Goal: Feedback & Contribution: Leave review/rating

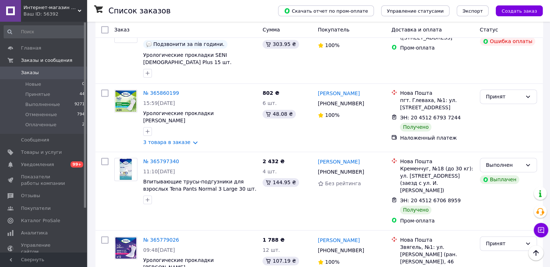
scroll to position [1253, 0]
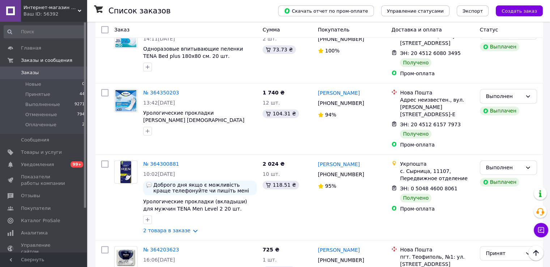
scroll to position [1173, 0]
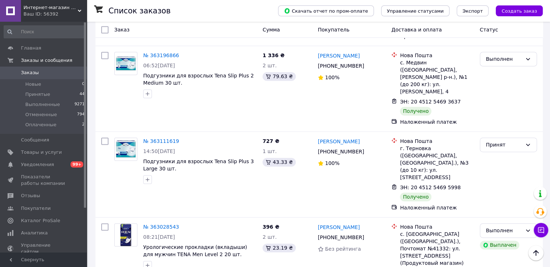
scroll to position [1240, 0]
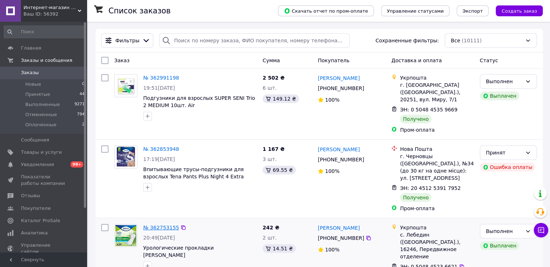
click at [154, 225] on link "№ 362753155" at bounding box center [161, 228] width 36 height 6
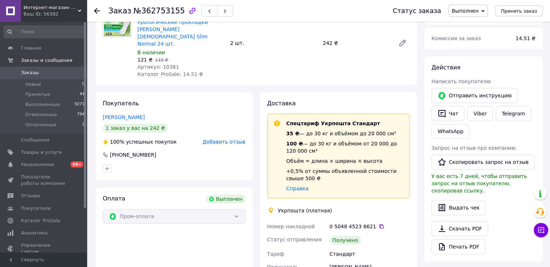
scroll to position [36, 0]
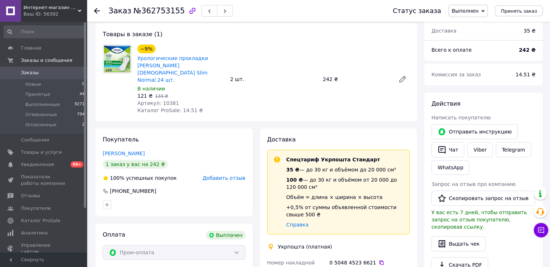
click at [96, 10] on icon at bounding box center [97, 11] width 6 height 6
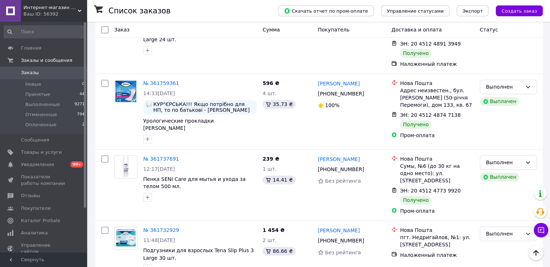
scroll to position [1192, 0]
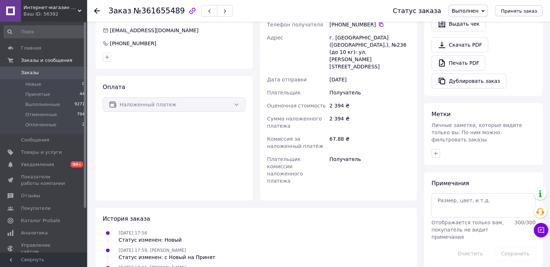
scroll to position [146, 0]
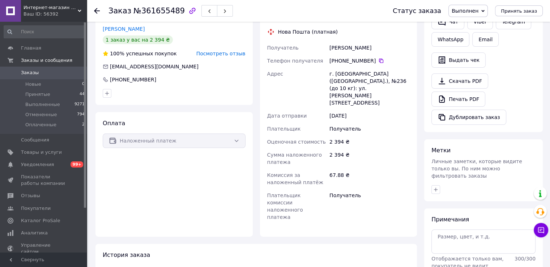
click at [100, 10] on div at bounding box center [101, 11] width 14 height 22
click at [99, 10] on icon at bounding box center [97, 11] width 6 height 6
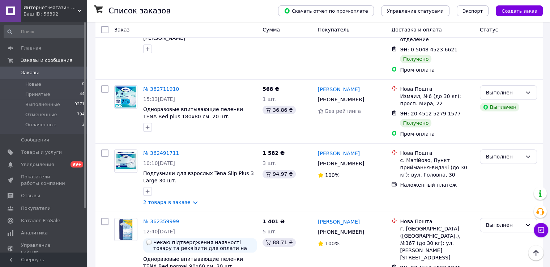
scroll to position [362, 0]
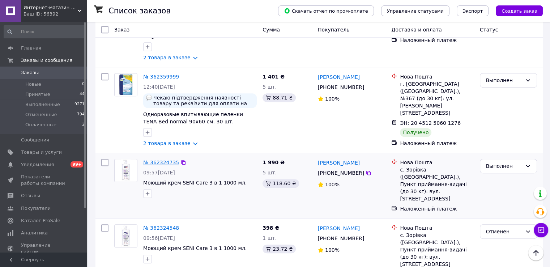
click at [148, 160] on link "№ 362324735" at bounding box center [161, 163] width 36 height 6
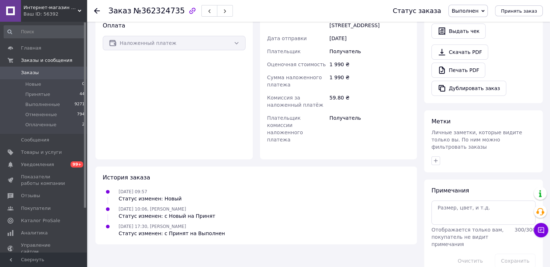
scroll to position [50, 0]
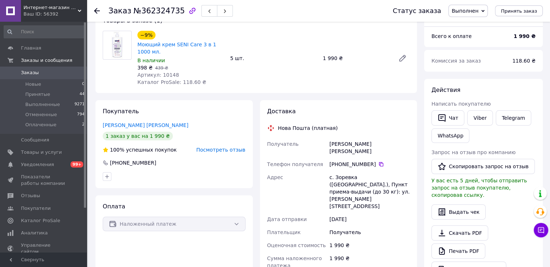
click at [96, 13] on use at bounding box center [97, 11] width 6 height 6
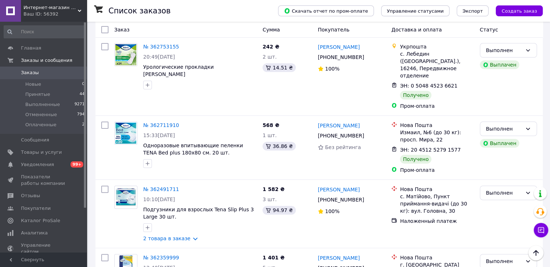
scroll to position [289, 0]
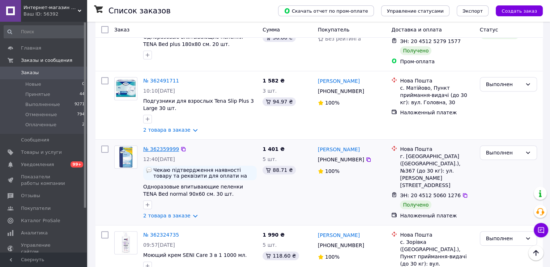
click at [164, 146] on link "№ 362359999" at bounding box center [161, 149] width 36 height 6
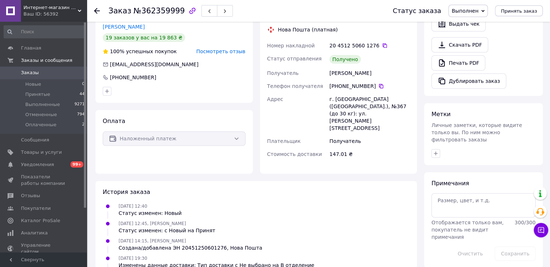
scroll to position [148, 0]
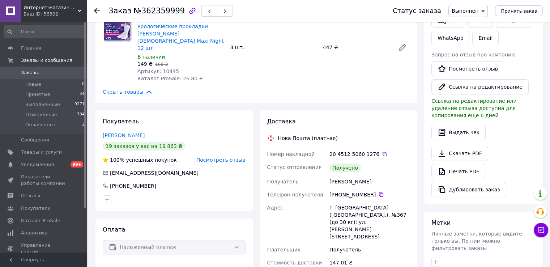
click at [97, 9] on use at bounding box center [97, 11] width 6 height 6
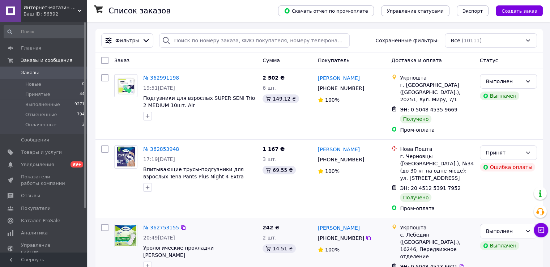
scroll to position [145, 0]
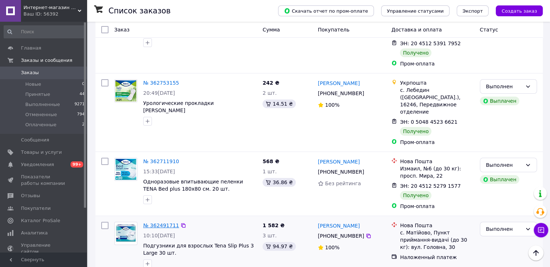
click at [152, 222] on link "№ 362491711" at bounding box center [161, 225] width 36 height 6
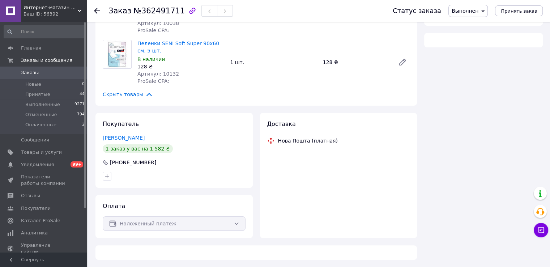
scroll to position [145, 0]
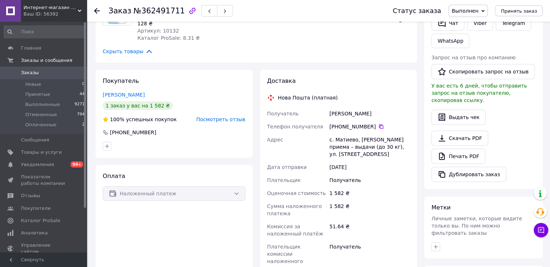
click at [99, 9] on icon at bounding box center [97, 11] width 6 height 6
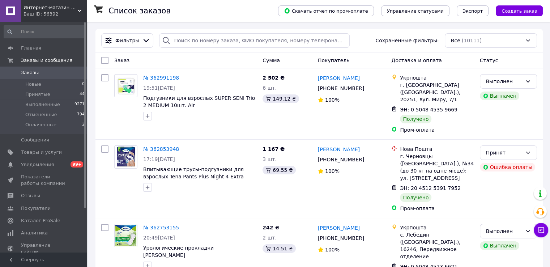
scroll to position [109, 0]
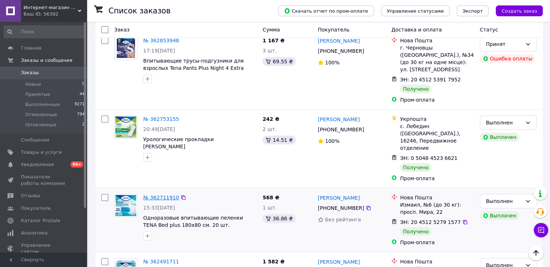
click at [165, 195] on link "№ 362711910" at bounding box center [161, 198] width 36 height 6
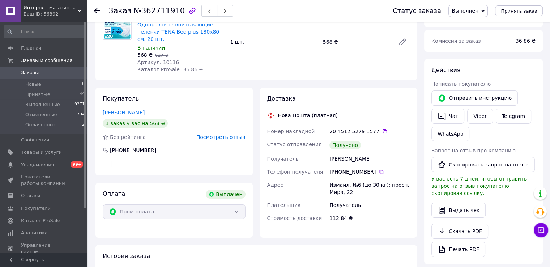
scroll to position [109, 0]
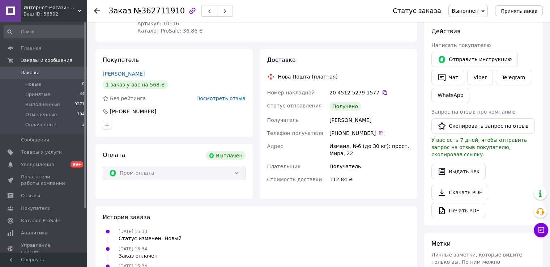
click at [96, 9] on use at bounding box center [97, 11] width 6 height 6
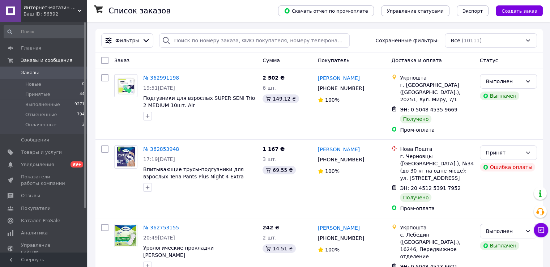
scroll to position [36, 0]
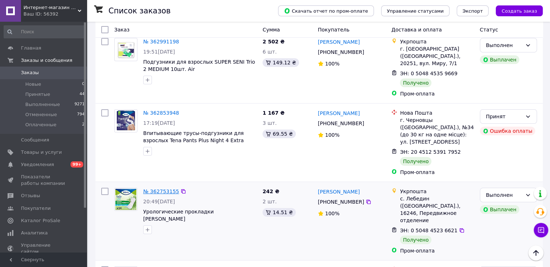
click at [162, 188] on link "№ 362753155" at bounding box center [161, 191] width 36 height 6
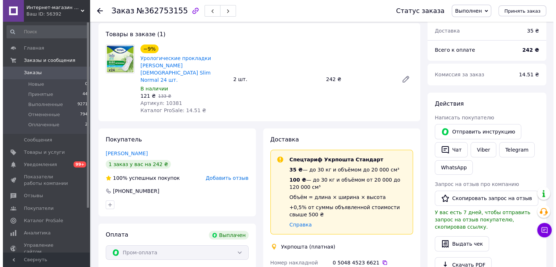
scroll to position [22, 0]
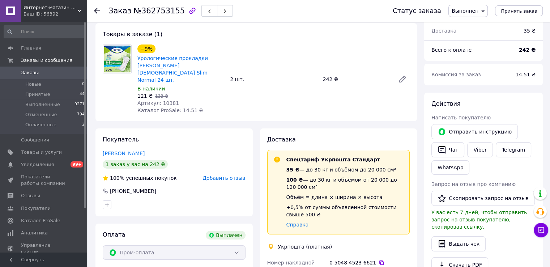
click at [223, 175] on span "Добавить отзыв" at bounding box center [224, 178] width 43 height 6
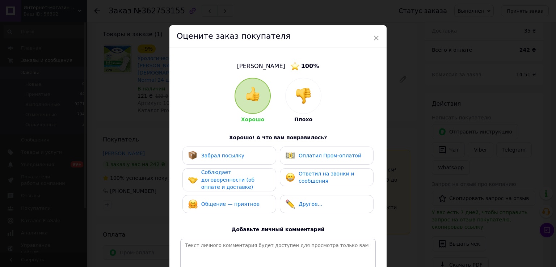
click at [235, 158] on span "Забрал посылку" at bounding box center [222, 156] width 43 height 6
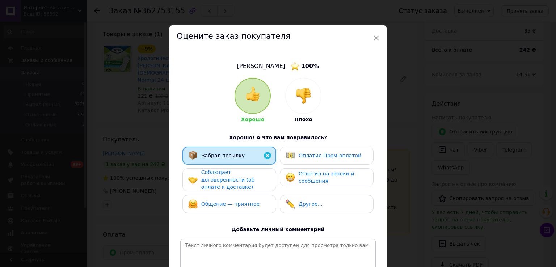
click at [233, 171] on span "Соблюдает договоренности (об оплате и доставке)" at bounding box center [227, 179] width 53 height 21
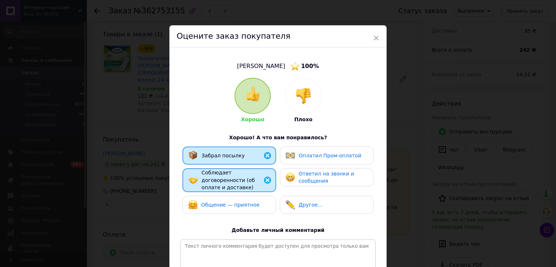
drag, startPoint x: 232, startPoint y: 200, endPoint x: 297, endPoint y: 178, distance: 68.7
click at [232, 202] on span "Общение — приятное" at bounding box center [230, 205] width 58 height 6
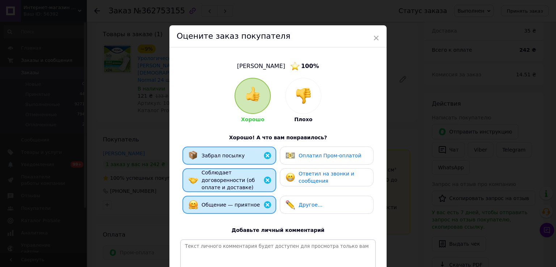
click at [311, 157] on span "Оплатил Пром-оплатой" at bounding box center [329, 156] width 63 height 6
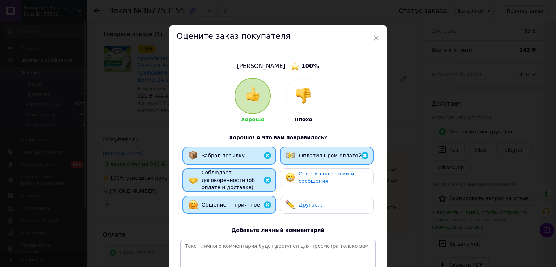
click at [313, 167] on div "Забрал посылку Оплатил Пром-оплатой Соблюдает договоренности (об оплате и доста…" at bounding box center [277, 182] width 195 height 71
click at [313, 171] on span "Ответил на звонки и сообщения" at bounding box center [325, 177] width 55 height 13
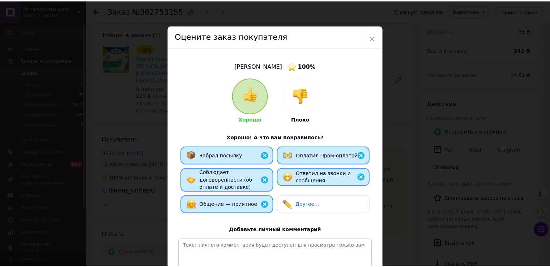
scroll to position [87, 0]
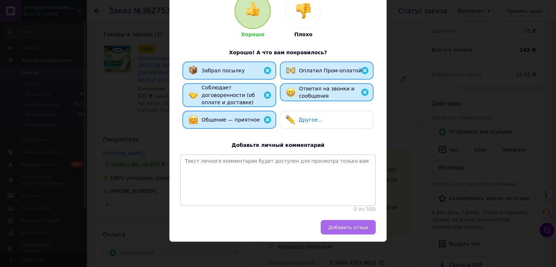
click at [338, 228] on span "Добавить отзыв" at bounding box center [348, 227] width 40 height 5
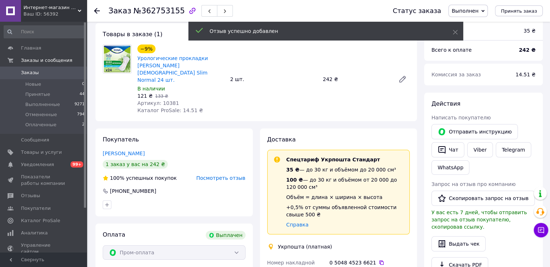
click at [97, 11] on icon at bounding box center [97, 11] width 6 height 6
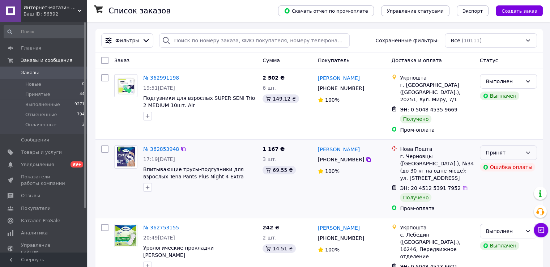
click at [521, 149] on div "Принят" at bounding box center [504, 153] width 36 height 8
click at [496, 160] on li "Выполнен" at bounding box center [508, 161] width 56 height 13
click at [150, 146] on link "№ 362853948" at bounding box center [161, 149] width 36 height 6
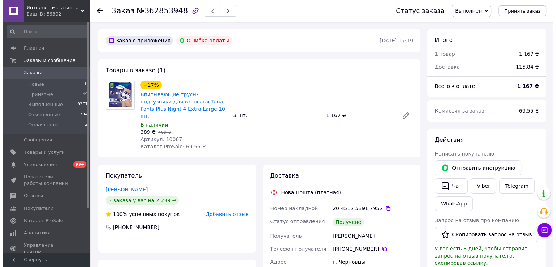
scroll to position [72, 0]
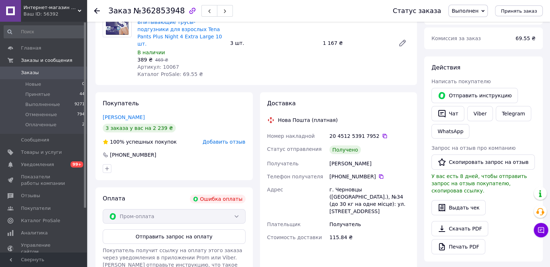
click at [220, 139] on span "Добавить отзыв" at bounding box center [224, 142] width 43 height 6
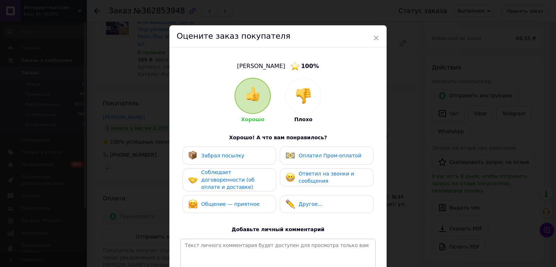
click at [234, 156] on span "Забрал посылку" at bounding box center [222, 156] width 43 height 6
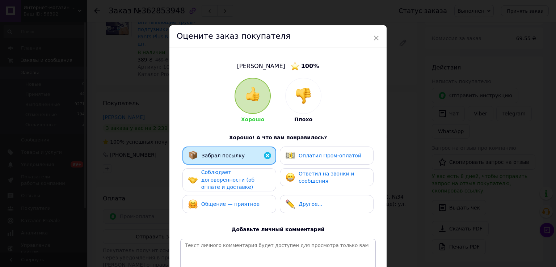
click at [235, 175] on span "Соблюдает договоренности (об оплате и доставке)" at bounding box center [227, 179] width 53 height 21
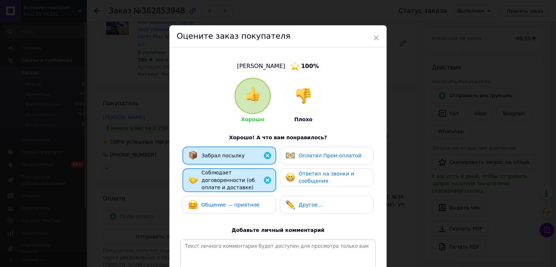
drag, startPoint x: 235, startPoint y: 196, endPoint x: 302, endPoint y: 184, distance: 67.6
click at [236, 202] on span "Общение — приятное" at bounding box center [230, 205] width 58 height 6
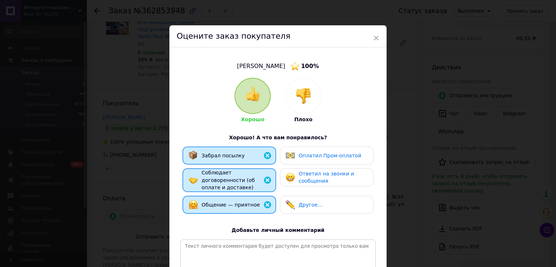
click at [309, 180] on span "Ответил на звонки и сообщения" at bounding box center [325, 177] width 55 height 13
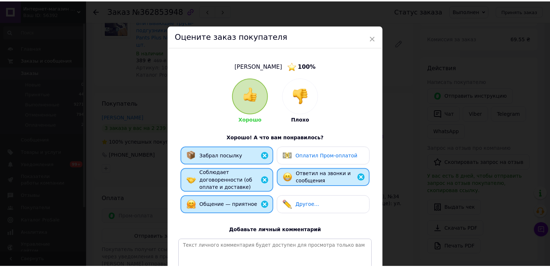
scroll to position [87, 0]
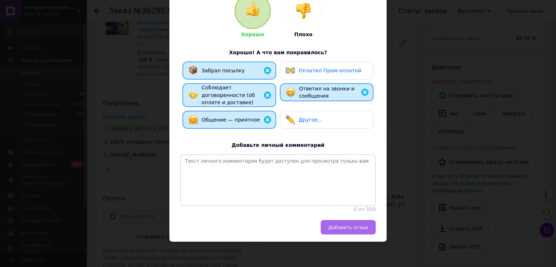
click at [339, 223] on button "Добавить отзыв" at bounding box center [347, 227] width 55 height 14
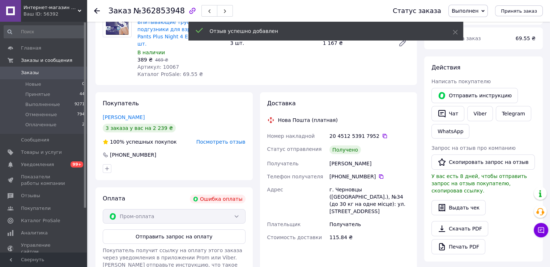
click at [98, 13] on icon at bounding box center [97, 11] width 6 height 6
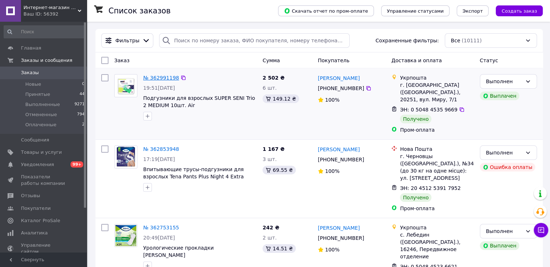
click at [152, 77] on link "№ 362991198" at bounding box center [161, 78] width 36 height 6
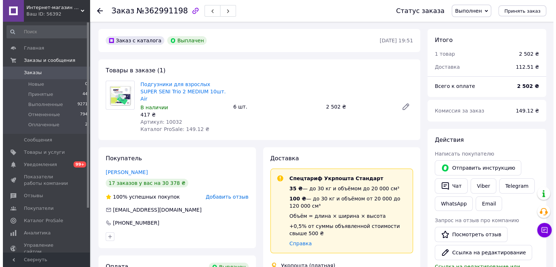
scroll to position [32, 0]
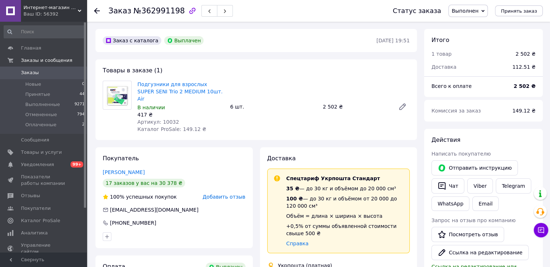
click at [224, 194] on span "Добавить отзыв" at bounding box center [224, 197] width 43 height 6
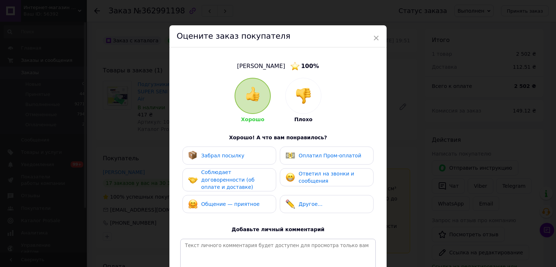
click at [225, 157] on span "Забрал посылку" at bounding box center [222, 156] width 43 height 6
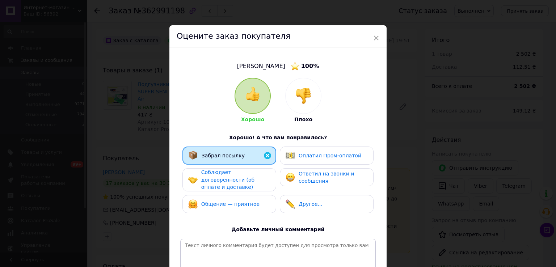
click at [228, 188] on div "Забрал посылку Оплатил Пром-оплатой Соблюдает договоренности (об оплате и доста…" at bounding box center [277, 182] width 195 height 70
click at [228, 179] on span "Соблюдает договоренности (об оплате и доставке)" at bounding box center [227, 179] width 53 height 21
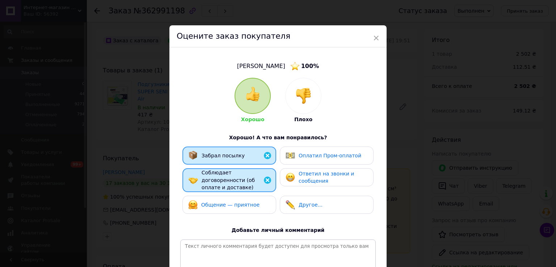
click at [229, 202] on span "Общение — приятное" at bounding box center [230, 205] width 58 height 6
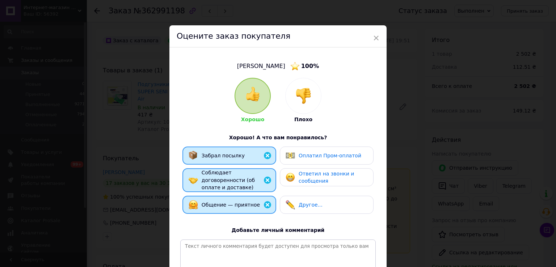
click at [306, 157] on span "Оплатил Пром-оплатой" at bounding box center [329, 156] width 63 height 6
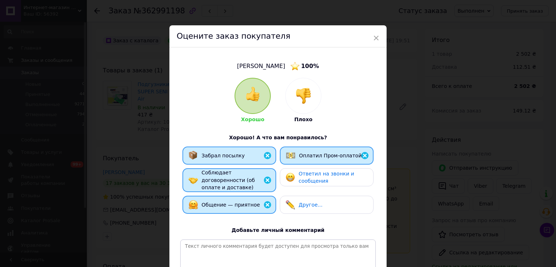
click at [307, 177] on span "Ответил на звонки и сообщения" at bounding box center [325, 177] width 55 height 13
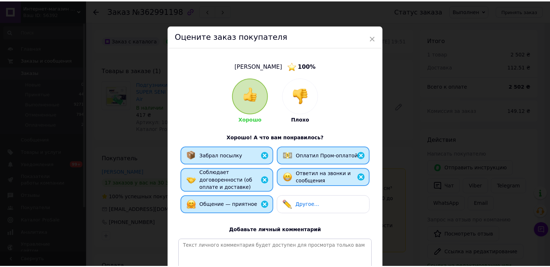
scroll to position [87, 0]
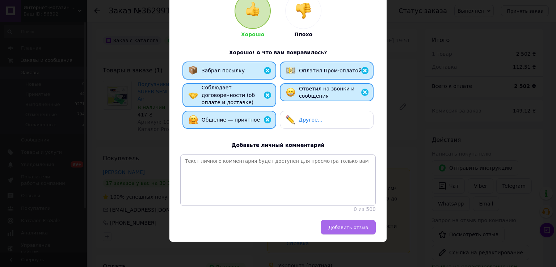
click at [347, 227] on span "Добавить отзыв" at bounding box center [348, 227] width 40 height 5
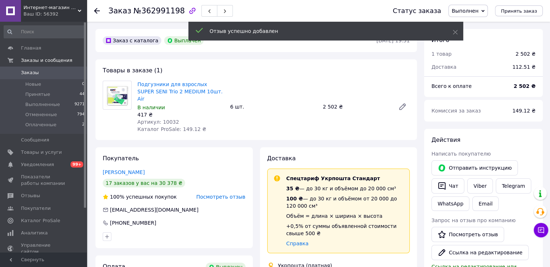
click at [95, 9] on icon at bounding box center [97, 11] width 6 height 6
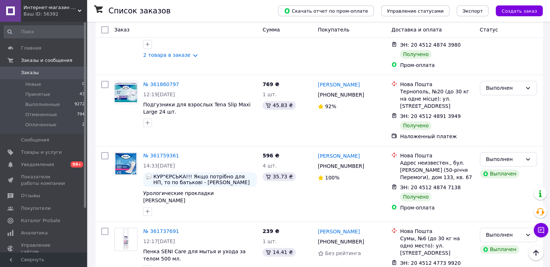
scroll to position [1192, 0]
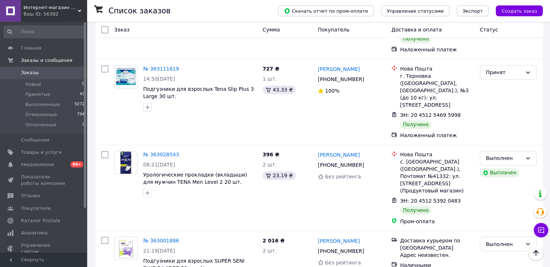
scroll to position [1240, 0]
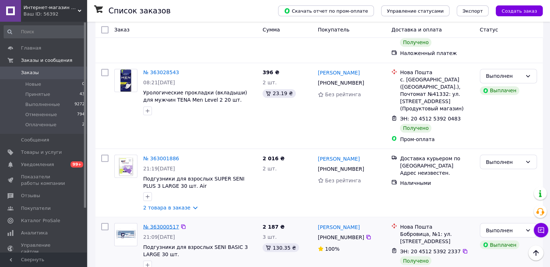
click at [156, 224] on link "№ 363000517" at bounding box center [161, 227] width 36 height 6
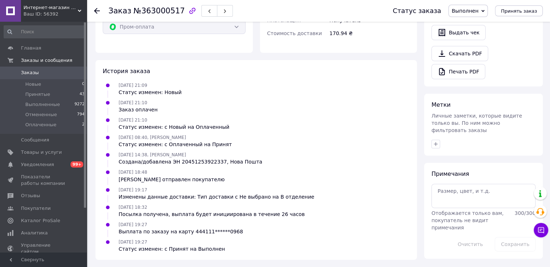
scroll to position [68, 0]
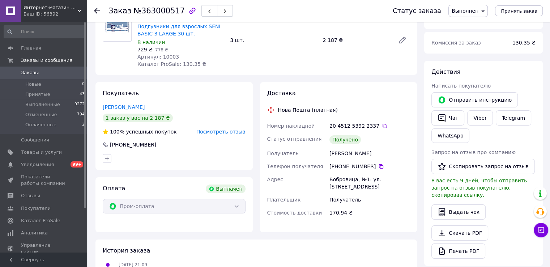
click at [97, 11] on icon at bounding box center [97, 11] width 6 height 6
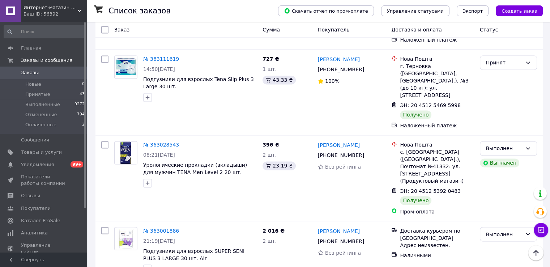
scroll to position [1095, 0]
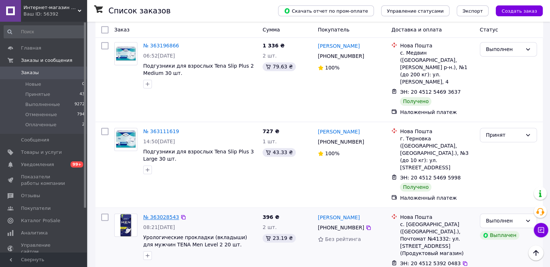
click at [152, 214] on link "№ 363028543" at bounding box center [161, 217] width 36 height 6
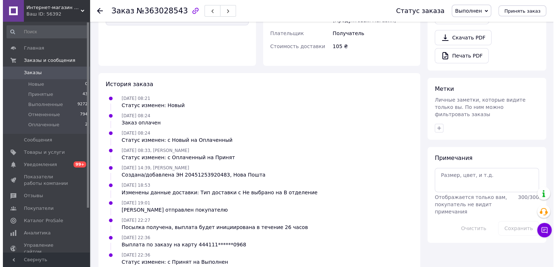
scroll to position [119, 0]
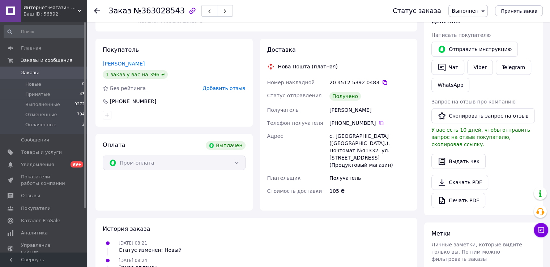
click at [220, 87] on span "Добавить отзыв" at bounding box center [224, 88] width 43 height 6
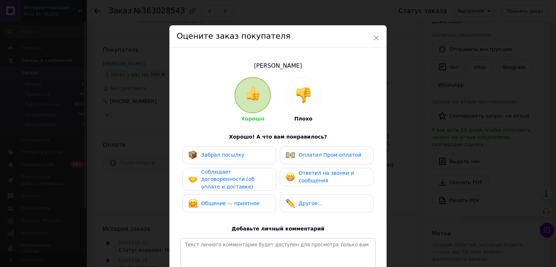
click at [218, 152] on span "Забрал посылку" at bounding box center [222, 155] width 43 height 6
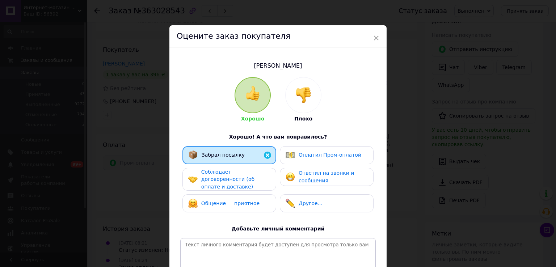
drag, startPoint x: 218, startPoint y: 174, endPoint x: 217, endPoint y: 186, distance: 12.0
click at [218, 174] on span "Соблюдает договоренности (об оплате и доставке)" at bounding box center [227, 179] width 53 height 21
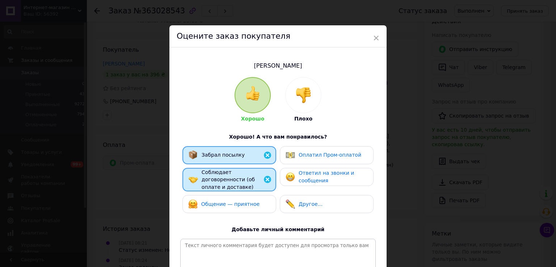
click at [217, 195] on div "Общение — приятное" at bounding box center [229, 204] width 94 height 18
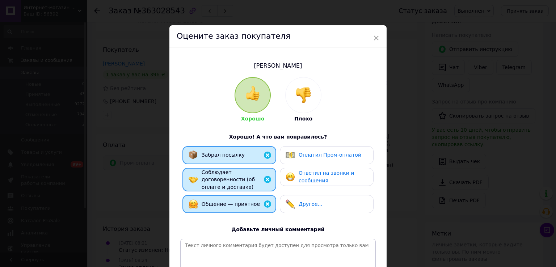
click at [309, 153] on span "Оплатил Пром-оплатой" at bounding box center [329, 155] width 63 height 6
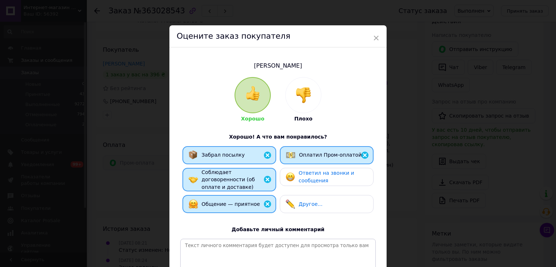
click at [307, 174] on span "Ответил на звонки и сообщения" at bounding box center [325, 176] width 55 height 13
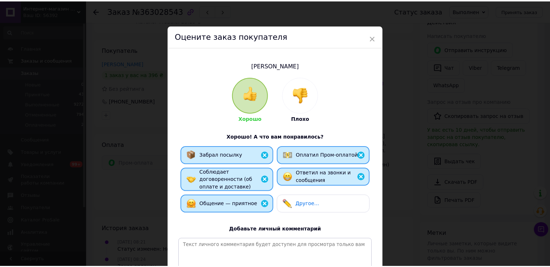
scroll to position [86, 0]
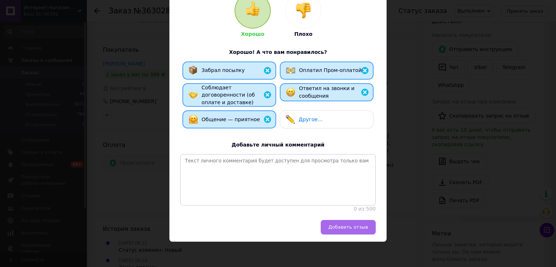
click at [347, 226] on span "Добавить отзыв" at bounding box center [348, 226] width 40 height 5
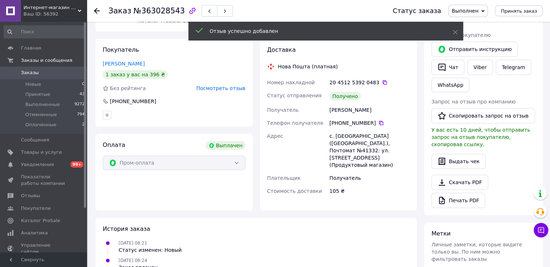
click at [95, 8] on icon at bounding box center [97, 11] width 6 height 6
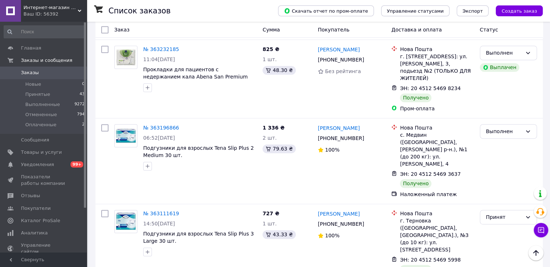
scroll to position [1085, 0]
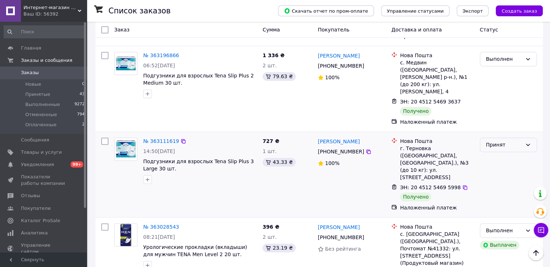
click at [515, 141] on div "Принят" at bounding box center [504, 145] width 36 height 8
click at [503, 83] on li "Выполнен" at bounding box center [508, 82] width 56 height 13
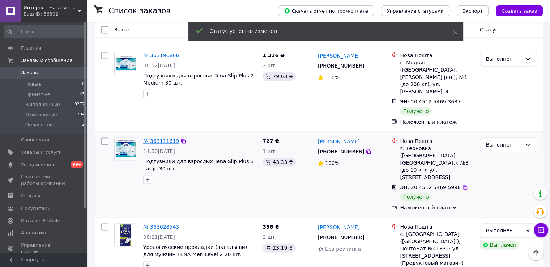
click at [156, 138] on link "№ 363111619" at bounding box center [161, 141] width 36 height 6
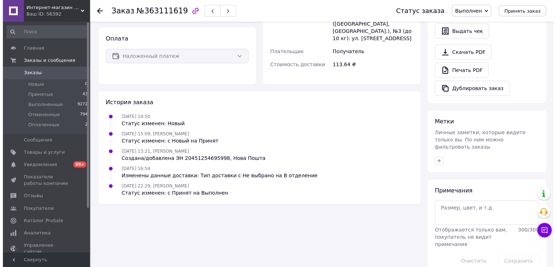
scroll to position [122, 0]
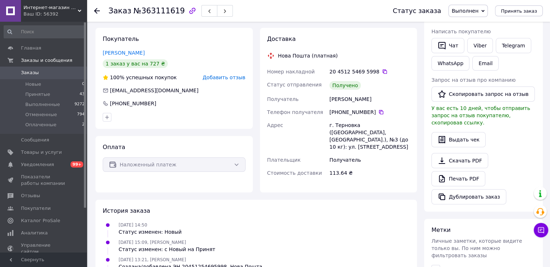
click at [229, 78] on span "Добавить отзыв" at bounding box center [224, 78] width 43 height 6
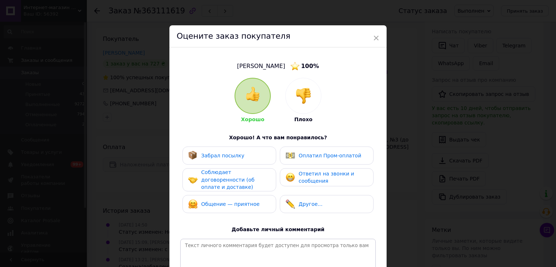
click at [233, 163] on div "Забрал посылку" at bounding box center [229, 156] width 94 height 18
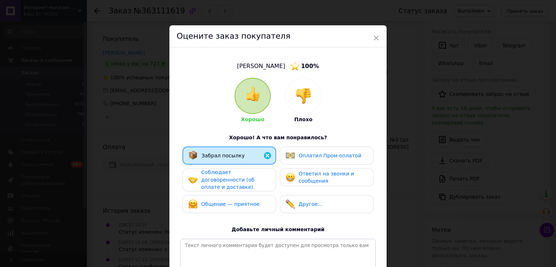
click at [235, 175] on span "Соблюдает договоренности (об оплате и доставке)" at bounding box center [227, 179] width 53 height 21
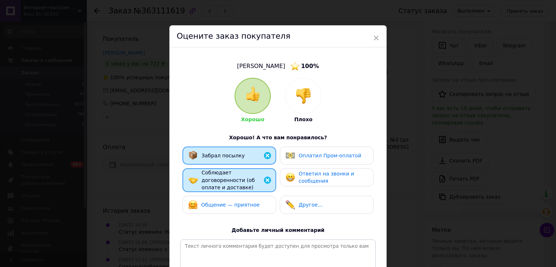
click at [237, 196] on div "Общение — приятное" at bounding box center [229, 205] width 94 height 18
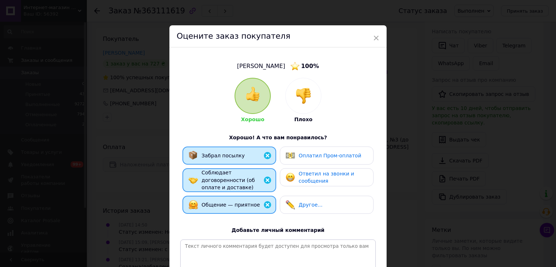
click at [317, 182] on span "Ответил на звонки и сообщения" at bounding box center [325, 177] width 55 height 13
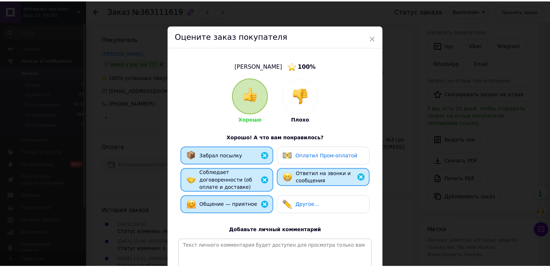
scroll to position [87, 0]
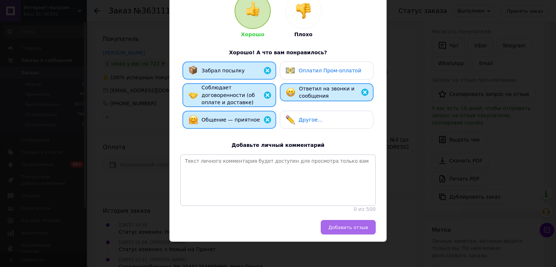
click at [342, 228] on span "Добавить отзыв" at bounding box center [348, 227] width 40 height 5
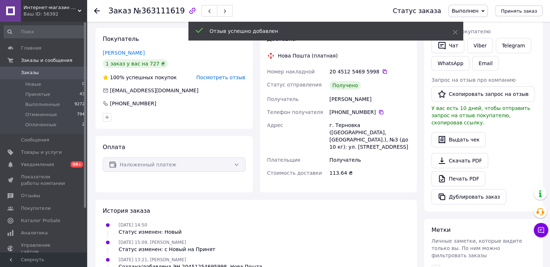
click at [95, 10] on use at bounding box center [97, 11] width 6 height 6
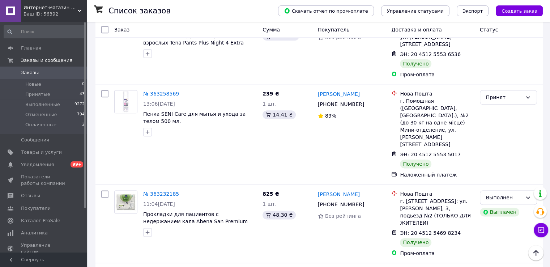
scroll to position [941, 0]
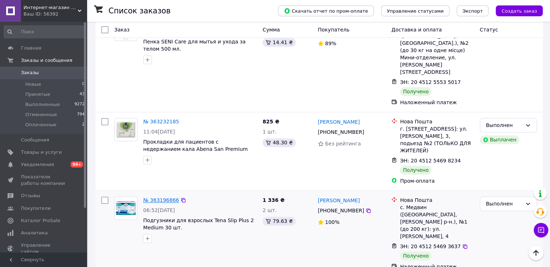
click at [159, 197] on link "№ 363196866" at bounding box center [161, 200] width 36 height 6
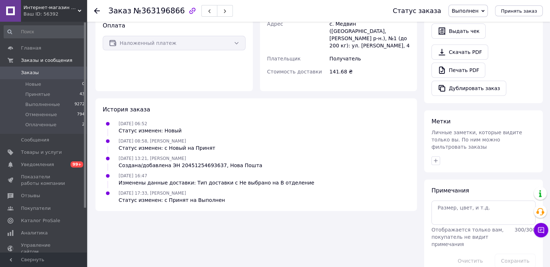
scroll to position [122, 0]
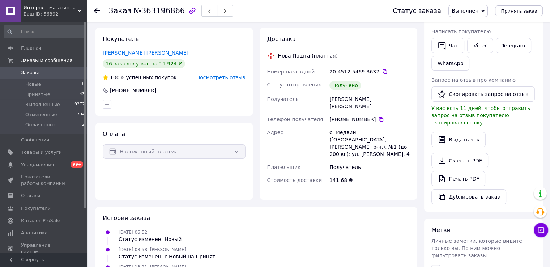
click at [97, 11] on icon at bounding box center [97, 11] width 6 height 6
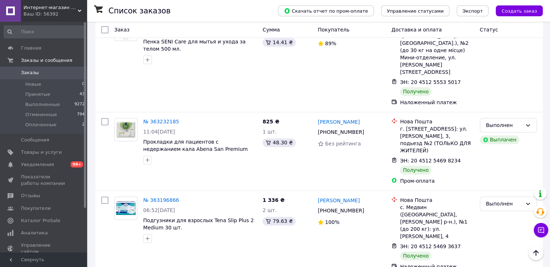
scroll to position [904, 0]
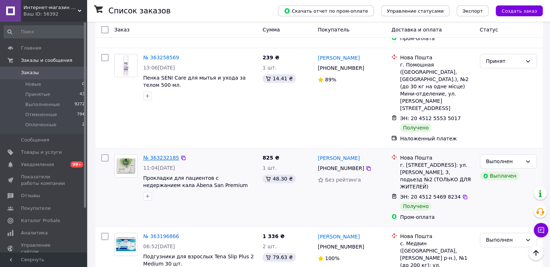
click at [149, 155] on link "№ 363232185" at bounding box center [161, 158] width 36 height 6
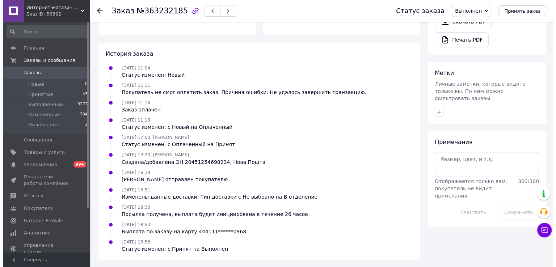
scroll to position [143, 0]
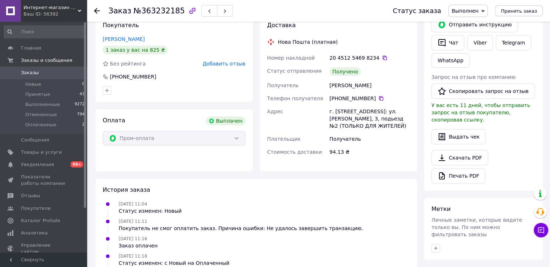
click at [211, 66] on span "Добавить отзыв" at bounding box center [224, 64] width 43 height 6
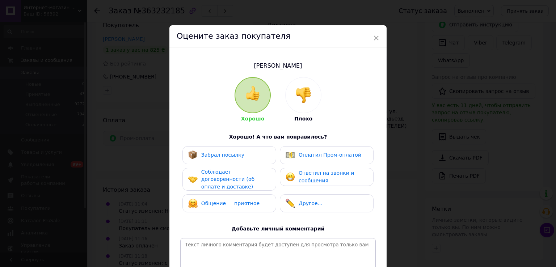
click at [228, 155] on span "Забрал посылку" at bounding box center [222, 155] width 43 height 6
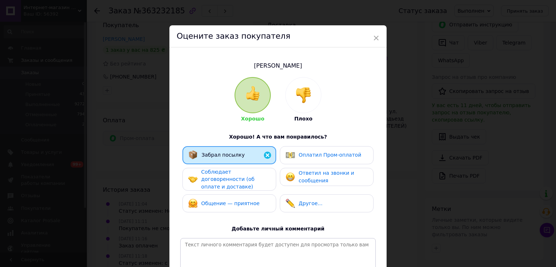
click at [228, 179] on span "Соблюдает договоренности (об оплате и доставке)" at bounding box center [227, 179] width 53 height 21
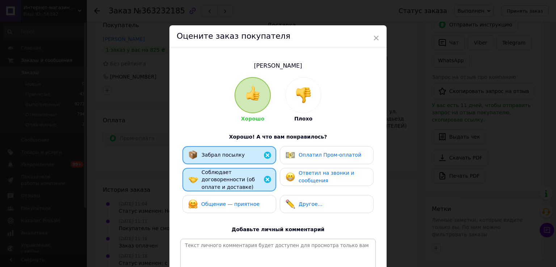
click at [228, 195] on div "Общение — приятное" at bounding box center [229, 204] width 94 height 18
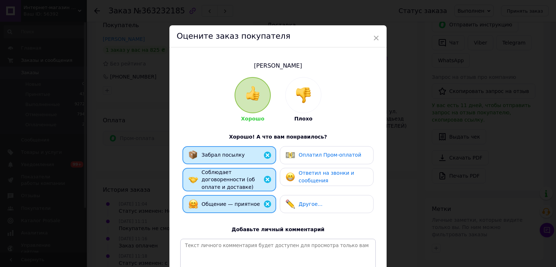
click at [288, 158] on img at bounding box center [289, 154] width 9 height 9
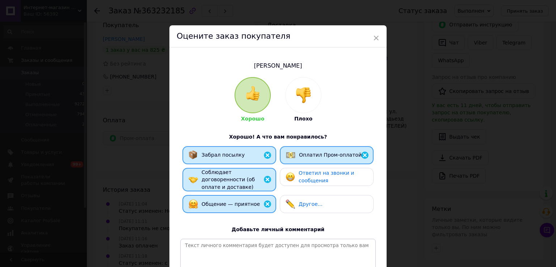
click at [290, 183] on div "Ответил на звонки и сообщения" at bounding box center [326, 176] width 82 height 15
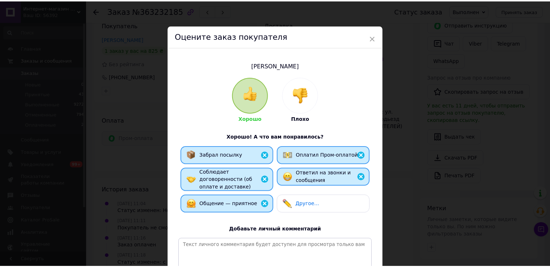
scroll to position [86, 0]
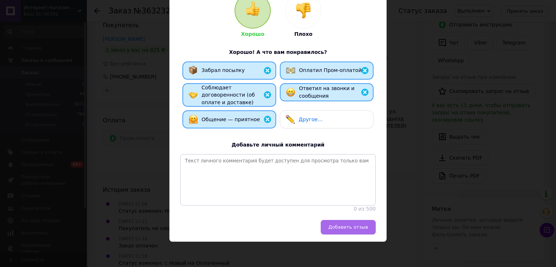
click at [343, 226] on span "Добавить отзыв" at bounding box center [348, 226] width 40 height 5
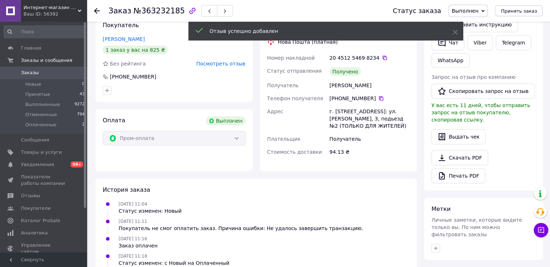
click at [95, 9] on use at bounding box center [97, 11] width 6 height 6
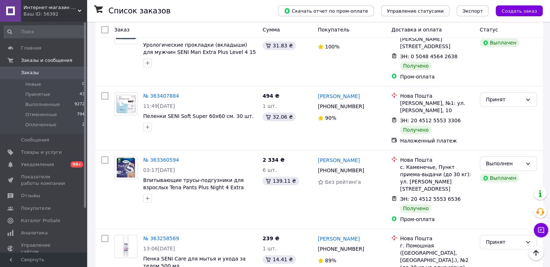
scroll to position [832, 0]
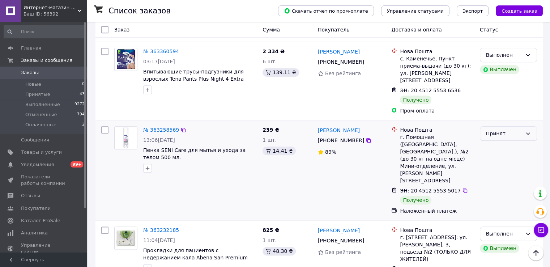
click at [517, 130] on div "Принят" at bounding box center [504, 134] width 36 height 8
click at [507, 83] on li "Выполнен" at bounding box center [508, 85] width 56 height 13
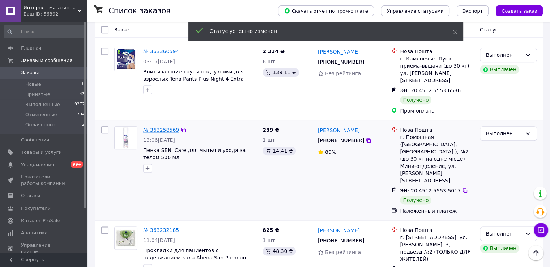
click at [162, 127] on link "№ 363258569" at bounding box center [161, 130] width 36 height 6
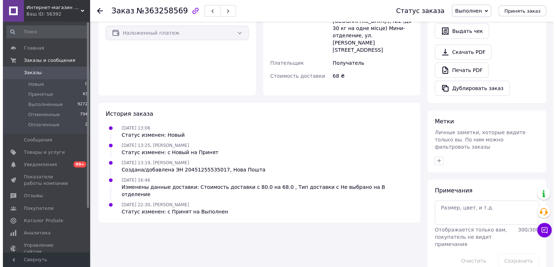
scroll to position [86, 0]
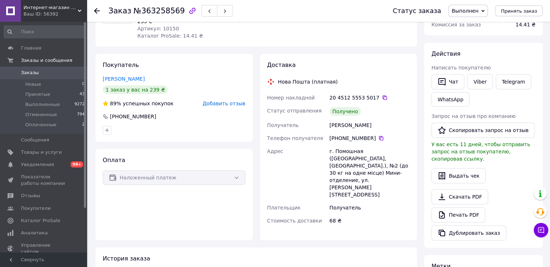
click at [217, 102] on span "Добавить отзыв" at bounding box center [224, 104] width 43 height 6
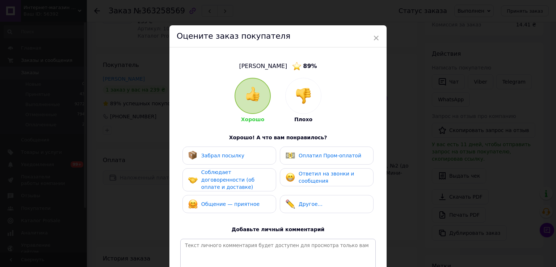
click at [232, 154] on span "Забрал посылку" at bounding box center [222, 156] width 43 height 6
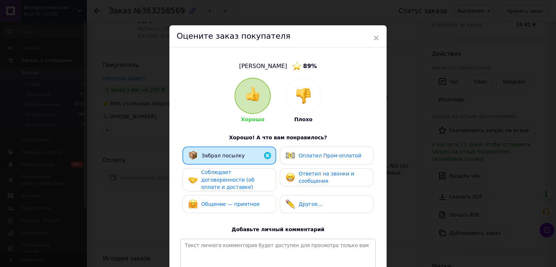
click at [232, 178] on span "Соблюдает договоренности (об оплате и доставке)" at bounding box center [227, 179] width 53 height 21
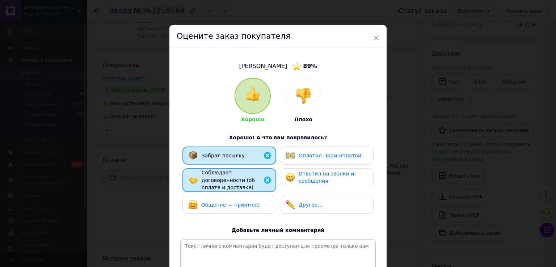
click at [234, 202] on span "Общение — приятное" at bounding box center [230, 205] width 58 height 6
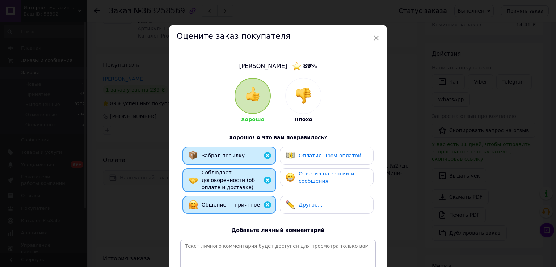
click at [320, 177] on div "Ответил на звонки и сообщения" at bounding box center [332, 177] width 69 height 15
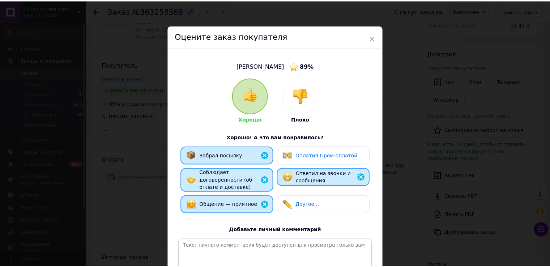
scroll to position [87, 0]
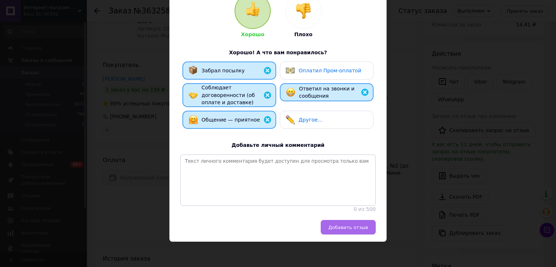
click at [344, 228] on span "Добавить отзыв" at bounding box center [348, 227] width 40 height 5
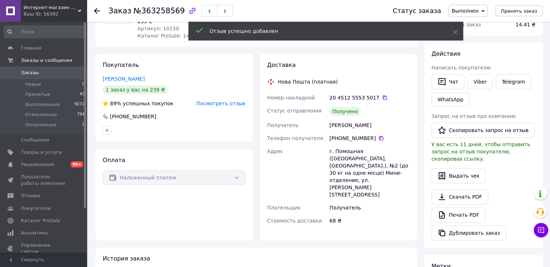
click at [97, 11] on icon at bounding box center [97, 11] width 6 height 6
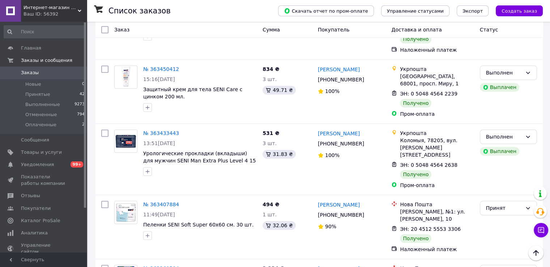
scroll to position [723, 0]
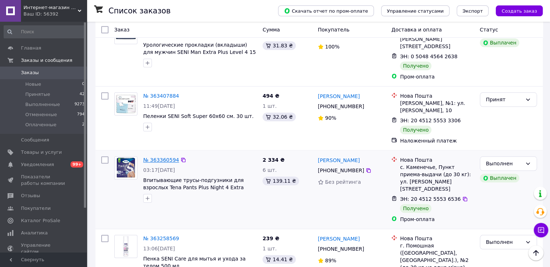
click at [152, 157] on link "№ 363360594" at bounding box center [161, 160] width 36 height 6
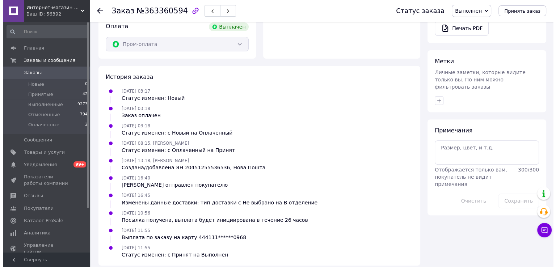
scroll to position [146, 0]
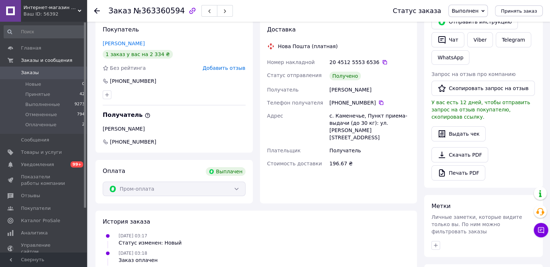
click at [227, 65] on span "Добавить отзыв" at bounding box center [224, 68] width 43 height 6
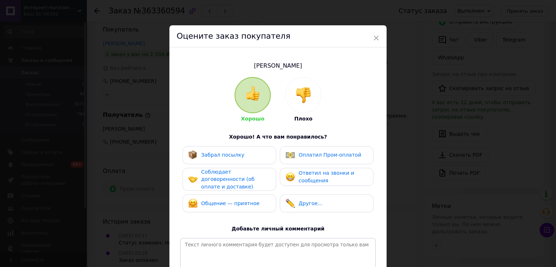
click at [237, 153] on span "Забрал посылку" at bounding box center [222, 155] width 43 height 6
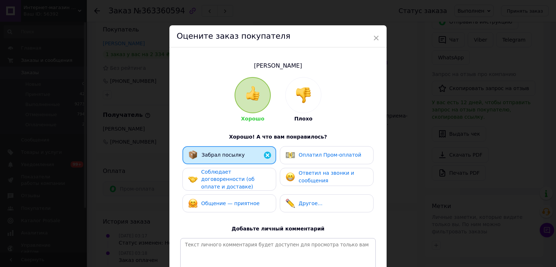
drag, startPoint x: 238, startPoint y: 174, endPoint x: 239, endPoint y: 191, distance: 17.4
click at [238, 174] on span "Соблюдает договоренности (об оплате и доставке)" at bounding box center [227, 179] width 53 height 21
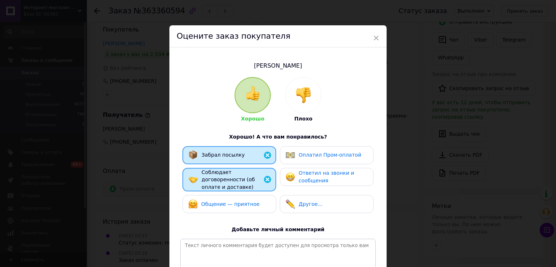
click at [239, 201] on span "Общение — приятное" at bounding box center [230, 204] width 58 height 6
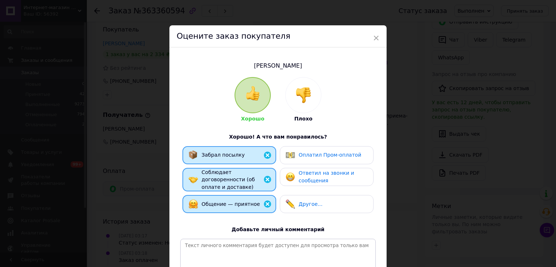
click at [324, 149] on div "Оплатил Пром-оплатой" at bounding box center [327, 155] width 94 height 18
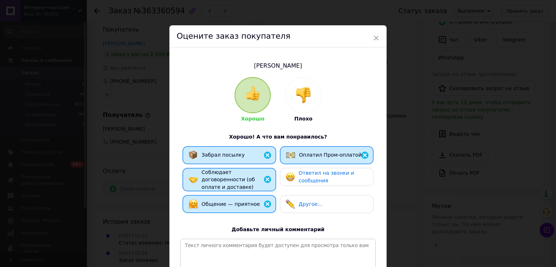
click at [322, 181] on span "Ответил на звонки и сообщения" at bounding box center [325, 176] width 55 height 13
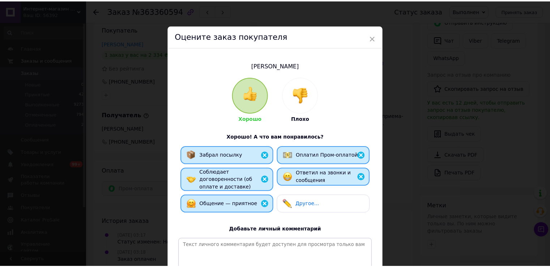
scroll to position [86, 0]
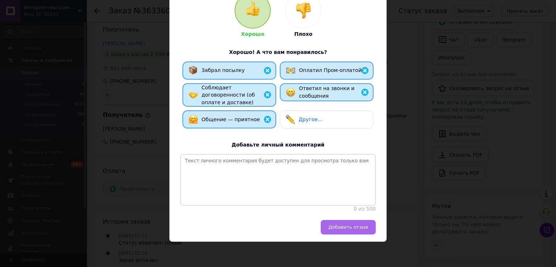
click at [347, 222] on button "Добавить отзыв" at bounding box center [347, 227] width 55 height 14
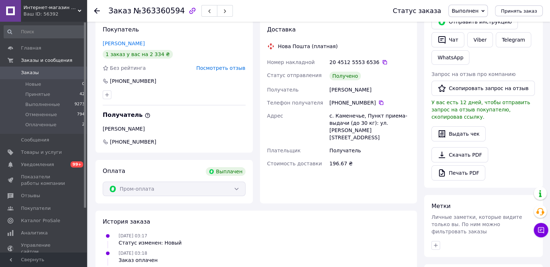
click at [99, 10] on use at bounding box center [97, 11] width 6 height 6
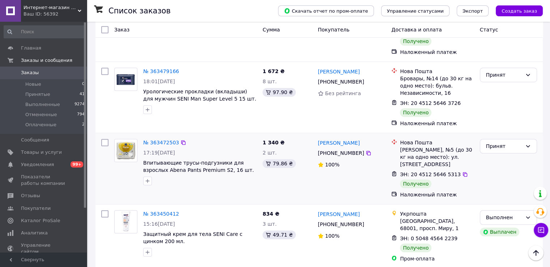
scroll to position [651, 0]
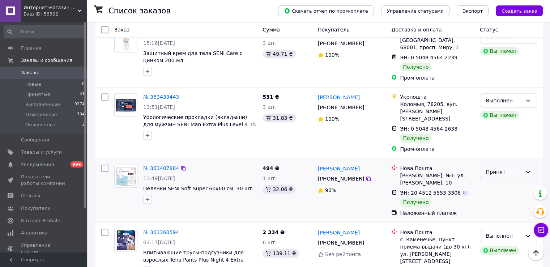
click at [510, 168] on div "Принят" at bounding box center [504, 172] width 36 height 8
click at [499, 136] on li "Выполнен" at bounding box center [508, 138] width 56 height 13
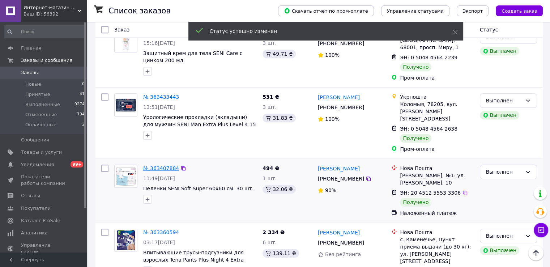
click at [165, 165] on link "№ 363407884" at bounding box center [161, 168] width 36 height 6
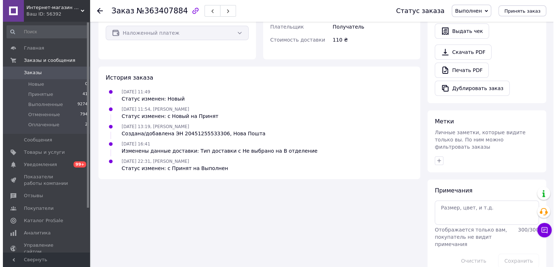
scroll to position [50, 0]
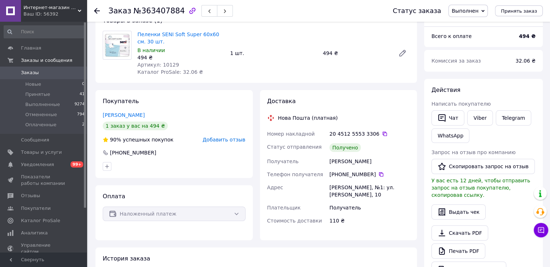
click at [228, 142] on span "Добавить отзыв" at bounding box center [224, 140] width 43 height 6
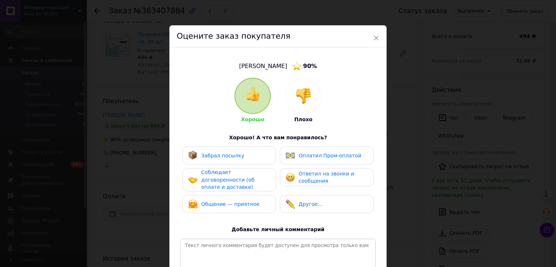
click at [239, 160] on div "Забрал посылку" at bounding box center [229, 156] width 94 height 18
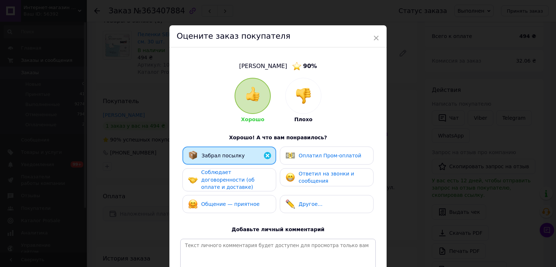
click at [239, 175] on span "Соблюдает договоренности (об оплате и доставке)" at bounding box center [227, 179] width 53 height 21
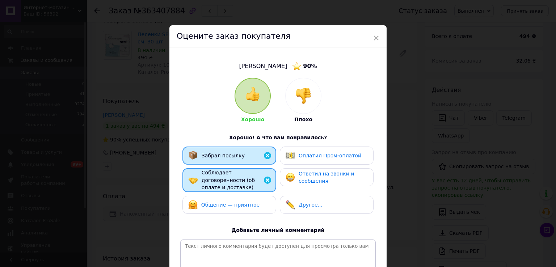
click at [240, 202] on span "Общение — приятное" at bounding box center [230, 205] width 58 height 6
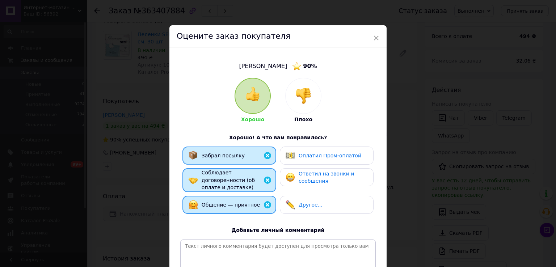
click at [292, 180] on img at bounding box center [289, 177] width 9 height 9
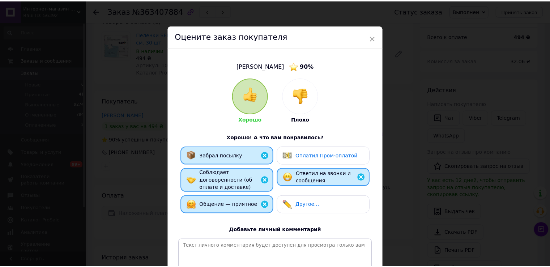
scroll to position [72, 0]
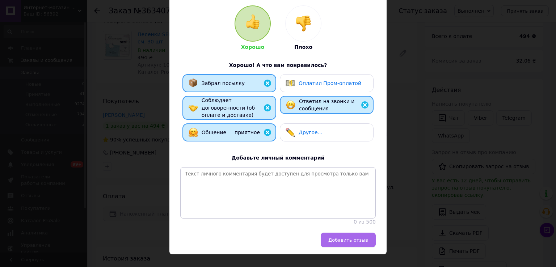
click at [337, 238] on span "Добавить отзыв" at bounding box center [348, 239] width 40 height 5
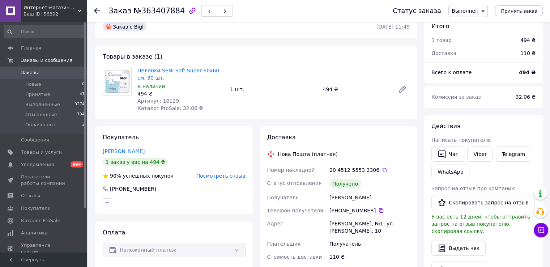
scroll to position [0, 0]
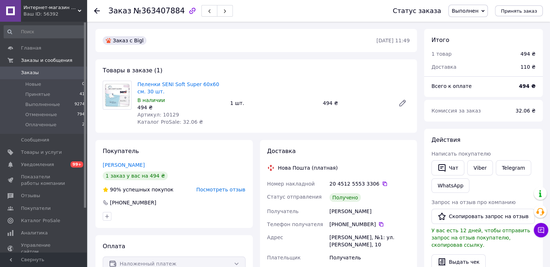
click at [96, 12] on use at bounding box center [97, 11] width 6 height 6
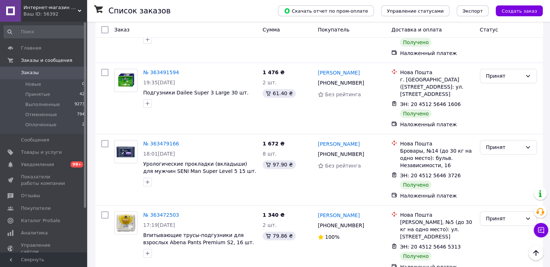
scroll to position [579, 0]
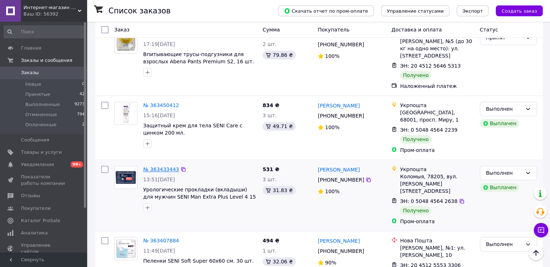
click at [153, 166] on link "№ 363433443" at bounding box center [161, 169] width 36 height 6
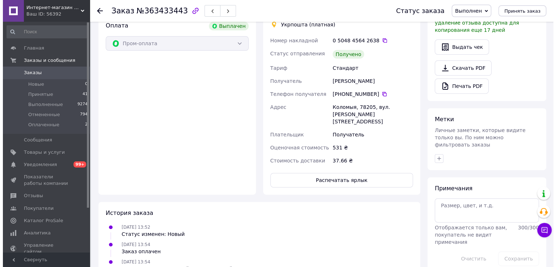
scroll to position [143, 0]
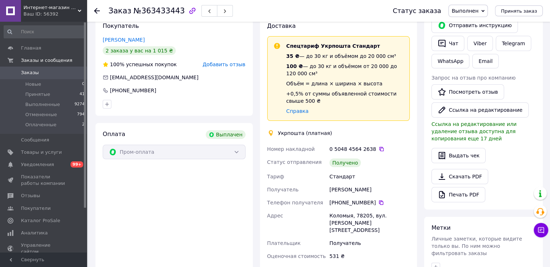
click at [225, 67] on span "Добавить отзыв" at bounding box center [224, 64] width 43 height 6
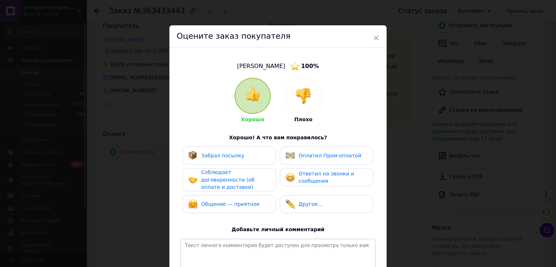
click at [232, 150] on div "Забрал посылку" at bounding box center [229, 156] width 94 height 18
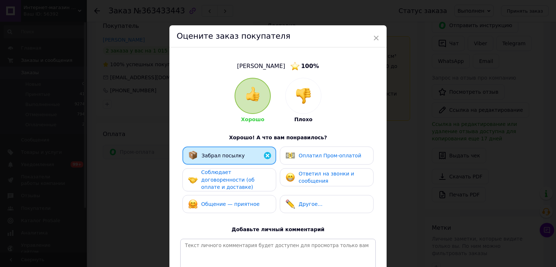
click at [239, 179] on span "Соблюдает договоренности (об оплате и доставке)" at bounding box center [227, 179] width 53 height 21
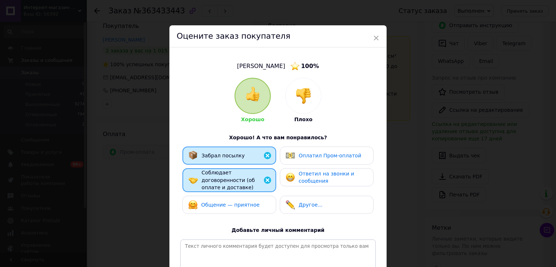
click at [240, 200] on div "Общение — приятное" at bounding box center [223, 204] width 71 height 9
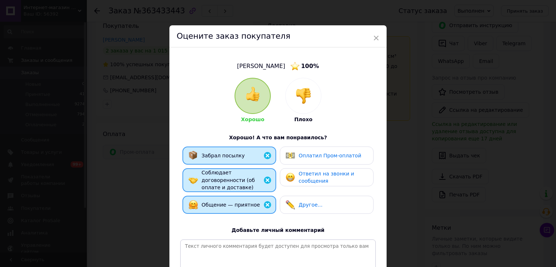
click at [318, 157] on span "Оплатил Пром-оплатой" at bounding box center [329, 156] width 63 height 6
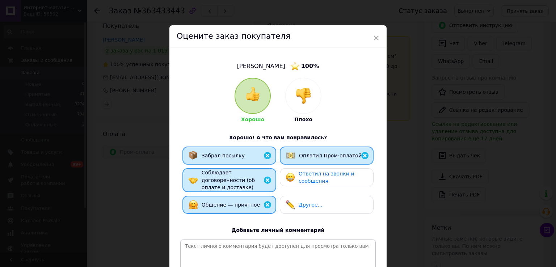
click at [318, 180] on span "Ответил на звонки и сообщения" at bounding box center [325, 177] width 55 height 13
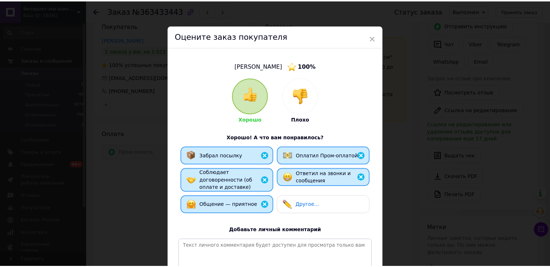
scroll to position [87, 0]
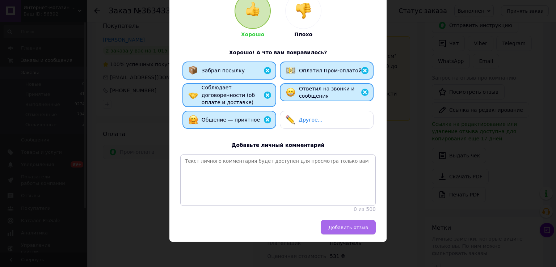
click at [361, 227] on span "Добавить отзыв" at bounding box center [348, 227] width 40 height 5
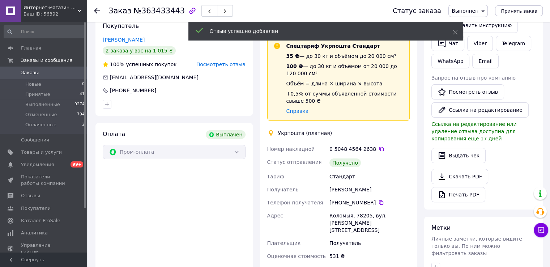
click at [98, 11] on icon at bounding box center [97, 11] width 6 height 6
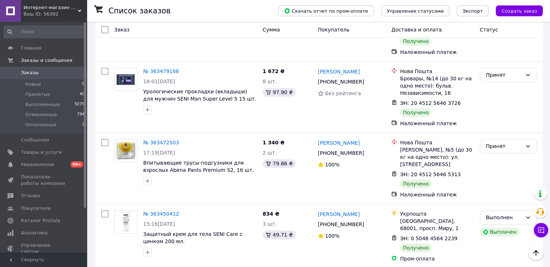
scroll to position [506, 0]
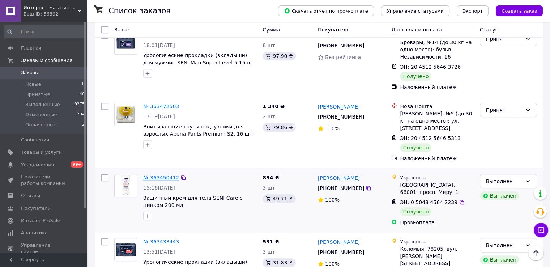
click at [150, 175] on link "№ 363450412" at bounding box center [161, 178] width 36 height 6
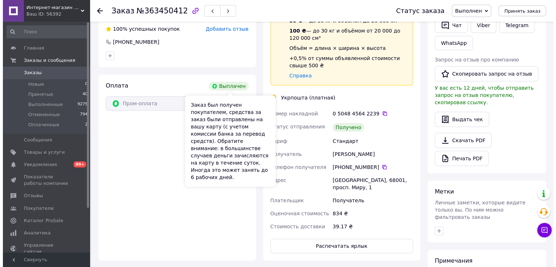
scroll to position [52, 0]
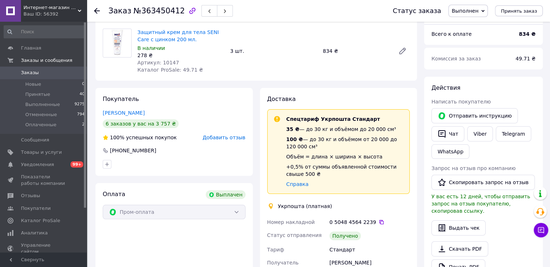
click at [219, 136] on span "Добавить отзыв" at bounding box center [224, 138] width 43 height 6
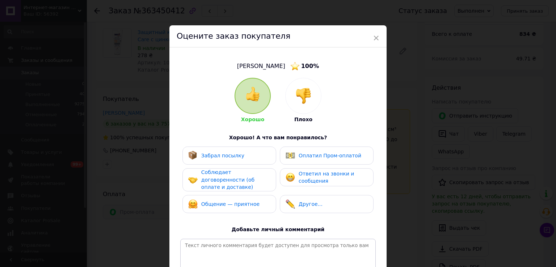
click at [236, 156] on span "Забрал посылку" at bounding box center [222, 156] width 43 height 6
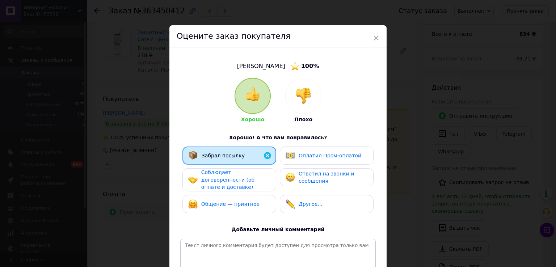
click at [238, 186] on div "Соблюдает договоренности (об оплате и доставке)" at bounding box center [229, 179] width 94 height 23
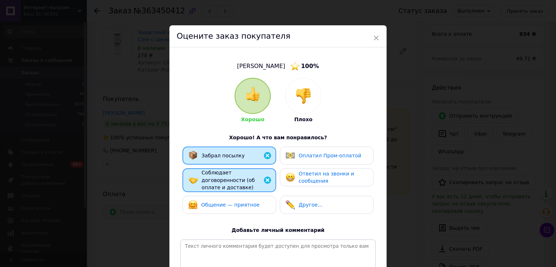
click at [238, 202] on span "Общение — приятное" at bounding box center [230, 205] width 58 height 6
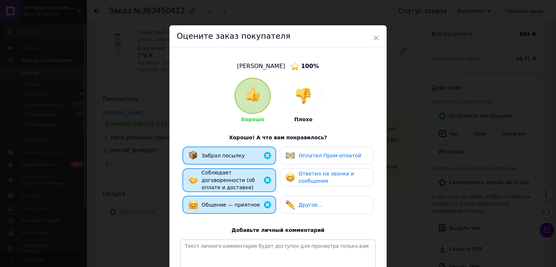
click at [291, 158] on img at bounding box center [289, 155] width 9 height 9
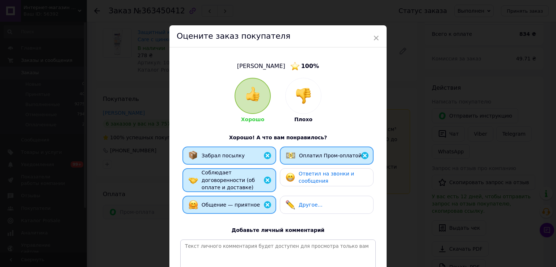
click at [292, 177] on img at bounding box center [289, 177] width 9 height 9
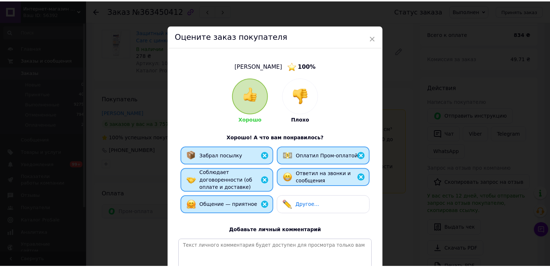
scroll to position [87, 0]
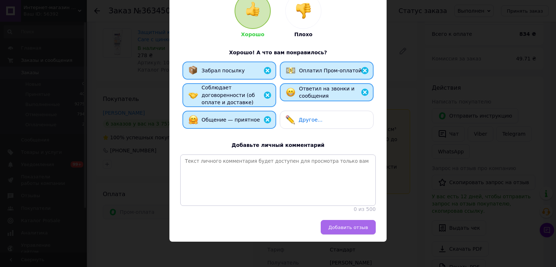
click at [328, 224] on button "Добавить отзыв" at bounding box center [347, 227] width 55 height 14
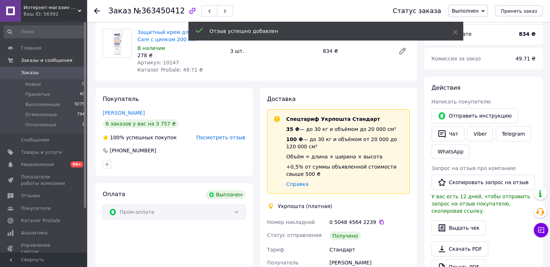
click at [98, 10] on use at bounding box center [97, 11] width 6 height 6
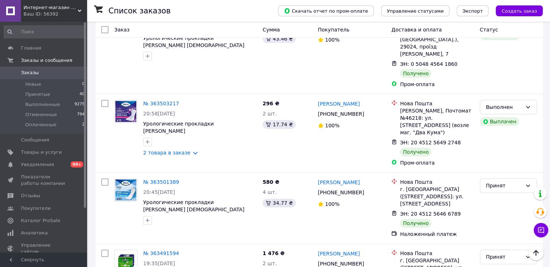
scroll to position [434, 0]
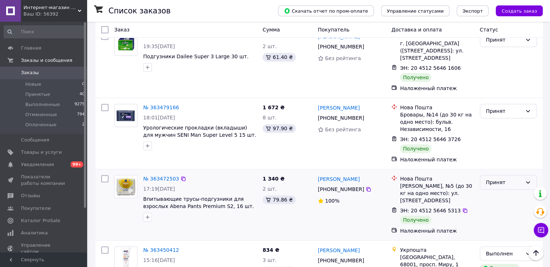
click at [515, 178] on div "Принят" at bounding box center [504, 182] width 36 height 8
click at [502, 154] on li "Выполнен" at bounding box center [508, 155] width 56 height 13
click at [160, 176] on link "№ 363472503" at bounding box center [161, 179] width 36 height 6
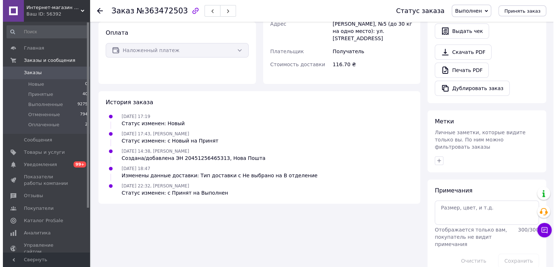
scroll to position [122, 0]
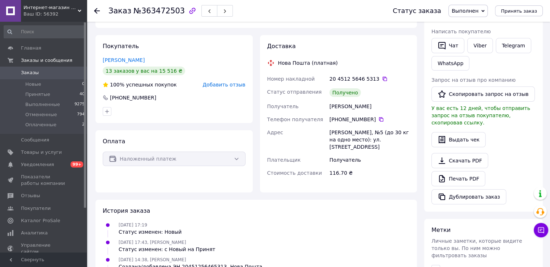
click at [230, 88] on span "Добавить отзыв" at bounding box center [224, 85] width 43 height 6
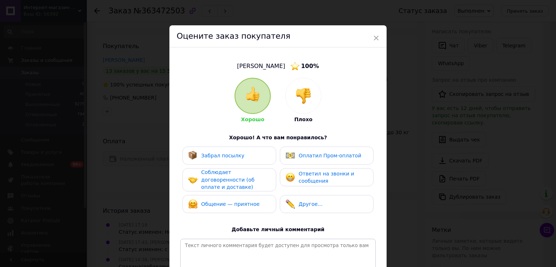
click at [236, 157] on span "Забрал посылку" at bounding box center [222, 156] width 43 height 6
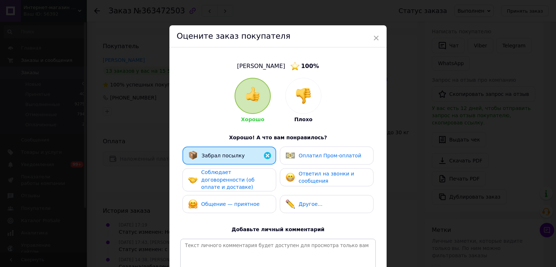
click at [236, 171] on span "Соблюдает договоренности (об оплате и доставке)" at bounding box center [227, 179] width 53 height 21
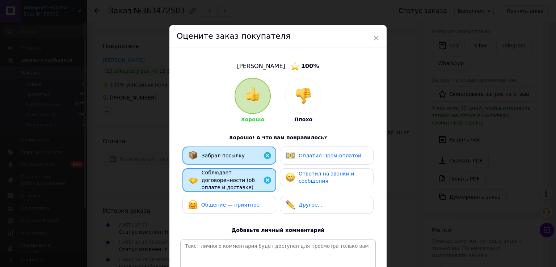
click at [237, 202] on span "Общение — приятное" at bounding box center [230, 205] width 58 height 6
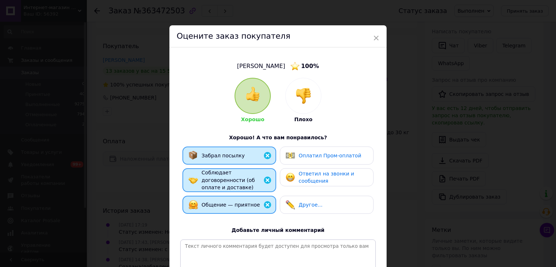
click at [322, 178] on span "Ответил на звонки и сообщения" at bounding box center [325, 177] width 55 height 13
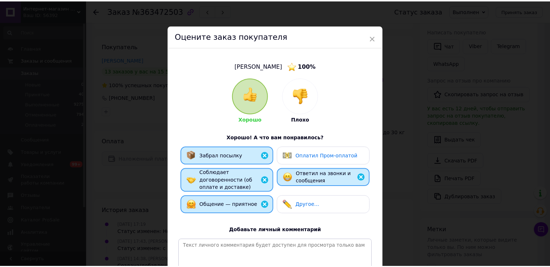
scroll to position [72, 0]
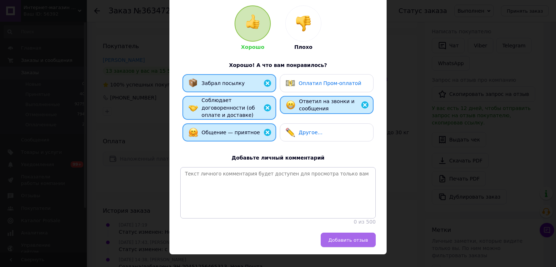
click at [354, 246] on button "Добавить отзыв" at bounding box center [347, 240] width 55 height 14
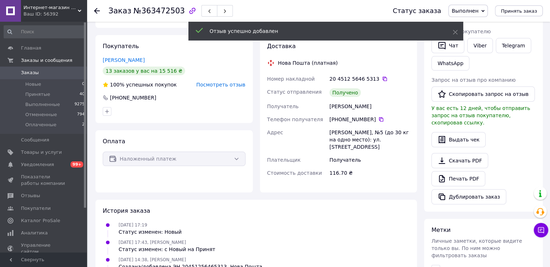
click at [97, 10] on use at bounding box center [97, 11] width 6 height 6
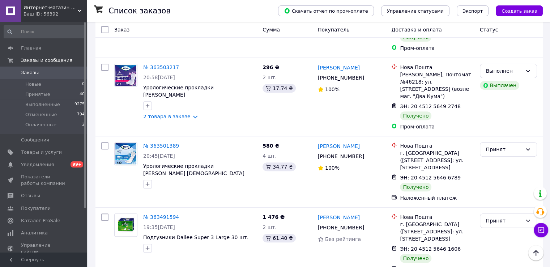
scroll to position [398, 0]
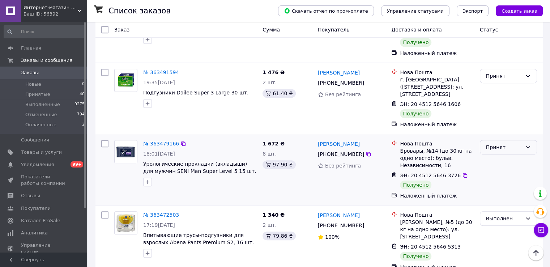
click at [525, 140] on div "Принят" at bounding box center [508, 147] width 57 height 14
click at [505, 120] on li "Выполнен" at bounding box center [508, 120] width 56 height 13
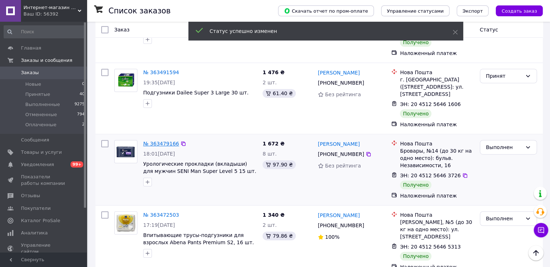
click at [152, 141] on link "№ 363479166" at bounding box center [161, 144] width 36 height 6
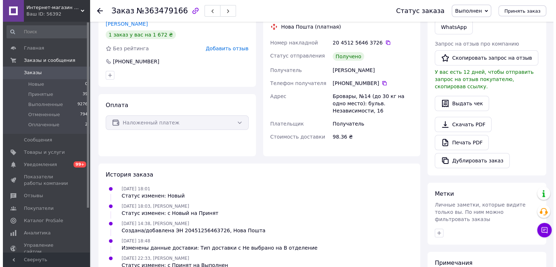
scroll to position [86, 0]
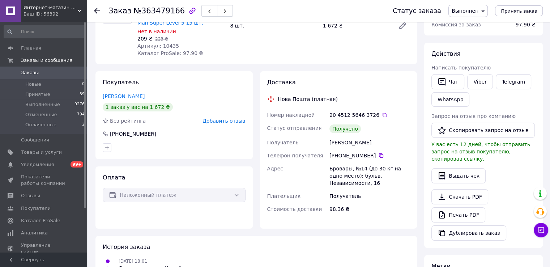
click at [221, 118] on span "Добавить отзыв" at bounding box center [224, 121] width 43 height 6
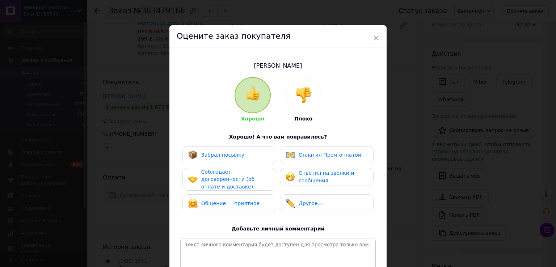
click at [241, 158] on div "Забрал посылку" at bounding box center [229, 154] width 82 height 9
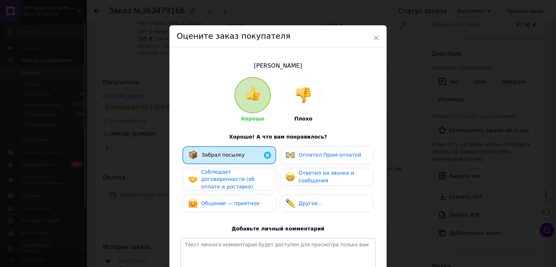
click at [241, 171] on span "Соблюдает договоренности (об оплате и доставке)" at bounding box center [227, 179] width 53 height 21
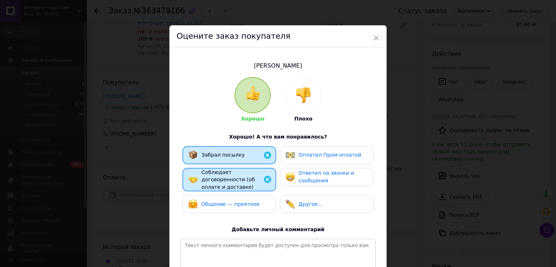
click at [242, 201] on span "Общение — приятное" at bounding box center [230, 204] width 58 height 6
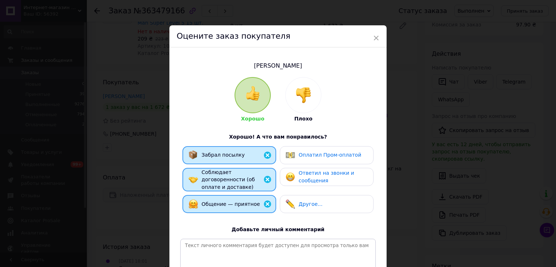
click at [311, 184] on div "Ответил на звонки и сообщения" at bounding box center [332, 176] width 69 height 15
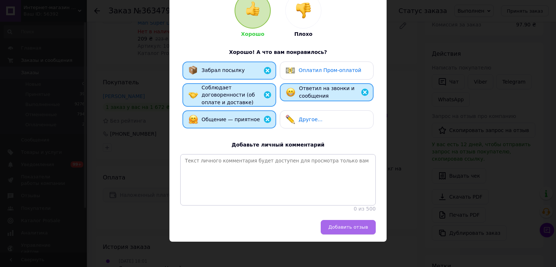
click at [347, 226] on span "Добавить отзыв" at bounding box center [348, 226] width 40 height 5
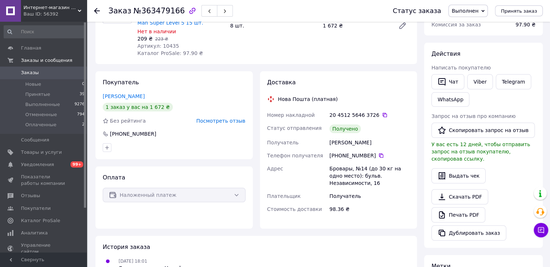
click at [97, 9] on use at bounding box center [97, 11] width 6 height 6
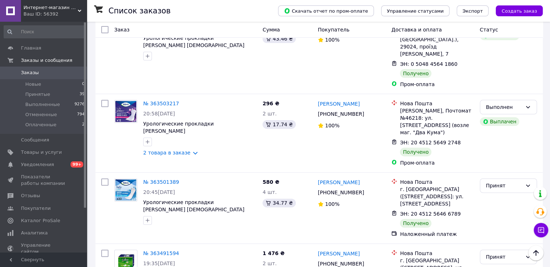
scroll to position [326, 0]
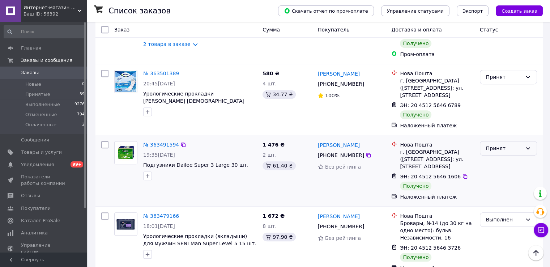
click at [516, 144] on div "Принят" at bounding box center [504, 148] width 36 height 8
click at [510, 120] on li "Выполнен" at bounding box center [508, 121] width 56 height 13
click at [159, 142] on link "№ 363491594" at bounding box center [161, 145] width 36 height 6
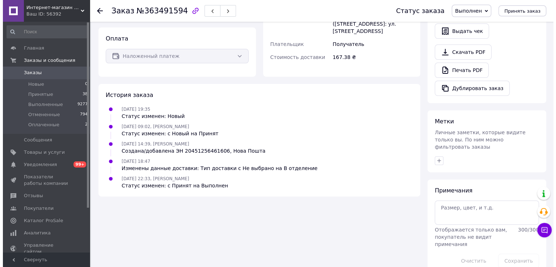
scroll to position [86, 0]
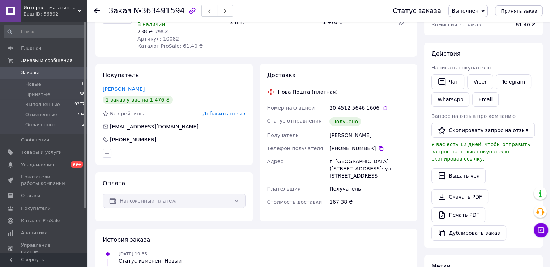
click at [224, 113] on span "Добавить отзыв" at bounding box center [224, 114] width 43 height 6
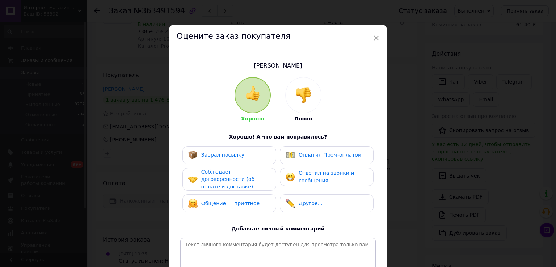
click at [229, 154] on span "Забрал посылку" at bounding box center [222, 155] width 43 height 6
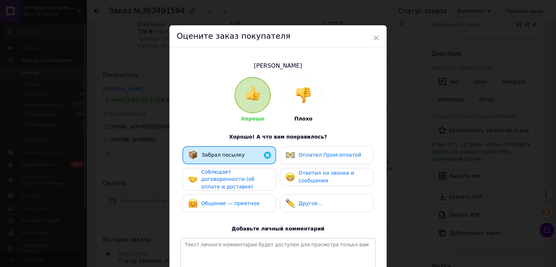
click at [232, 175] on span "Соблюдает договоренности (об оплате и доставке)" at bounding box center [227, 179] width 53 height 21
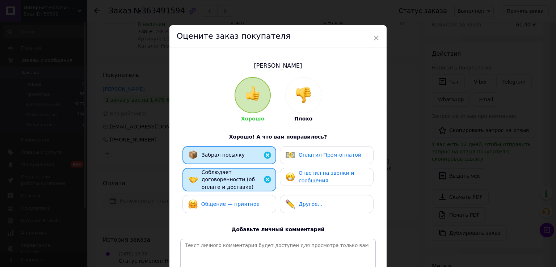
click at [235, 201] on span "Общение — приятное" at bounding box center [230, 204] width 58 height 6
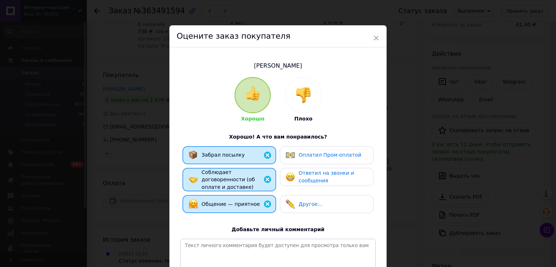
click at [315, 178] on span "Ответил на звонки и сообщения" at bounding box center [325, 176] width 55 height 13
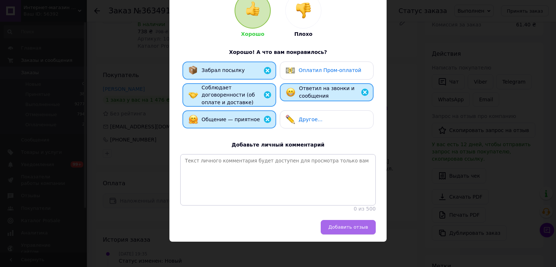
click at [343, 233] on button "Добавить отзыв" at bounding box center [347, 227] width 55 height 14
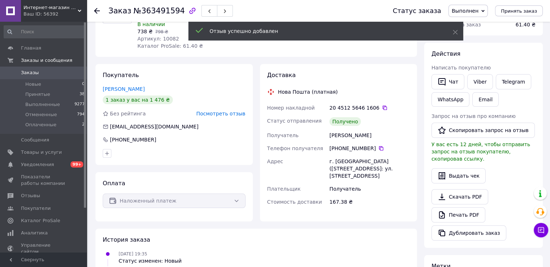
click at [98, 11] on icon at bounding box center [97, 11] width 6 height 6
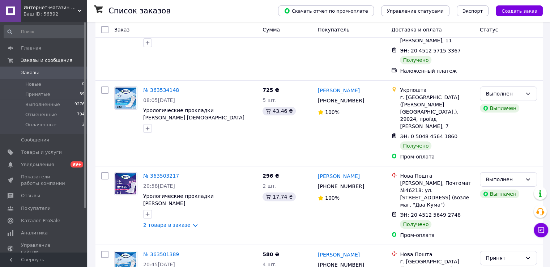
scroll to position [181, 0]
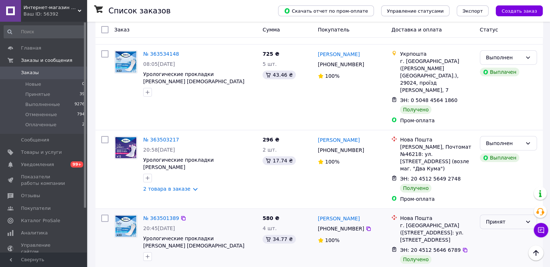
click at [523, 215] on div "Принят" at bounding box center [508, 222] width 57 height 14
click at [508, 200] on li "Выполнен" at bounding box center [508, 201] width 56 height 13
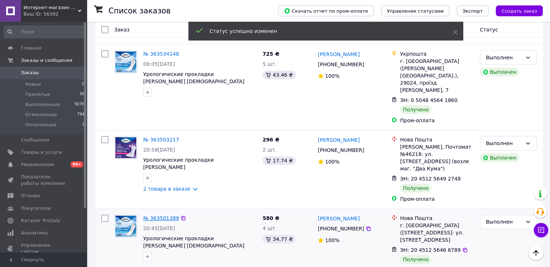
click at [162, 215] on link "№ 363501389" at bounding box center [161, 218] width 36 height 6
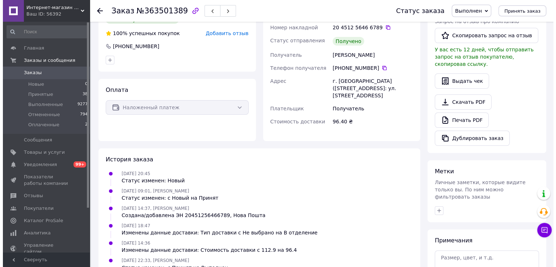
scroll to position [72, 0]
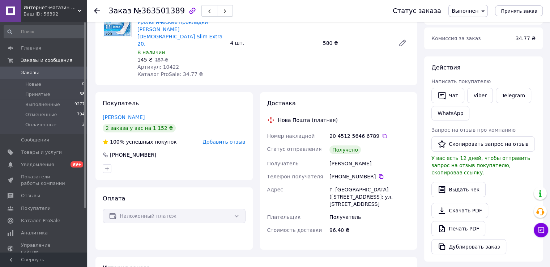
click at [214, 139] on span "Добавить отзыв" at bounding box center [224, 142] width 43 height 6
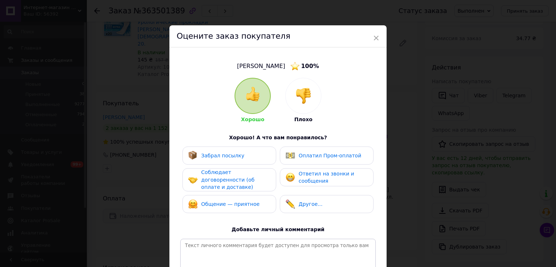
click at [224, 155] on span "Забрал посылку" at bounding box center [222, 156] width 43 height 6
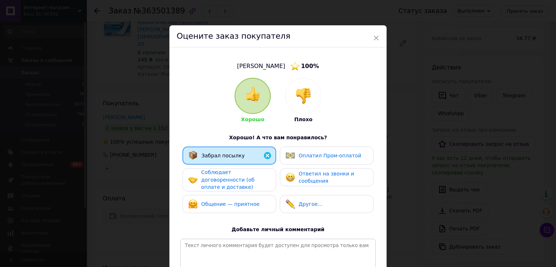
drag, startPoint x: 227, startPoint y: 177, endPoint x: 229, endPoint y: 182, distance: 5.3
click at [228, 177] on span "Соблюдает договоренности (об оплате и доставке)" at bounding box center [227, 179] width 53 height 21
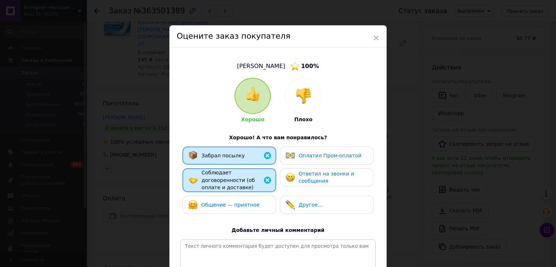
click at [229, 200] on div "Общение — приятное" at bounding box center [223, 204] width 71 height 9
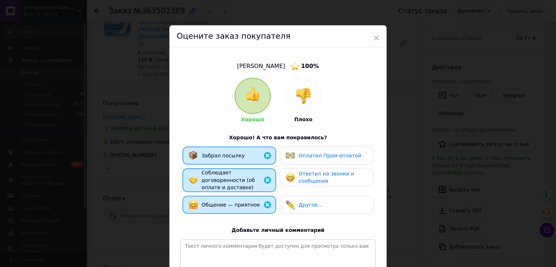
click at [310, 183] on span "Ответил на звонки и сообщения" at bounding box center [325, 177] width 55 height 13
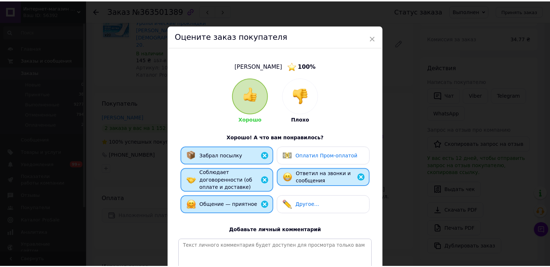
scroll to position [87, 0]
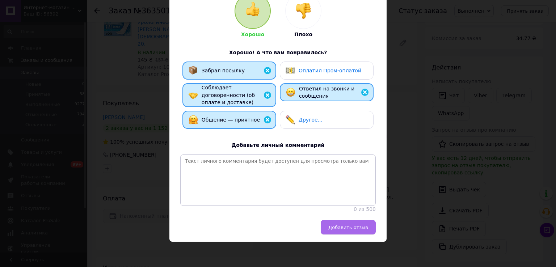
click at [339, 225] on span "Добавить отзыв" at bounding box center [348, 227] width 40 height 5
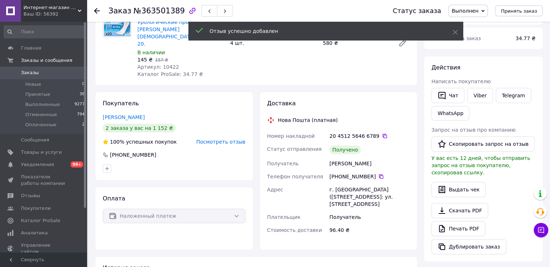
click at [98, 12] on icon at bounding box center [97, 11] width 6 height 6
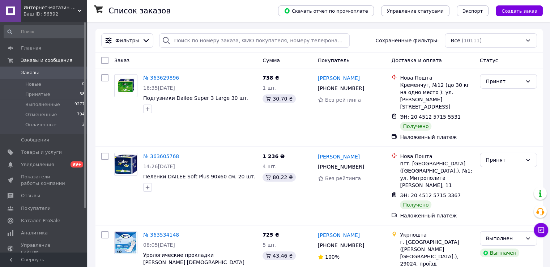
scroll to position [145, 0]
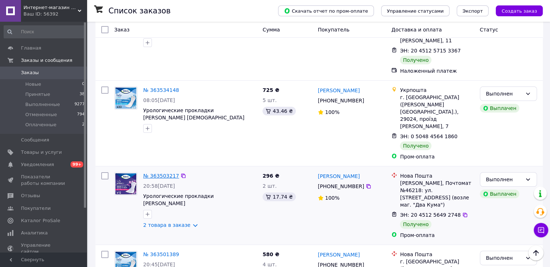
click at [156, 173] on link "№ 363503217" at bounding box center [161, 176] width 36 height 6
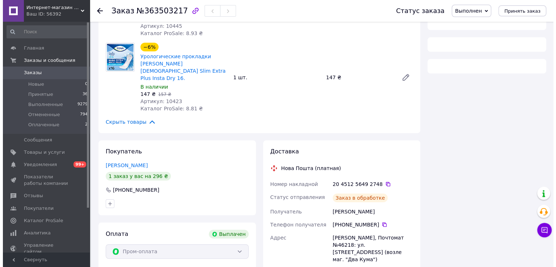
scroll to position [145, 0]
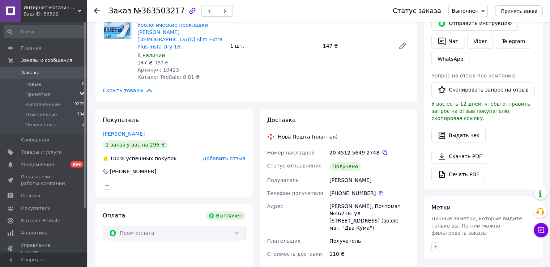
click at [232, 156] on span "Добавить отзыв" at bounding box center [224, 159] width 43 height 6
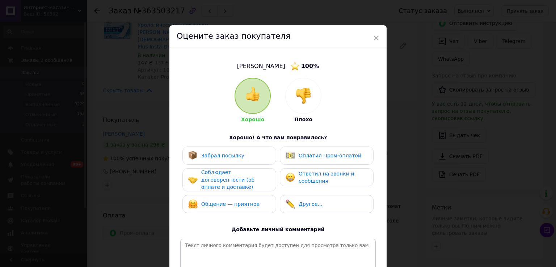
click at [247, 160] on div "Забрал посылку" at bounding box center [229, 155] width 82 height 9
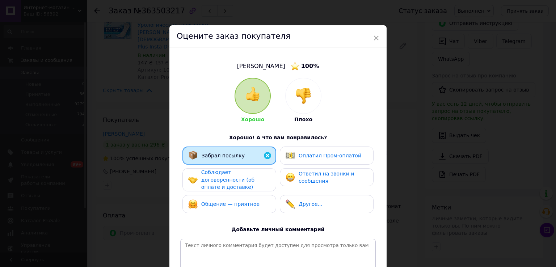
drag, startPoint x: 247, startPoint y: 171, endPoint x: 246, endPoint y: 187, distance: 15.9
click at [247, 171] on span "Соблюдает договоренности (об оплате и доставке)" at bounding box center [227, 179] width 53 height 21
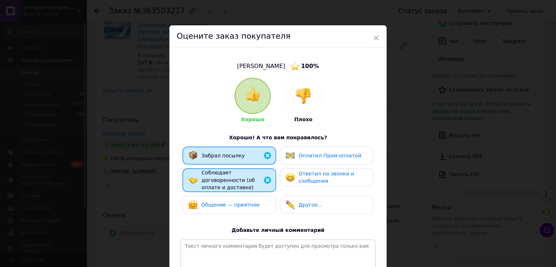
click at [246, 201] on div "Общение — приятное" at bounding box center [230, 205] width 58 height 8
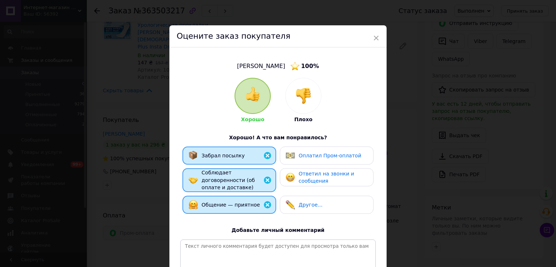
click at [310, 161] on div "Оплатил Пром-оплатой" at bounding box center [327, 156] width 94 height 18
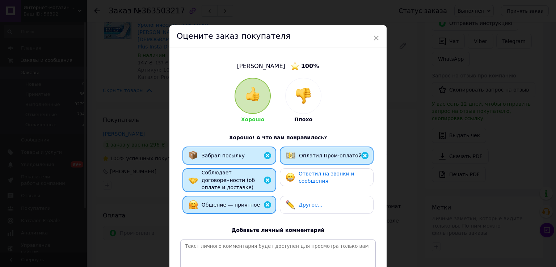
click at [310, 174] on span "Ответил на звонки и сообщения" at bounding box center [325, 177] width 55 height 13
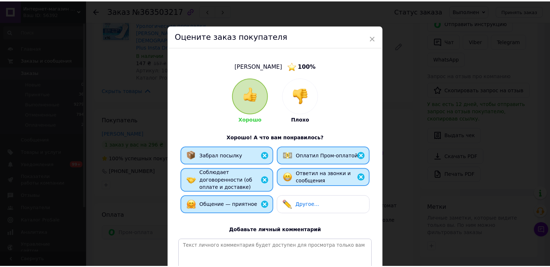
scroll to position [72, 0]
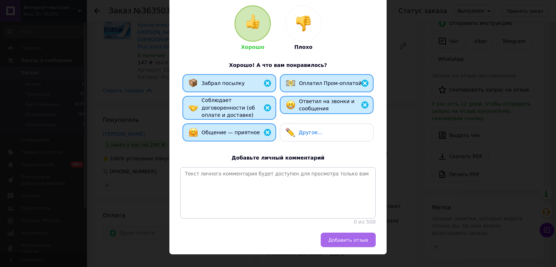
click at [344, 236] on button "Добавить отзыв" at bounding box center [347, 240] width 55 height 14
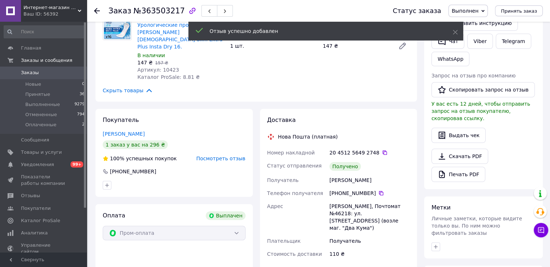
click at [95, 9] on icon at bounding box center [97, 11] width 6 height 6
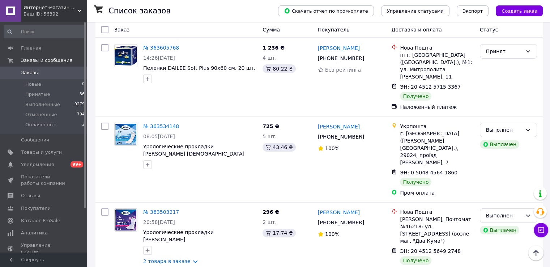
scroll to position [145, 0]
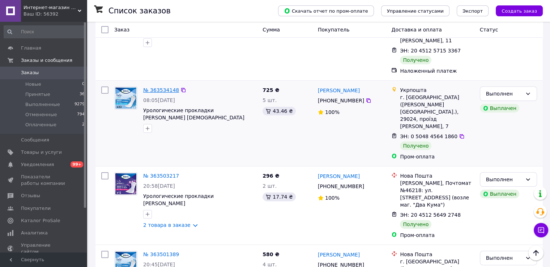
click at [150, 87] on link "№ 363534148" at bounding box center [161, 90] width 36 height 6
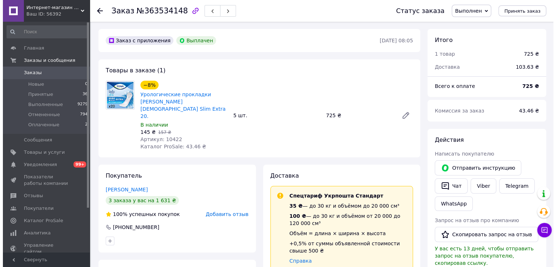
scroll to position [22, 0]
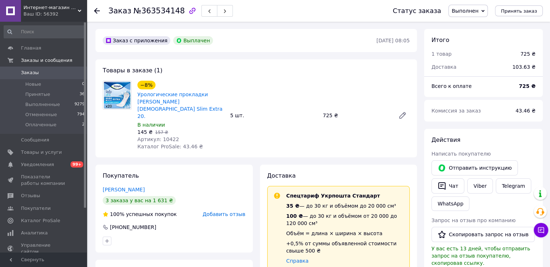
click at [232, 211] on span "Добавить отзыв" at bounding box center [224, 214] width 43 height 6
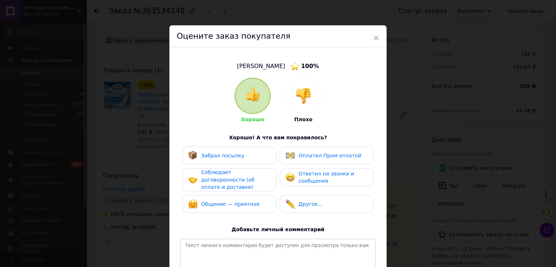
click at [236, 157] on span "Забрал посылку" at bounding box center [222, 156] width 43 height 6
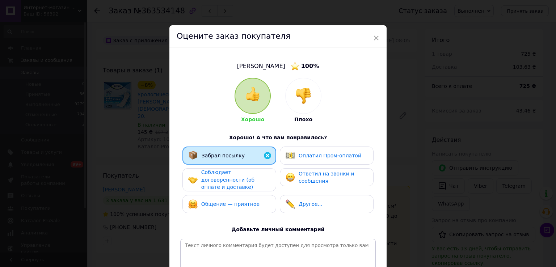
click at [243, 185] on div "Соблюдает договоренности (об оплате и доставке)" at bounding box center [229, 179] width 94 height 23
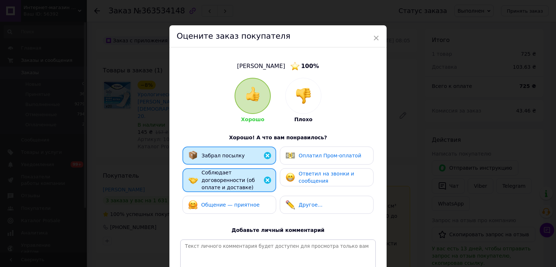
click at [242, 202] on span "Общение — приятное" at bounding box center [230, 205] width 58 height 6
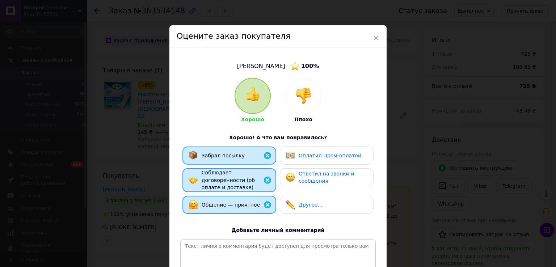
click at [300, 157] on span "Оплатил Пром-оплатой" at bounding box center [329, 156] width 63 height 6
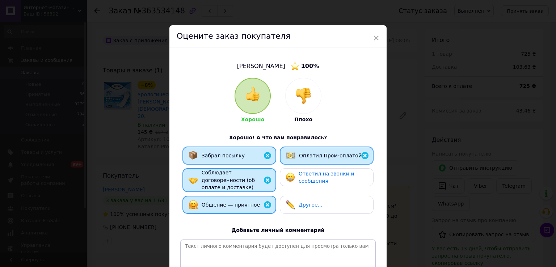
click at [300, 172] on span "Ответил на звонки и сообщения" at bounding box center [325, 177] width 55 height 13
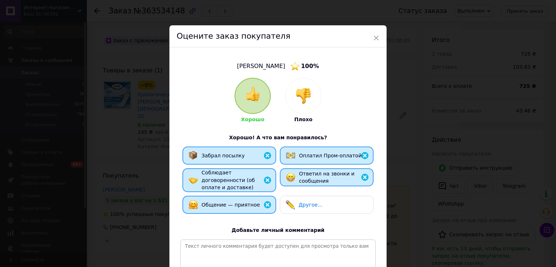
scroll to position [72, 0]
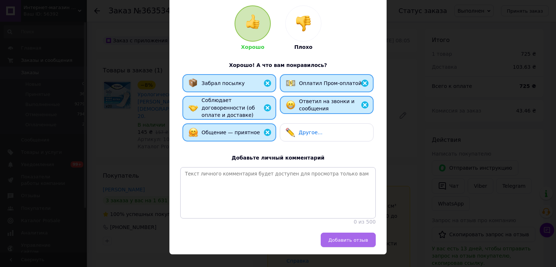
click at [337, 237] on button "Добавить отзыв" at bounding box center [347, 240] width 55 height 14
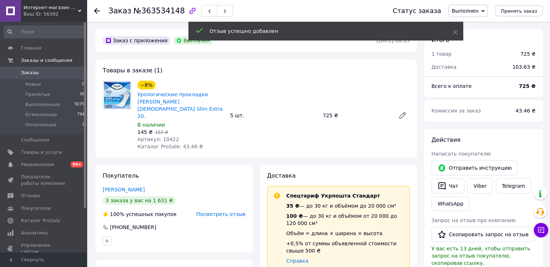
click at [97, 11] on icon at bounding box center [97, 11] width 6 height 6
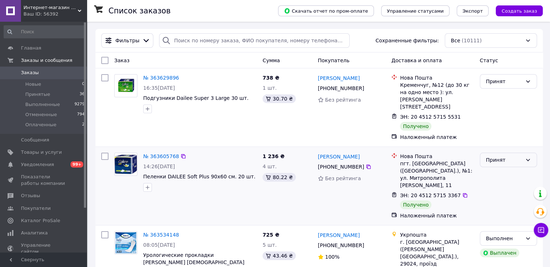
click at [511, 156] on div "Принят" at bounding box center [504, 160] width 36 height 8
click at [495, 169] on li "Выполнен" at bounding box center [508, 168] width 56 height 13
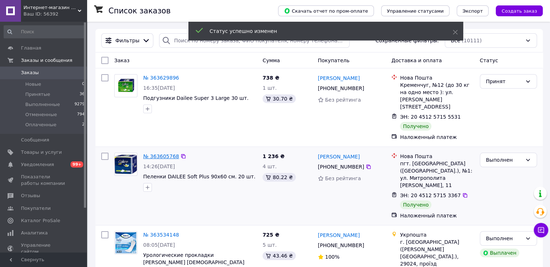
click at [159, 153] on link "№ 363605768" at bounding box center [161, 156] width 36 height 6
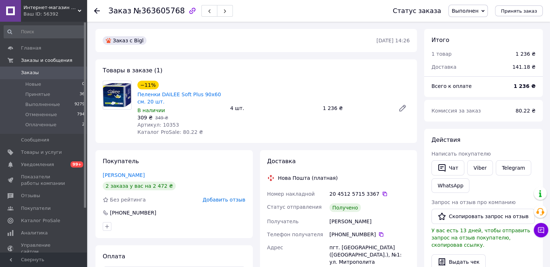
click at [239, 201] on span "Добавить отзыв" at bounding box center [224, 200] width 43 height 6
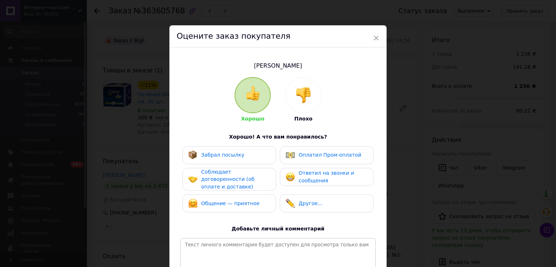
click at [237, 163] on div "Забрал посылку" at bounding box center [229, 155] width 94 height 18
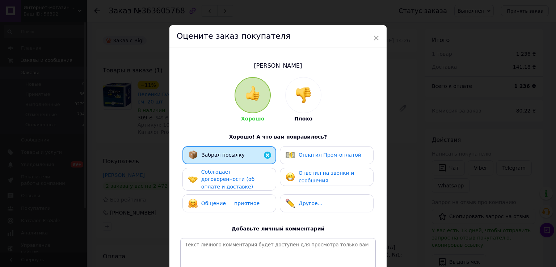
click at [241, 183] on span "Соблюдает договоренности (об оплате и доставке)" at bounding box center [227, 179] width 53 height 21
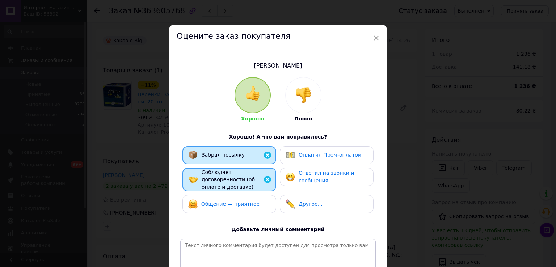
click at [243, 201] on span "Общение — приятное" at bounding box center [230, 204] width 58 height 6
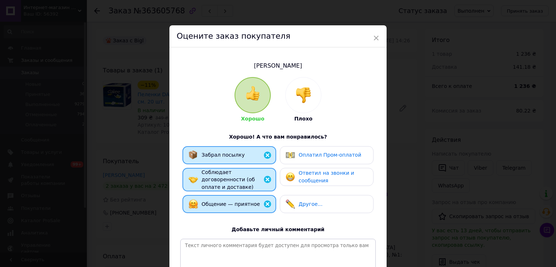
drag, startPoint x: 313, startPoint y: 190, endPoint x: 313, endPoint y: 181, distance: 8.7
click at [313, 188] on div "Забрал посылку Оплатил Пром-оплатой Соблюдает договоренности (об оплате и доста…" at bounding box center [277, 181] width 195 height 71
click at [313, 180] on span "Ответил на звонки и сообщения" at bounding box center [325, 176] width 55 height 13
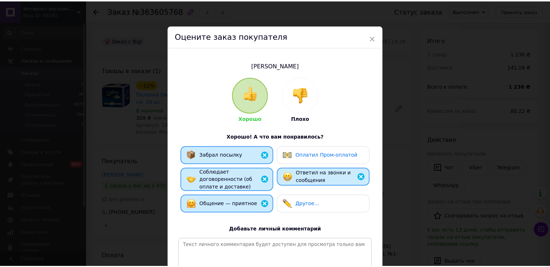
scroll to position [86, 0]
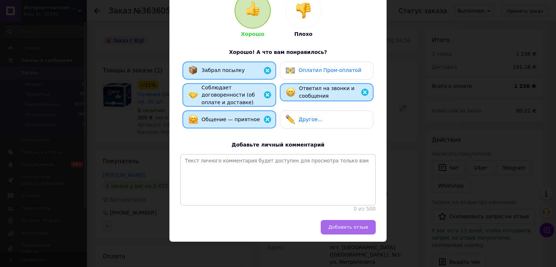
click at [345, 227] on span "Добавить отзыв" at bounding box center [348, 226] width 40 height 5
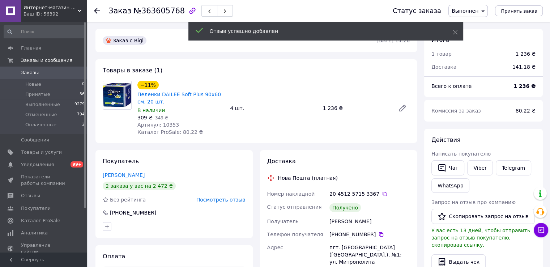
click at [98, 10] on use at bounding box center [97, 11] width 6 height 6
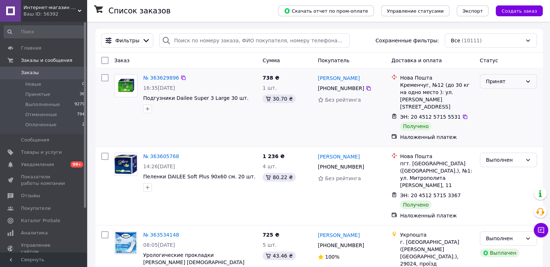
click at [521, 78] on div "Принят" at bounding box center [504, 81] width 36 height 8
click at [501, 95] on li "Выполнен" at bounding box center [508, 97] width 56 height 13
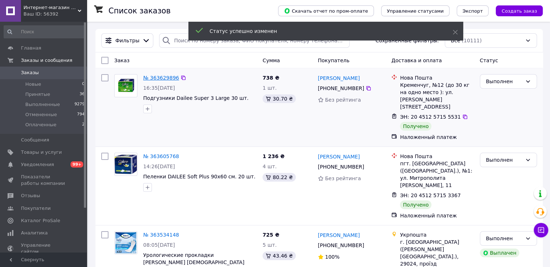
click at [161, 77] on link "№ 363629896" at bounding box center [161, 78] width 36 height 6
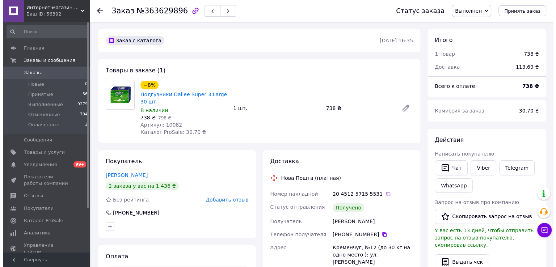
scroll to position [109, 0]
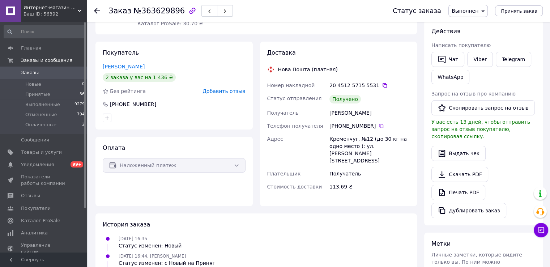
click at [219, 94] on span "Добавить отзыв" at bounding box center [224, 91] width 43 height 6
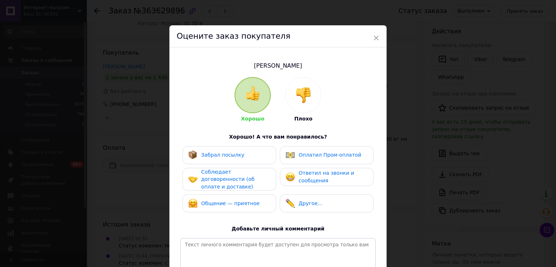
click at [237, 152] on span "Забрал посылку" at bounding box center [222, 155] width 43 height 6
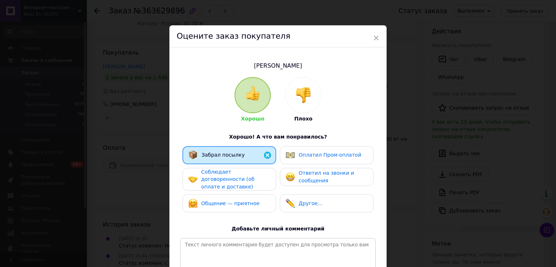
click at [235, 170] on span "Соблюдает договоренности (об оплате и доставке)" at bounding box center [227, 179] width 53 height 21
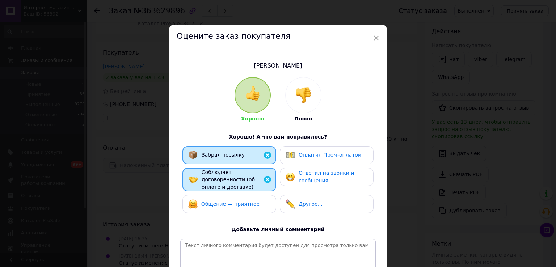
click at [235, 195] on div "Общение — приятное" at bounding box center [229, 204] width 94 height 18
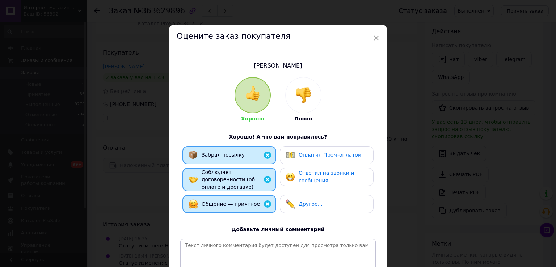
drag, startPoint x: 311, startPoint y: 184, endPoint x: 313, endPoint y: 180, distance: 4.5
click at [311, 183] on div "Ответил на звонки и сообщения" at bounding box center [327, 177] width 94 height 18
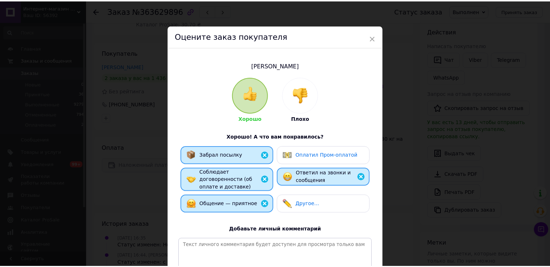
scroll to position [86, 0]
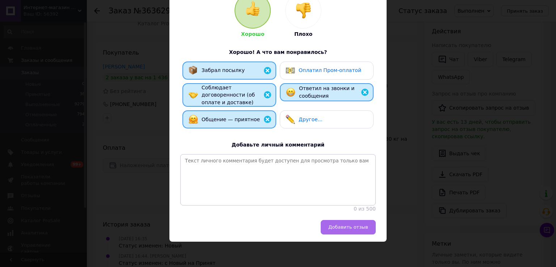
click at [339, 224] on span "Добавить отзыв" at bounding box center [348, 226] width 40 height 5
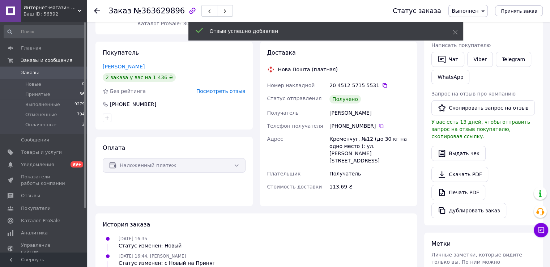
click at [98, 12] on icon at bounding box center [97, 11] width 6 height 6
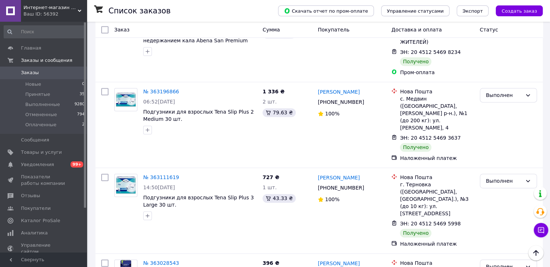
scroll to position [1240, 0]
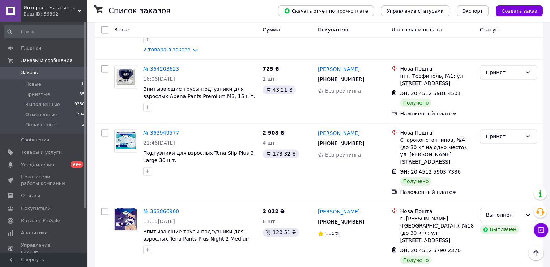
scroll to position [1173, 0]
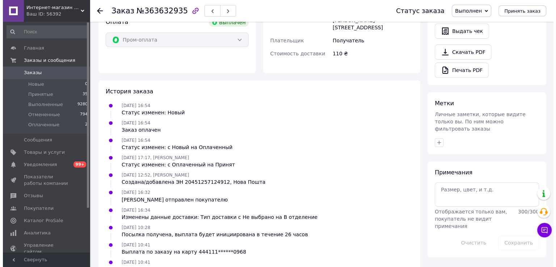
scroll to position [104, 0]
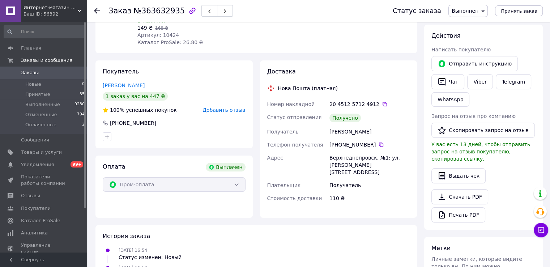
click at [217, 107] on span "Добавить отзыв" at bounding box center [224, 110] width 43 height 6
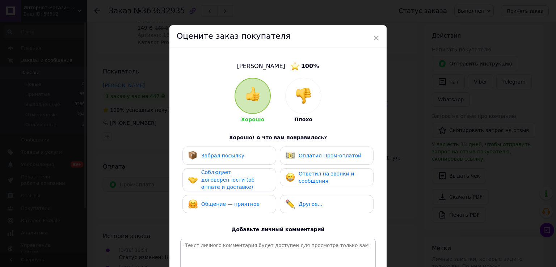
click at [220, 154] on span "Забрал посылку" at bounding box center [222, 156] width 43 height 6
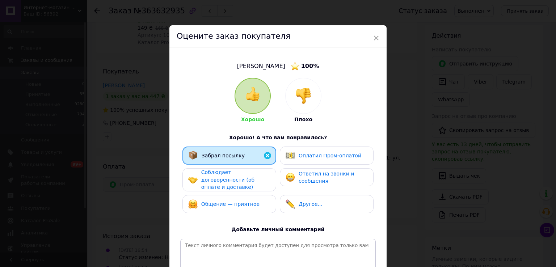
click at [220, 170] on span "Соблюдает договоренности (об оплате и доставке)" at bounding box center [227, 179] width 53 height 21
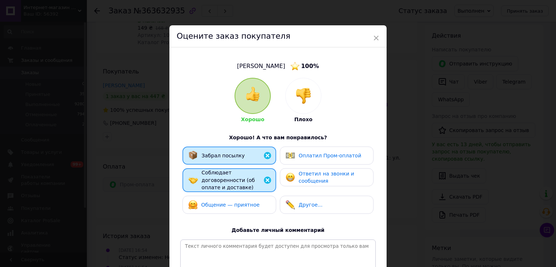
click at [221, 196] on div "Общение — приятное" at bounding box center [229, 205] width 94 height 18
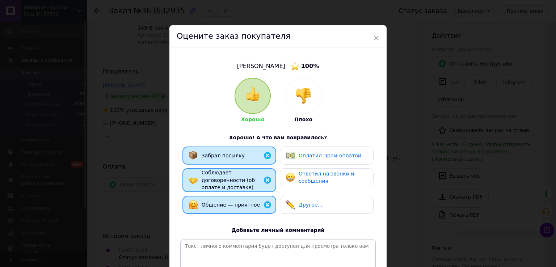
click at [286, 157] on img at bounding box center [289, 155] width 9 height 9
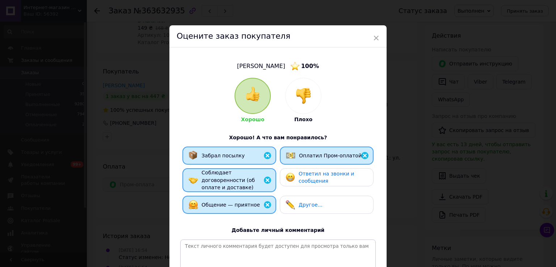
click at [287, 174] on img at bounding box center [289, 177] width 9 height 9
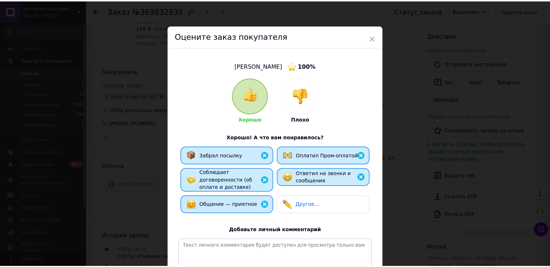
scroll to position [87, 0]
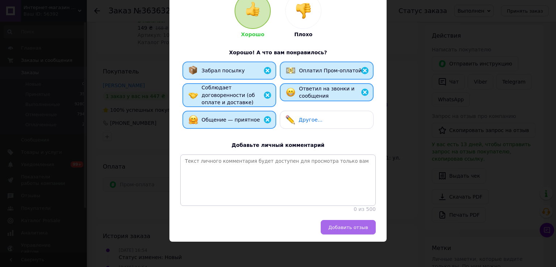
click at [332, 226] on span "Добавить отзыв" at bounding box center [348, 227] width 40 height 5
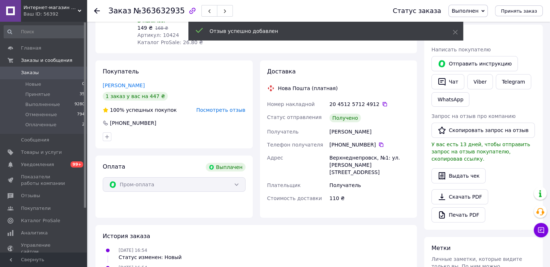
click at [96, 10] on use at bounding box center [97, 11] width 6 height 6
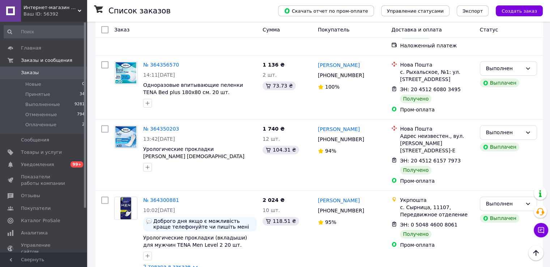
scroll to position [1173, 0]
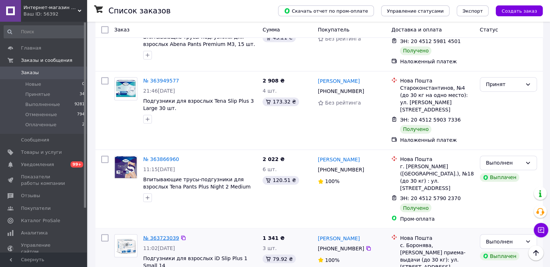
click at [155, 235] on link "№ 363723039" at bounding box center [161, 238] width 36 height 6
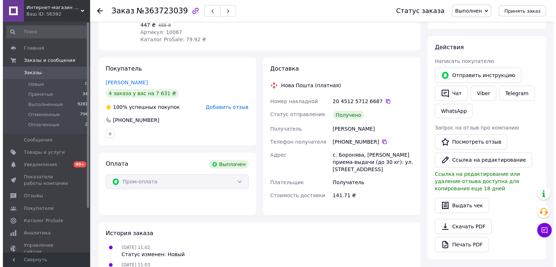
scroll to position [56, 0]
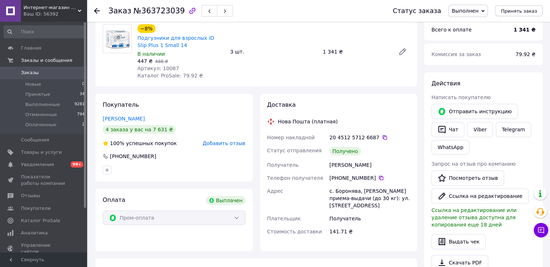
click at [223, 144] on span "Добавить отзыв" at bounding box center [224, 143] width 43 height 6
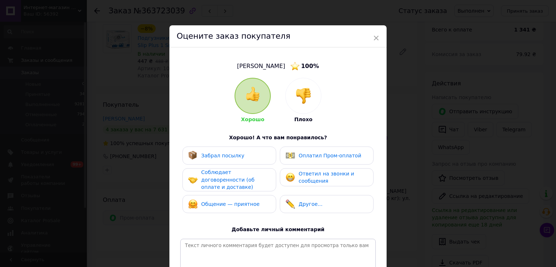
click at [229, 155] on span "Забрал посылку" at bounding box center [222, 156] width 43 height 6
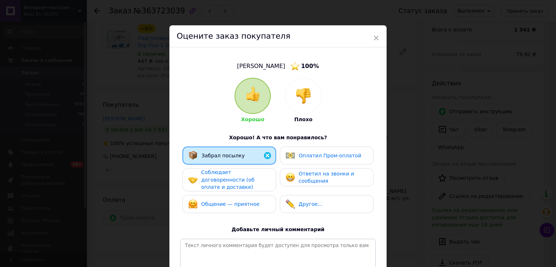
click at [231, 169] on div "Соблюдает договоренности (об оплате и доставке)" at bounding box center [229, 179] width 94 height 23
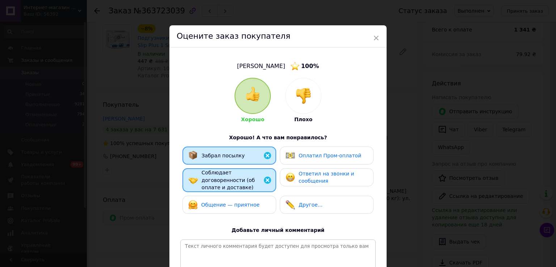
click at [234, 196] on div "Общение — приятное" at bounding box center [229, 205] width 94 height 18
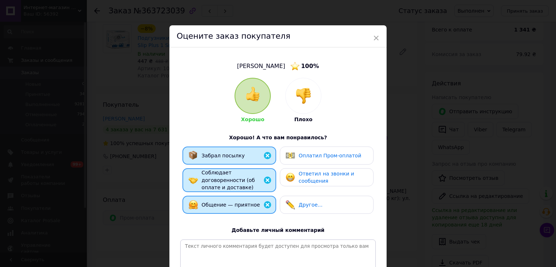
click at [293, 161] on div "Оплатил Пром-оплатой" at bounding box center [327, 156] width 94 height 18
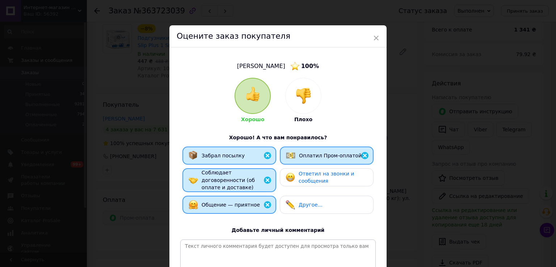
click at [293, 182] on img at bounding box center [289, 177] width 9 height 9
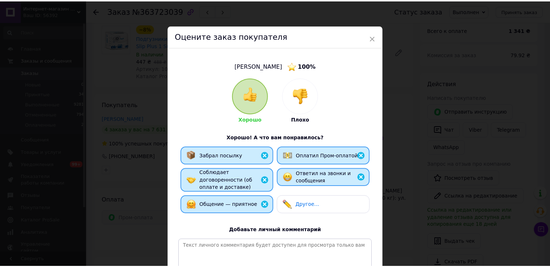
scroll to position [87, 0]
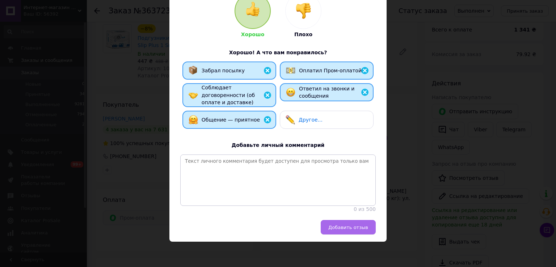
click at [336, 225] on span "Добавить отзыв" at bounding box center [348, 227] width 40 height 5
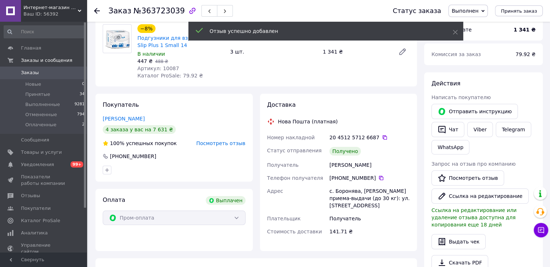
click at [94, 9] on icon at bounding box center [97, 11] width 6 height 6
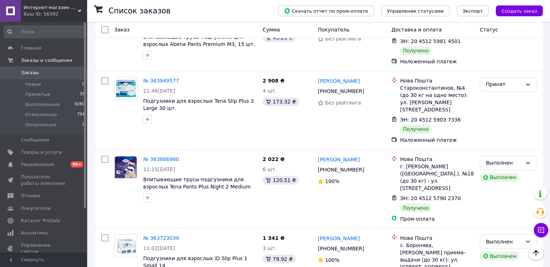
scroll to position [1101, 0]
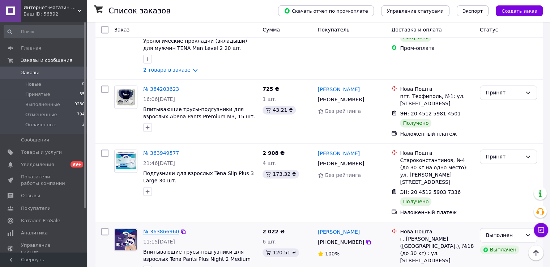
click at [153, 229] on link "№ 363866960" at bounding box center [161, 232] width 36 height 6
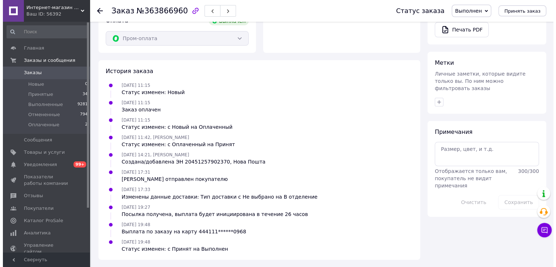
scroll to position [110, 0]
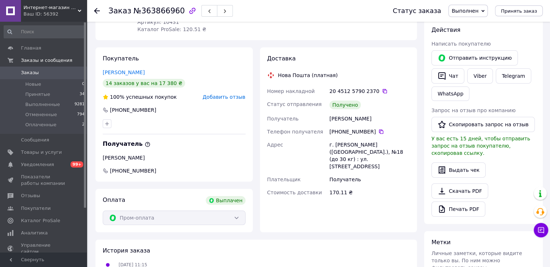
click at [227, 98] on span "Добавить отзыв" at bounding box center [224, 97] width 43 height 6
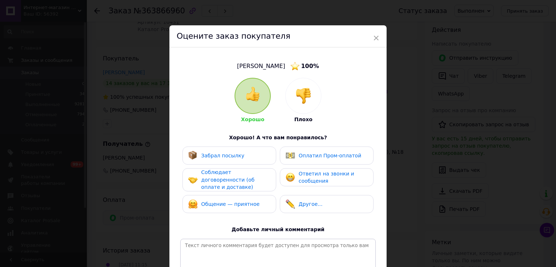
click at [240, 152] on div "Забрал посылку" at bounding box center [229, 155] width 82 height 9
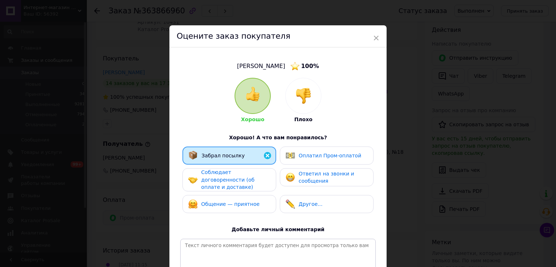
click at [239, 174] on span "Соблюдает договоренности (об оплате и доставке)" at bounding box center [227, 179] width 53 height 21
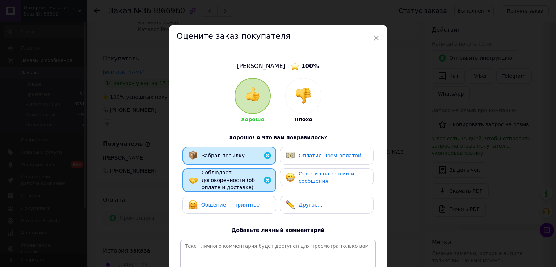
click at [235, 200] on div "Общение — приятное" at bounding box center [223, 204] width 71 height 9
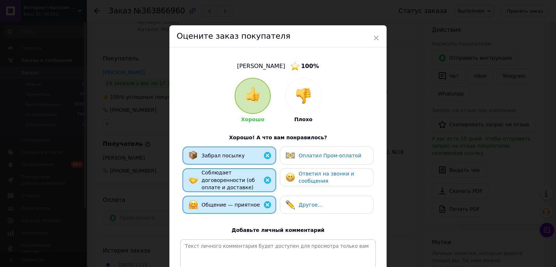
click at [310, 153] on span "Оплатил Пром-оплатой" at bounding box center [329, 156] width 63 height 6
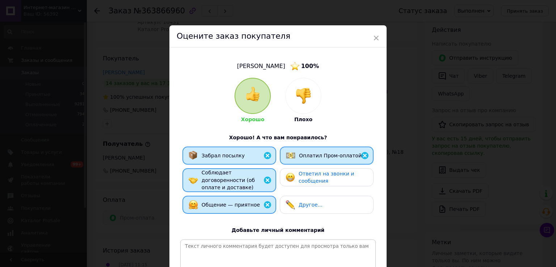
click at [307, 175] on span "Ответил на звонки и сообщения" at bounding box center [325, 177] width 55 height 13
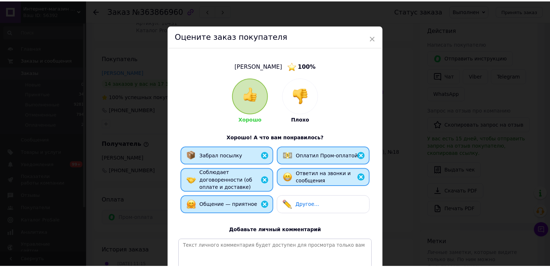
scroll to position [87, 0]
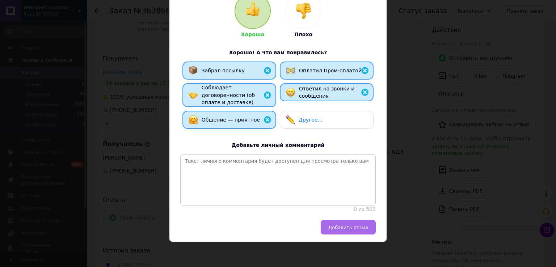
click at [351, 225] on span "Добавить отзыв" at bounding box center [348, 227] width 40 height 5
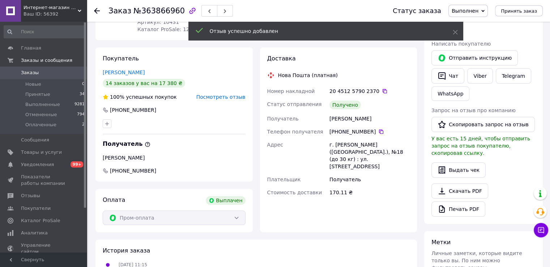
click at [98, 11] on icon at bounding box center [97, 11] width 6 height 6
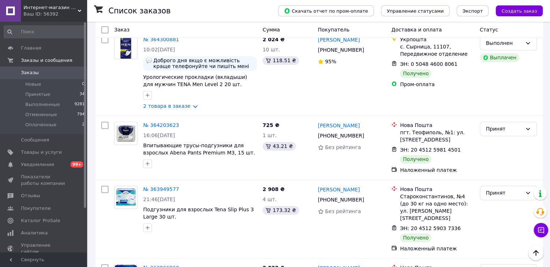
scroll to position [1029, 0]
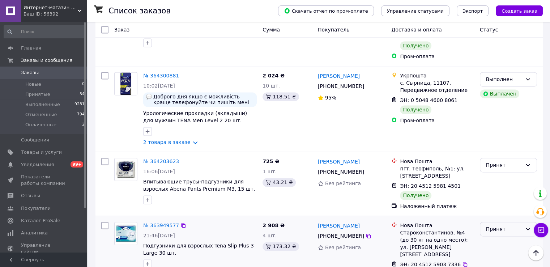
click at [513, 225] on div "Принят" at bounding box center [504, 229] width 36 height 8
click at [498, 137] on li "Выполнен" at bounding box center [508, 139] width 56 height 13
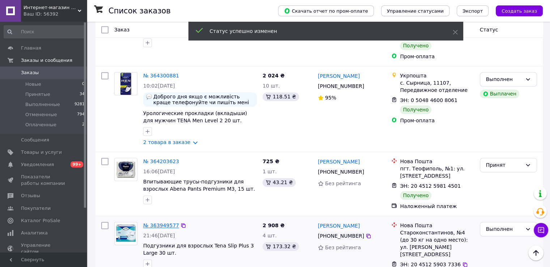
click at [157, 222] on link "№ 363949577" at bounding box center [161, 225] width 36 height 6
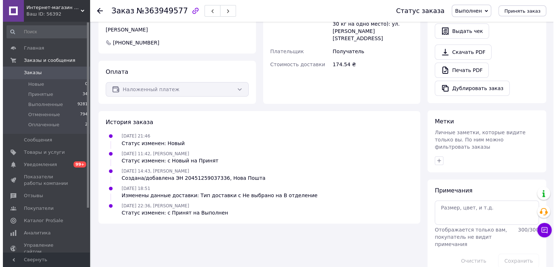
scroll to position [86, 0]
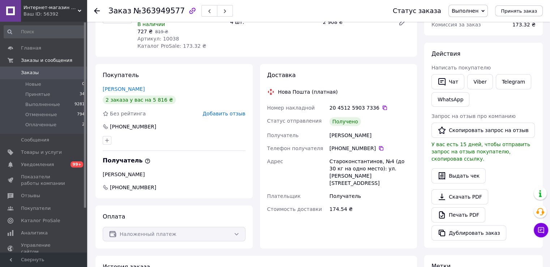
click at [213, 111] on span "Добавить отзыв" at bounding box center [224, 114] width 43 height 6
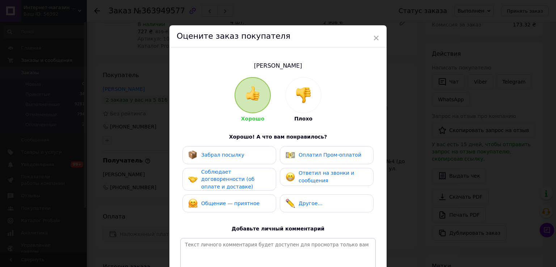
click at [217, 157] on span "Забрал посылку" at bounding box center [222, 155] width 43 height 6
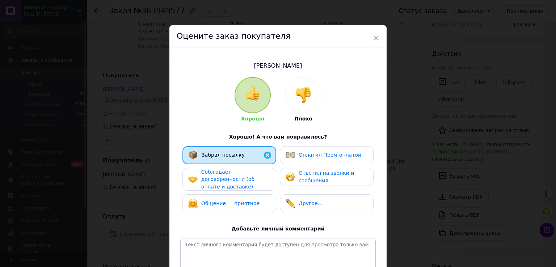
click at [216, 171] on span "Соблюдает договоренности (об оплате и доставке)" at bounding box center [227, 179] width 53 height 21
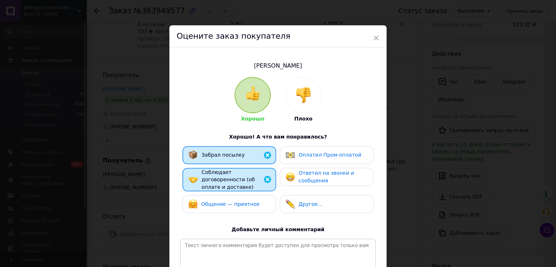
click at [218, 195] on div "Общение — приятное" at bounding box center [229, 204] width 94 height 18
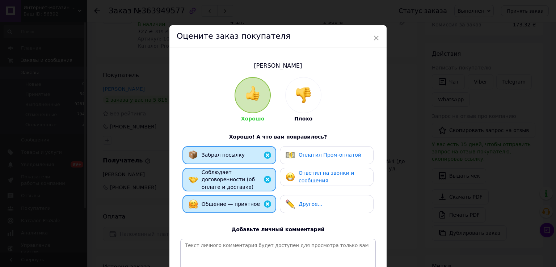
click at [293, 173] on img at bounding box center [289, 176] width 9 height 9
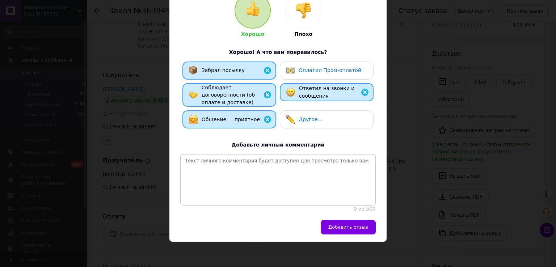
click at [337, 219] on div "[PERSON_NAME] Плохо Хорошо! А что вам понравилось? Забрал посылку Оплатил Пром-…" at bounding box center [277, 91] width 217 height 257
click at [336, 222] on button "Добавить отзыв" at bounding box center [347, 227] width 55 height 14
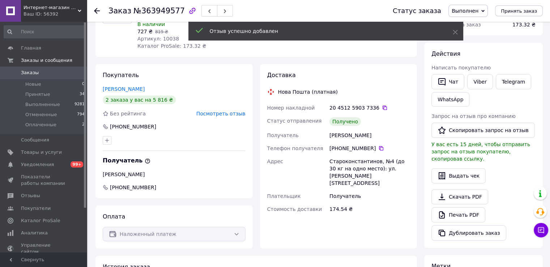
click at [97, 9] on icon at bounding box center [97, 11] width 6 height 6
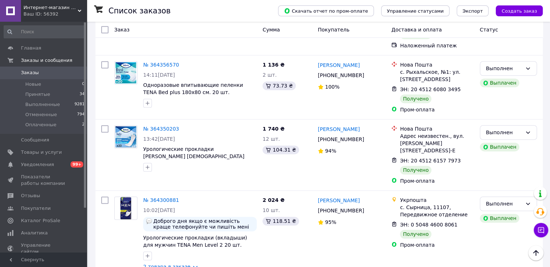
scroll to position [1013, 0]
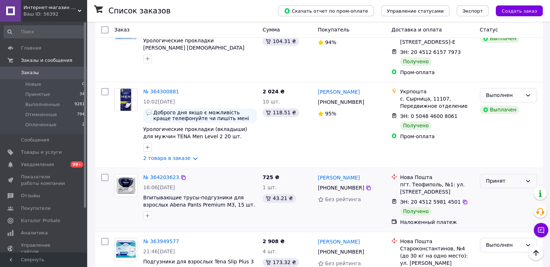
click at [522, 177] on div "Принят" at bounding box center [504, 181] width 36 height 8
click at [511, 89] on li "Выполнен" at bounding box center [508, 91] width 56 height 13
click at [161, 174] on link "№ 364203623" at bounding box center [161, 177] width 36 height 6
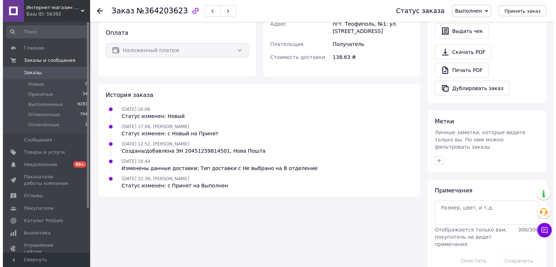
scroll to position [86, 0]
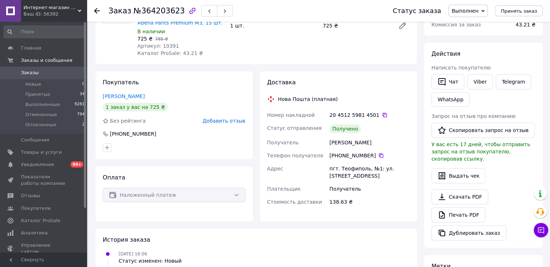
click at [218, 123] on span "Добавить отзыв" at bounding box center [224, 121] width 43 height 6
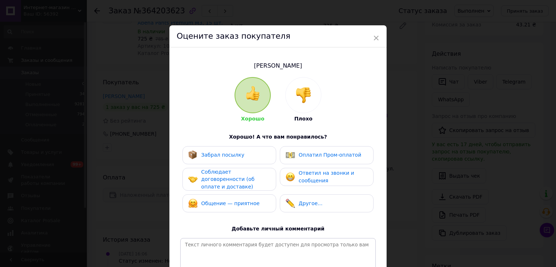
click at [225, 158] on div "Забрал посылку" at bounding box center [222, 155] width 43 height 8
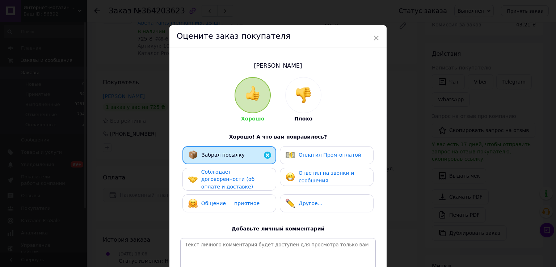
click at [229, 177] on span "Соблюдает договоренности (об оплате и доставке)" at bounding box center [227, 179] width 53 height 21
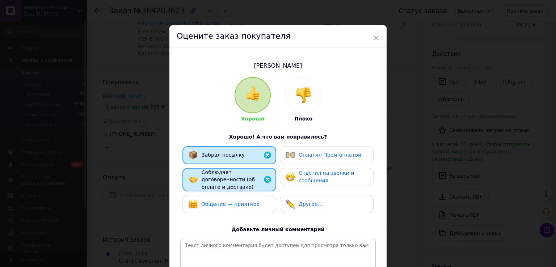
drag, startPoint x: 230, startPoint y: 201, endPoint x: 252, endPoint y: 190, distance: 24.4
click at [230, 201] on span "Общение — приятное" at bounding box center [230, 204] width 58 height 6
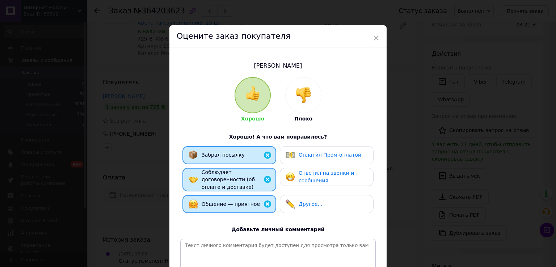
click at [292, 176] on img at bounding box center [289, 176] width 9 height 9
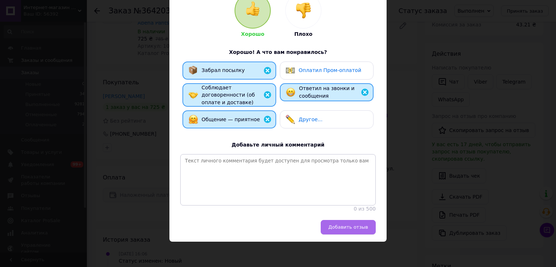
click at [340, 228] on span "Добавить отзыв" at bounding box center [348, 226] width 40 height 5
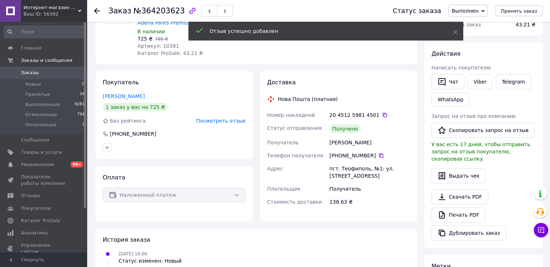
click at [98, 9] on icon at bounding box center [97, 11] width 6 height 6
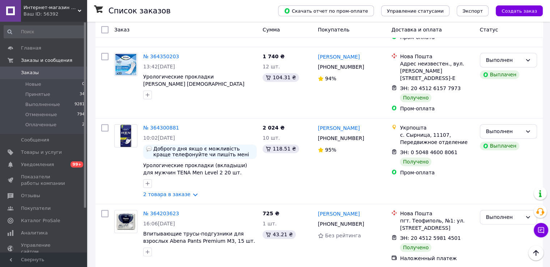
scroll to position [904, 0]
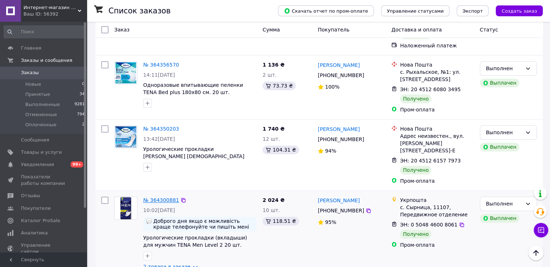
click at [153, 197] on link "№ 364300881" at bounding box center [161, 200] width 36 height 6
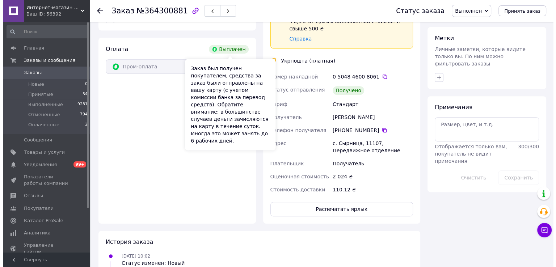
scroll to position [169, 0]
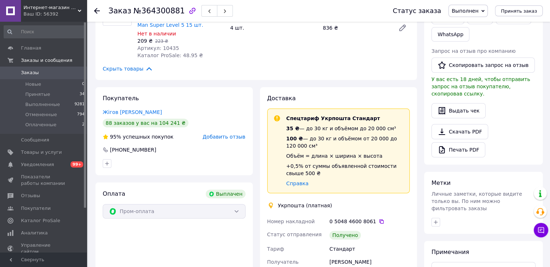
click at [226, 139] on span "Добавить отзыв" at bounding box center [224, 137] width 43 height 6
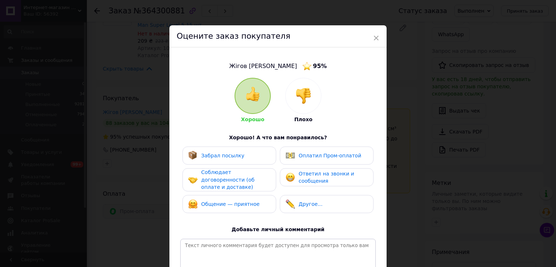
click at [231, 157] on span "Забрал посылку" at bounding box center [222, 156] width 43 height 6
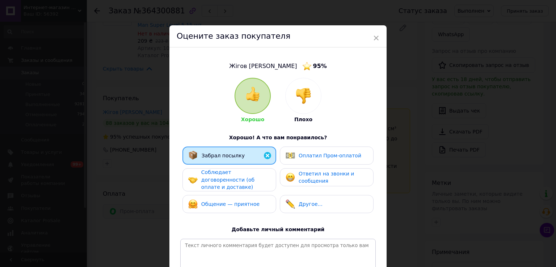
click at [235, 183] on span "Соблюдает договоренности (об оплате и доставке)" at bounding box center [227, 179] width 53 height 21
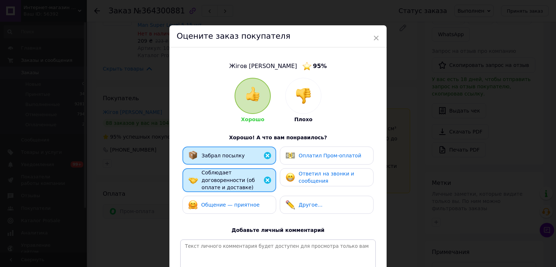
click at [235, 202] on span "Общение — приятное" at bounding box center [230, 205] width 58 height 6
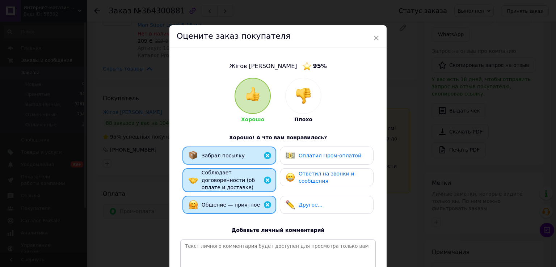
click at [289, 161] on div "Оплатил Пром-оплатой" at bounding box center [327, 156] width 94 height 18
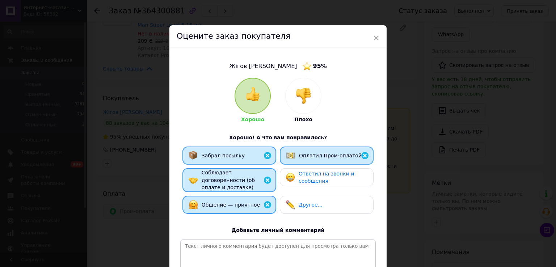
click at [292, 187] on div "Забрал посылку Оплатил Пром-оплатой Соблюдает договоренности (об оплате и доста…" at bounding box center [277, 182] width 195 height 71
click at [293, 179] on img at bounding box center [289, 177] width 9 height 9
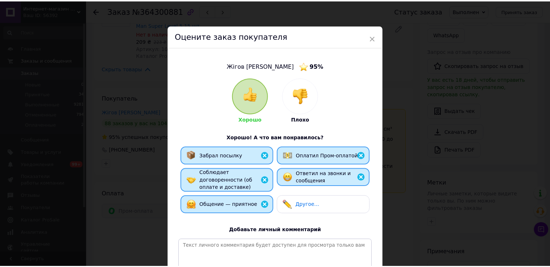
scroll to position [87, 0]
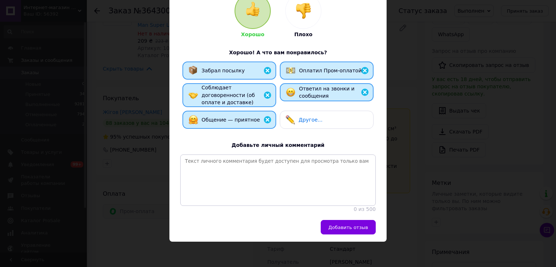
click at [337, 235] on div "Добавить отзыв" at bounding box center [277, 231] width 217 height 22
click at [337, 231] on button "Добавить отзыв" at bounding box center [347, 227] width 55 height 14
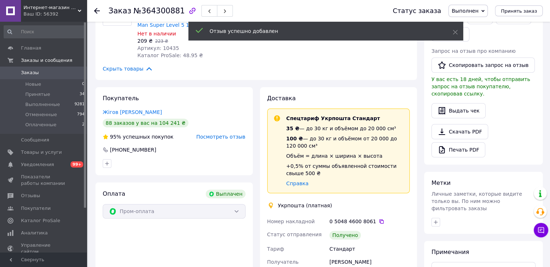
click at [97, 10] on use at bounding box center [97, 11] width 6 height 6
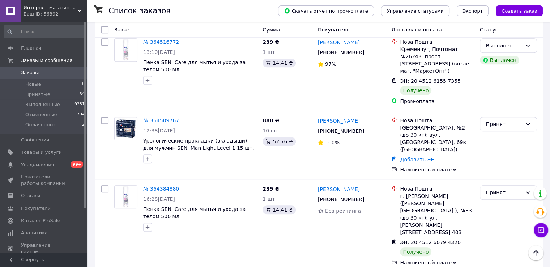
scroll to position [796, 0]
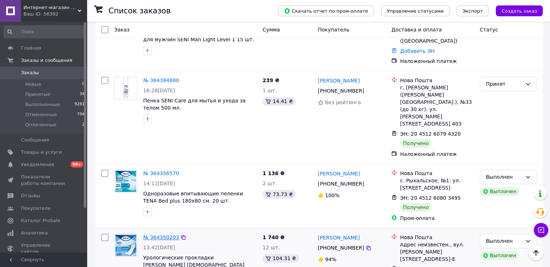
click at [160, 234] on link "№ 364350203" at bounding box center [161, 237] width 36 height 6
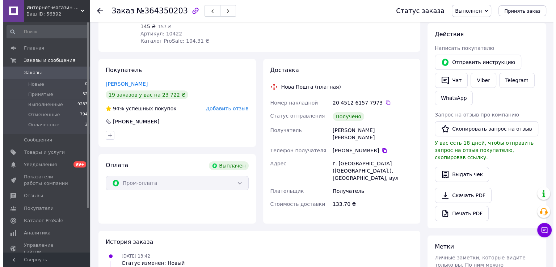
scroll to position [69, 0]
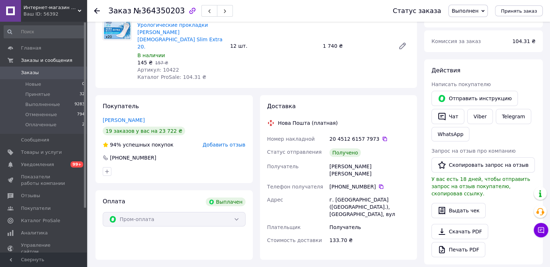
click at [224, 142] on span "Добавить отзыв" at bounding box center [224, 145] width 43 height 6
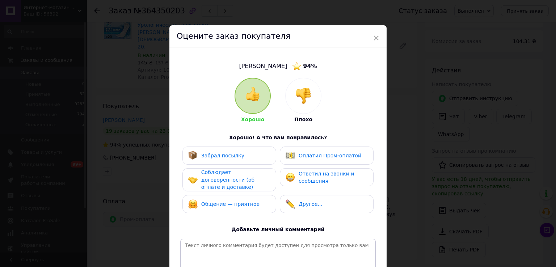
click at [228, 151] on div "Забрал посылку" at bounding box center [216, 155] width 56 height 9
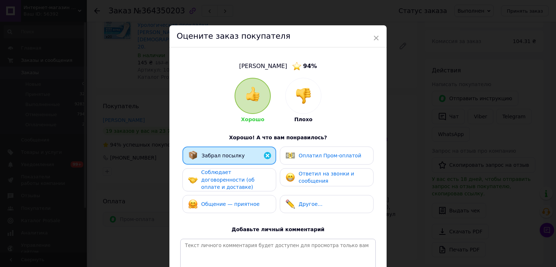
click at [229, 175] on span "Соблюдает договоренности (об оплате и доставке)" at bounding box center [227, 179] width 53 height 21
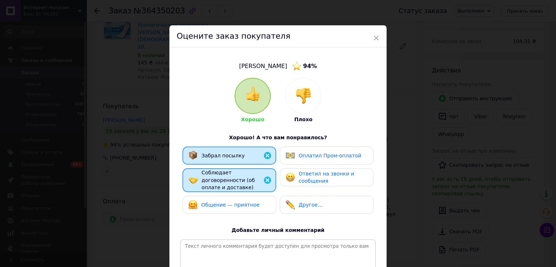
click at [229, 196] on div "Общение — приятное" at bounding box center [229, 205] width 94 height 18
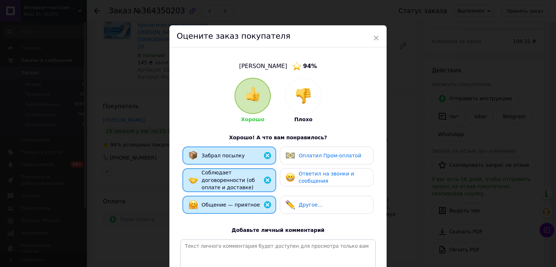
click at [319, 154] on span "Оплатил Пром-оплатой" at bounding box center [329, 156] width 63 height 6
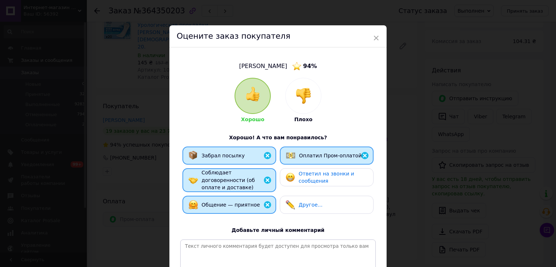
click at [317, 176] on span "Ответил на звонки и сообщения" at bounding box center [325, 177] width 55 height 13
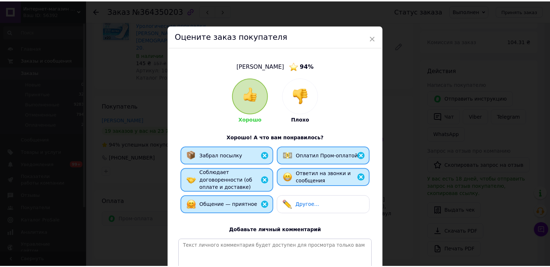
scroll to position [87, 0]
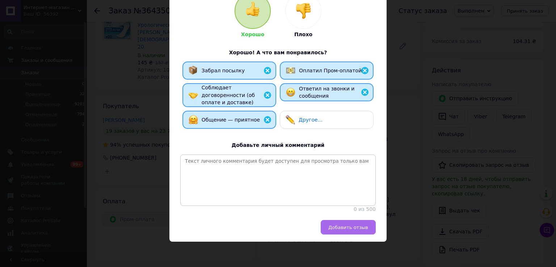
click at [355, 229] on span "Добавить отзыв" at bounding box center [348, 227] width 40 height 5
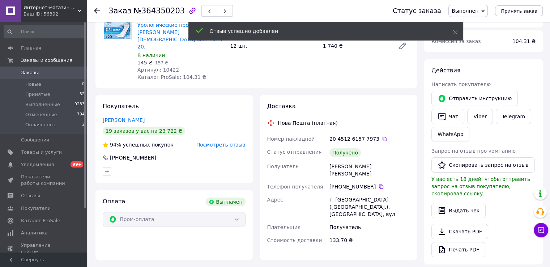
click at [95, 10] on use at bounding box center [97, 11] width 6 height 6
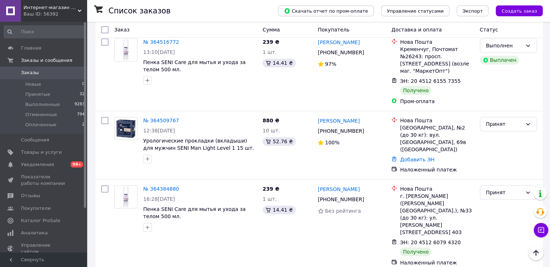
scroll to position [760, 0]
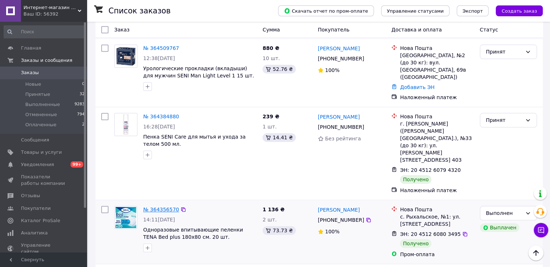
click at [160, 207] on link "№ 364356570" at bounding box center [161, 210] width 36 height 6
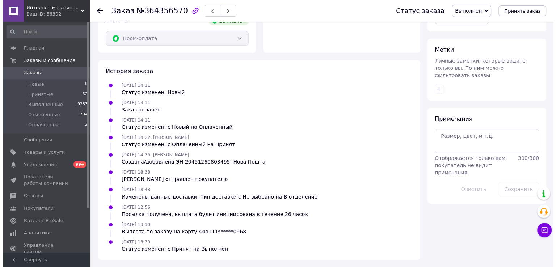
scroll to position [123, 0]
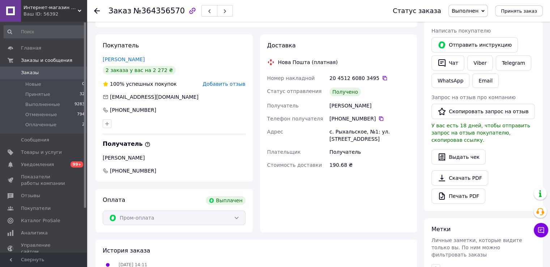
click at [218, 83] on span "Добавить отзыв" at bounding box center [224, 84] width 43 height 6
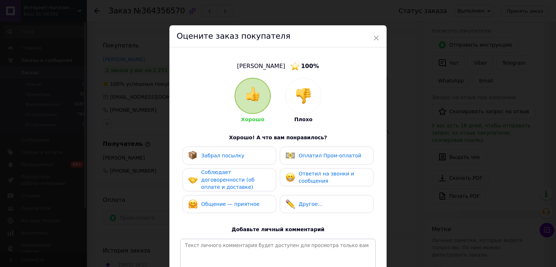
drag, startPoint x: 232, startPoint y: 151, endPoint x: 232, endPoint y: 159, distance: 8.0
click at [232, 152] on div "Забрал посылку" at bounding box center [216, 155] width 56 height 9
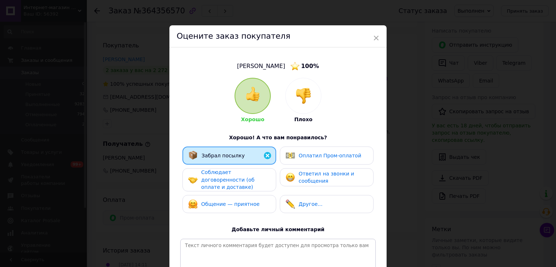
click at [233, 178] on span "Соблюдает договоренности (об оплате и доставке)" at bounding box center [227, 179] width 53 height 21
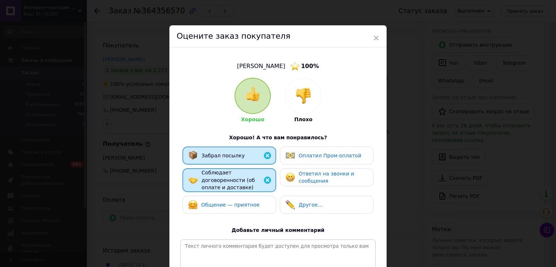
drag, startPoint x: 234, startPoint y: 196, endPoint x: 295, endPoint y: 163, distance: 69.6
click at [234, 202] on span "Общение — приятное" at bounding box center [230, 205] width 58 height 6
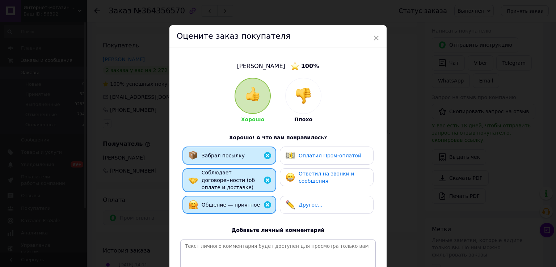
click at [302, 157] on span "Оплатил Пром-оплатой" at bounding box center [329, 156] width 63 height 6
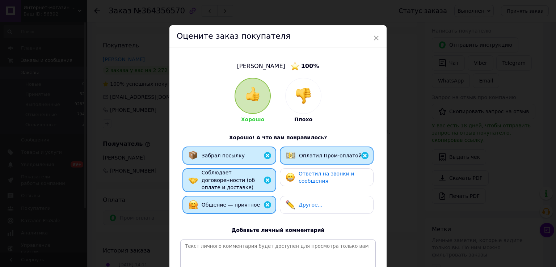
click at [302, 186] on div "Ответил на звонки и сообщения" at bounding box center [327, 177] width 94 height 18
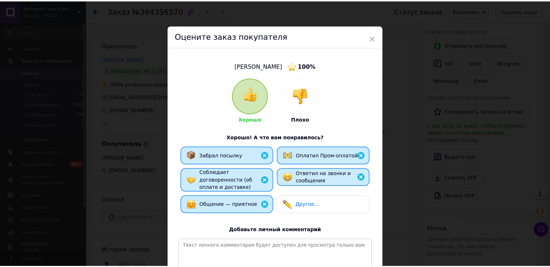
scroll to position [87, 0]
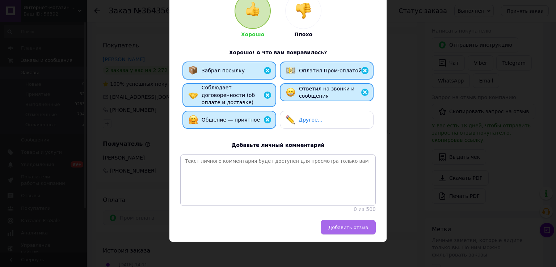
click at [337, 225] on span "Добавить отзыв" at bounding box center [348, 227] width 40 height 5
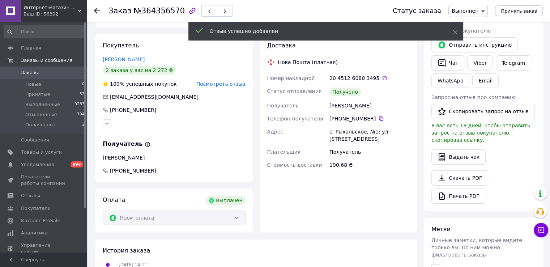
click at [98, 10] on icon at bounding box center [97, 11] width 6 height 6
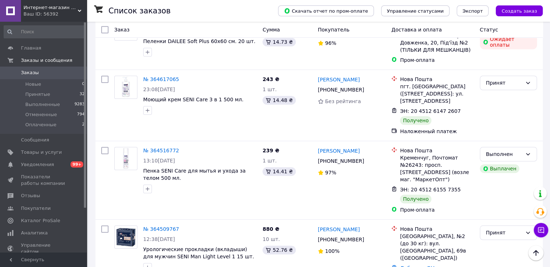
scroll to position [651, 0]
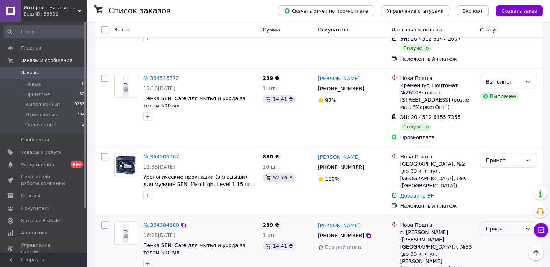
click at [517, 225] on div "Принят" at bounding box center [504, 229] width 36 height 8
click at [502, 162] on li "Выполнен" at bounding box center [508, 159] width 56 height 13
click at [167, 222] on link "№ 364384880" at bounding box center [161, 225] width 36 height 6
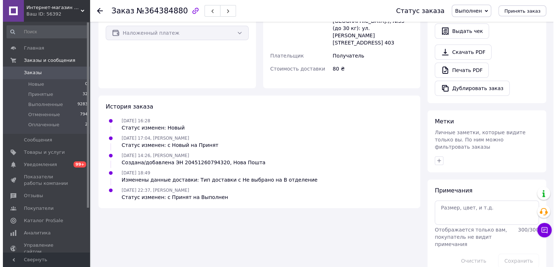
scroll to position [86, 0]
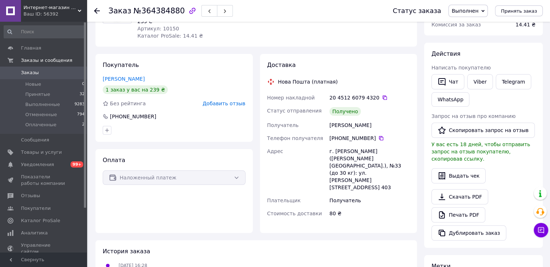
click at [230, 102] on span "Добавить отзыв" at bounding box center [224, 104] width 43 height 6
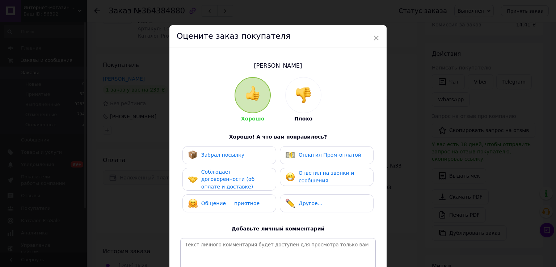
click at [230, 153] on span "Забрал посылку" at bounding box center [222, 155] width 43 height 6
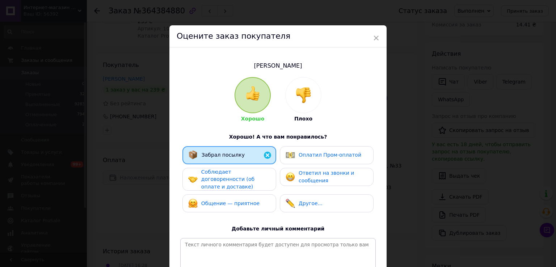
click at [229, 168] on div "Соблюдает договоренности (об оплате и доставке)" at bounding box center [229, 179] width 94 height 23
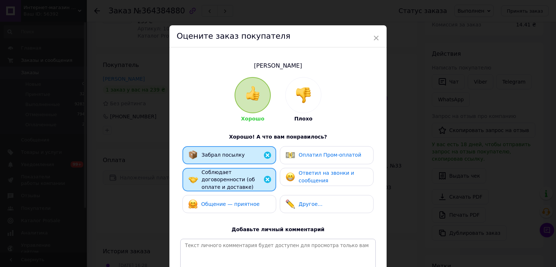
click at [228, 201] on span "Общение — приятное" at bounding box center [230, 204] width 58 height 6
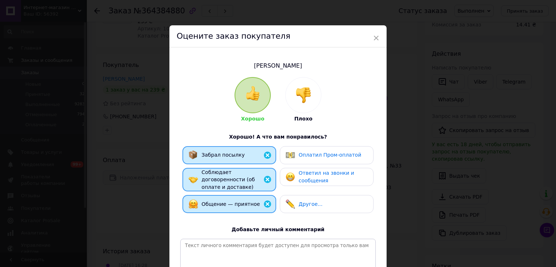
click at [294, 178] on div "Ответил на звонки и сообщения" at bounding box center [326, 176] width 82 height 15
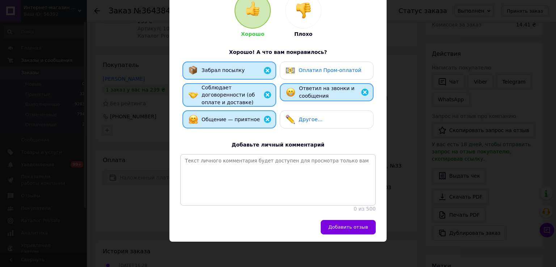
click at [342, 234] on div "Добавить отзыв" at bounding box center [277, 231] width 217 height 22
click at [342, 232] on button "Добавить отзыв" at bounding box center [347, 227] width 55 height 14
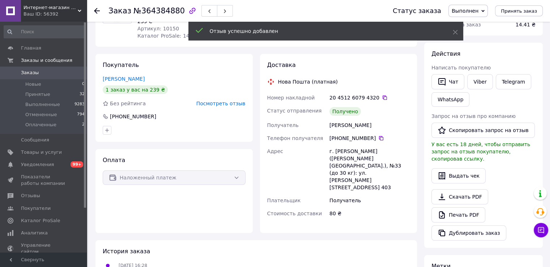
click at [99, 10] on icon at bounding box center [97, 11] width 6 height 6
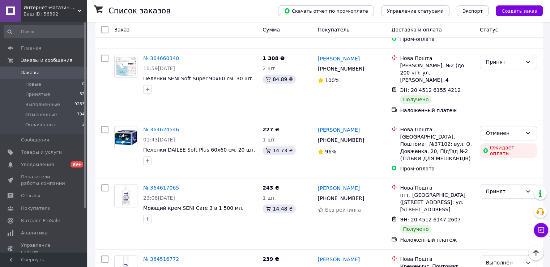
scroll to position [579, 0]
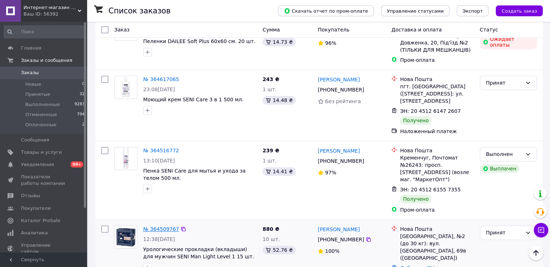
click at [169, 226] on link "№ 364509767" at bounding box center [161, 229] width 36 height 6
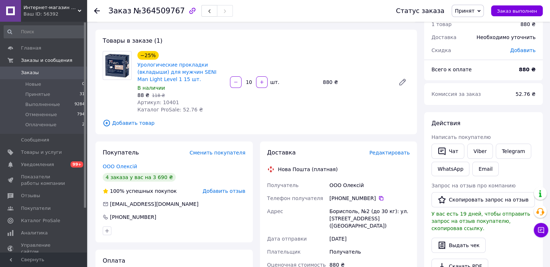
scroll to position [66, 0]
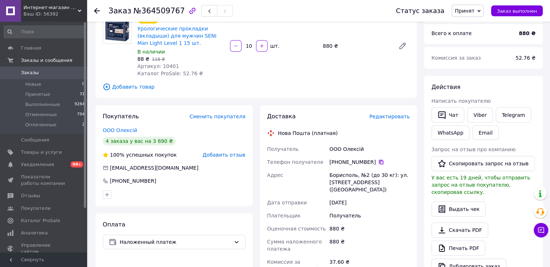
click at [378, 161] on icon at bounding box center [381, 162] width 6 height 6
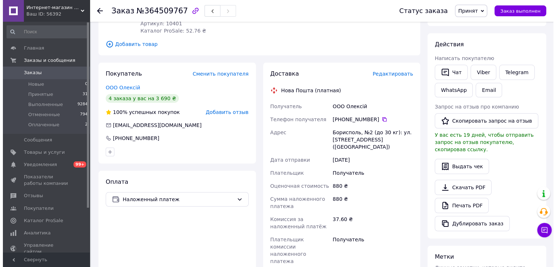
scroll to position [0, 0]
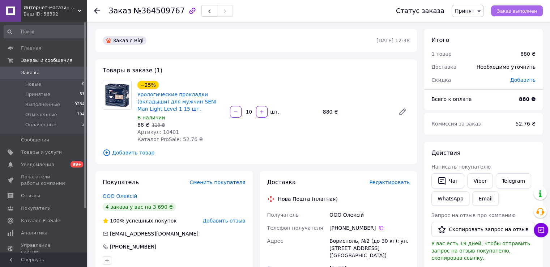
click at [511, 13] on span "Заказ выполнен" at bounding box center [517, 10] width 40 height 5
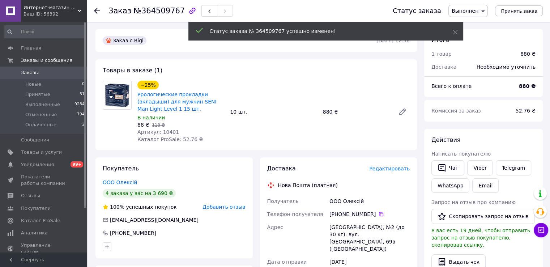
click at [223, 207] on span "Добавить отзыв" at bounding box center [224, 207] width 43 height 6
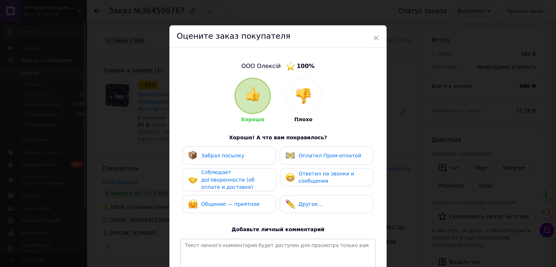
click at [247, 152] on div "Забрал посылку" at bounding box center [229, 155] width 82 height 9
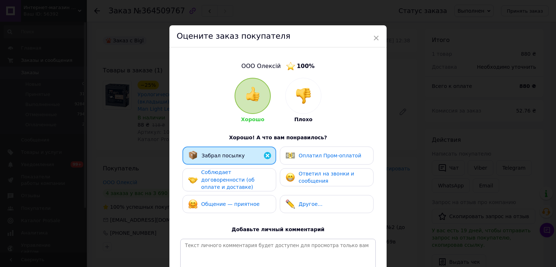
click at [247, 178] on span "Соблюдает договоренности (об оплате и доставке)" at bounding box center [227, 179] width 53 height 21
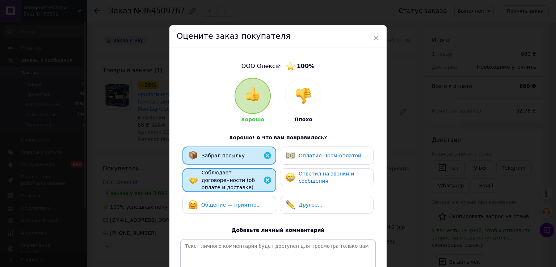
click at [248, 196] on div "Общение — приятное" at bounding box center [229, 205] width 94 height 18
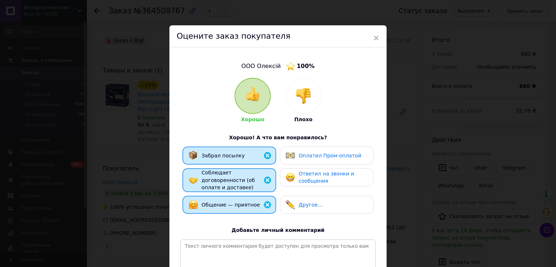
click at [304, 180] on span "Ответил на звонки и сообщения" at bounding box center [325, 177] width 55 height 13
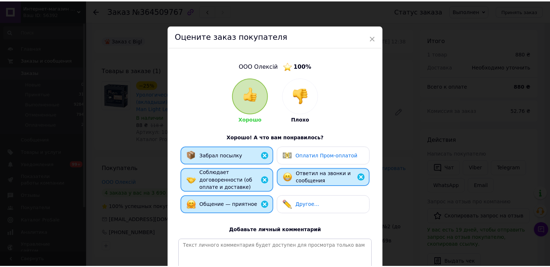
scroll to position [87, 0]
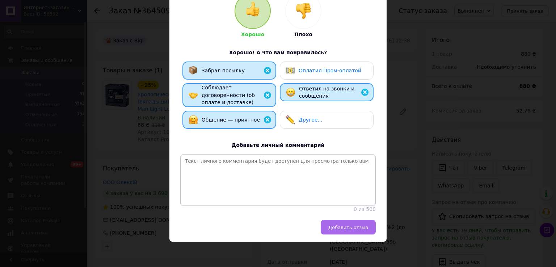
click at [340, 229] on span "Добавить отзыв" at bounding box center [348, 227] width 40 height 5
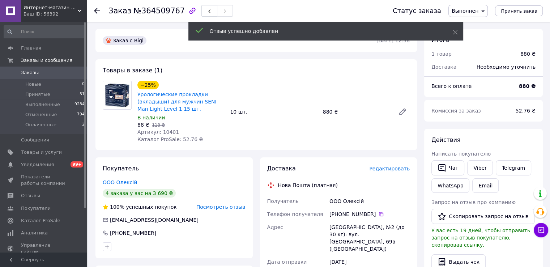
click at [97, 12] on icon at bounding box center [97, 11] width 6 height 6
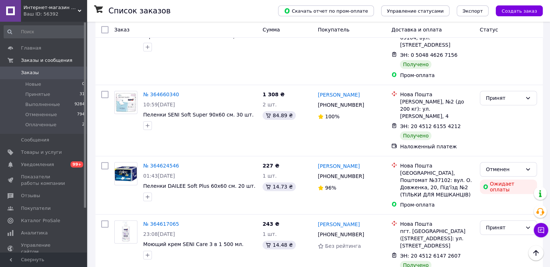
scroll to position [543, 0]
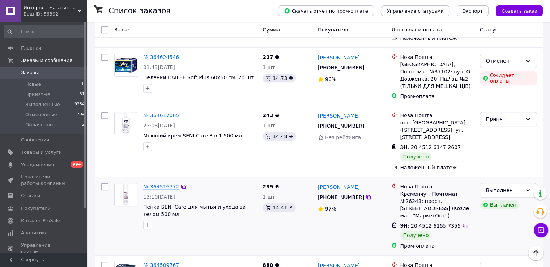
click at [159, 184] on link "№ 364516772" at bounding box center [161, 187] width 36 height 6
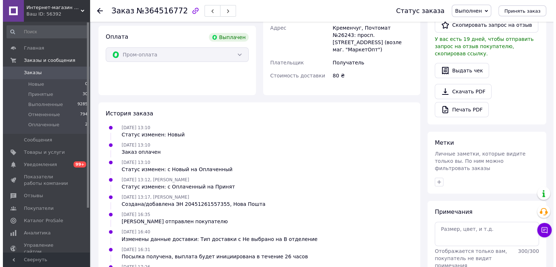
scroll to position [65, 0]
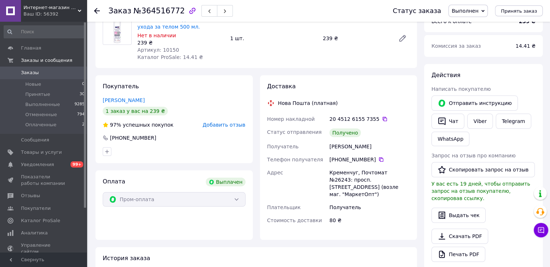
click at [228, 124] on span "Добавить отзыв" at bounding box center [224, 125] width 43 height 6
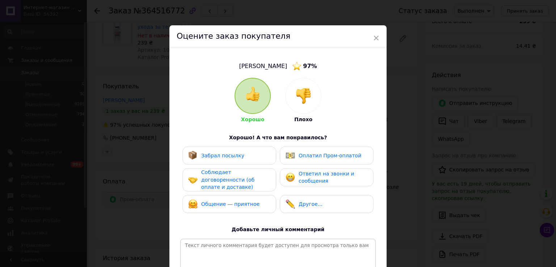
click at [233, 152] on div "Забрал посылку" at bounding box center [222, 156] width 43 height 8
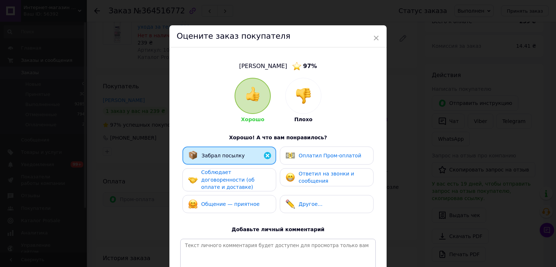
click at [232, 176] on span "Соблюдает договоренности (об оплате и доставке)" at bounding box center [227, 179] width 53 height 21
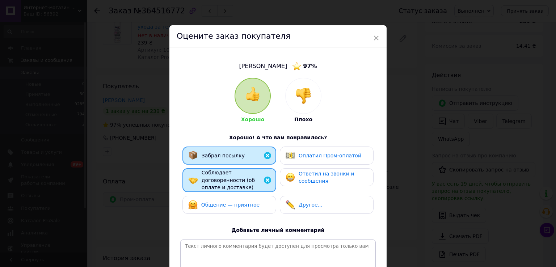
click at [232, 196] on div "Общение — приятное" at bounding box center [229, 205] width 94 height 18
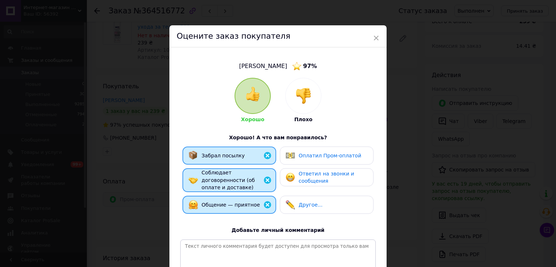
click at [297, 157] on div "Оплатил Пром-оплатой" at bounding box center [323, 155] width 76 height 9
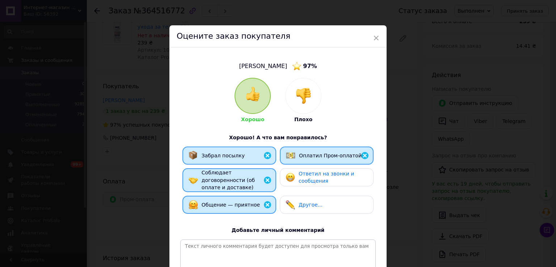
click at [297, 178] on div "Ответил на звонки и сообщения" at bounding box center [326, 177] width 82 height 15
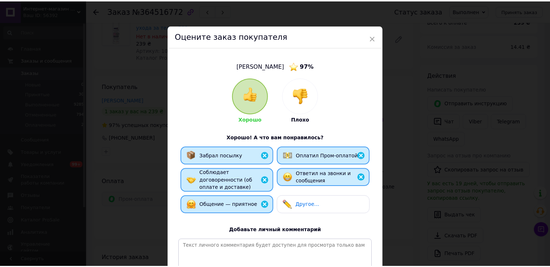
scroll to position [87, 0]
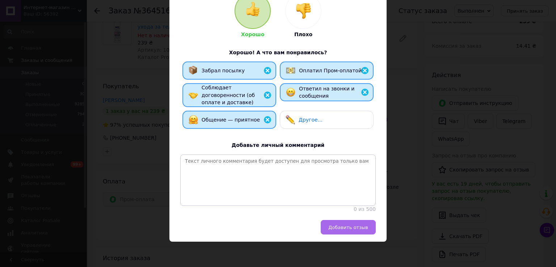
click at [345, 232] on button "Добавить отзыв" at bounding box center [347, 227] width 55 height 14
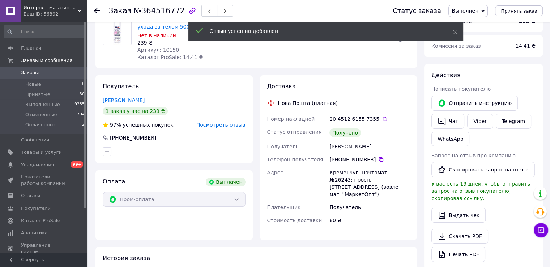
click at [97, 11] on icon at bounding box center [97, 11] width 6 height 6
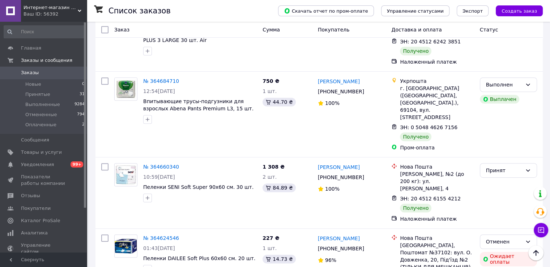
scroll to position [434, 0]
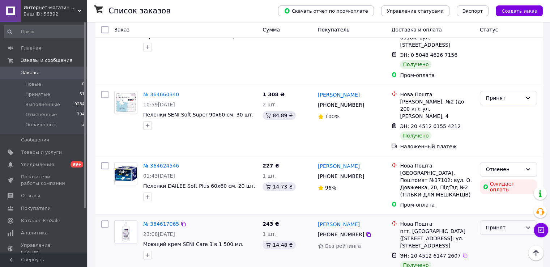
click at [514, 224] on div "Принят" at bounding box center [504, 228] width 36 height 8
click at [504, 174] on li "Выполнен" at bounding box center [508, 172] width 56 height 13
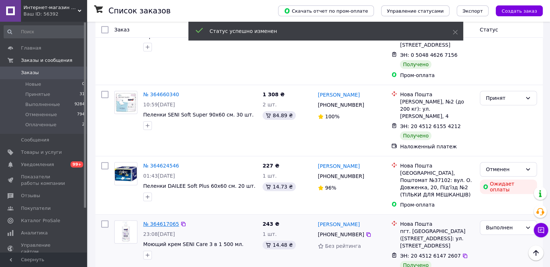
click at [160, 221] on link "№ 364617065" at bounding box center [161, 224] width 36 height 6
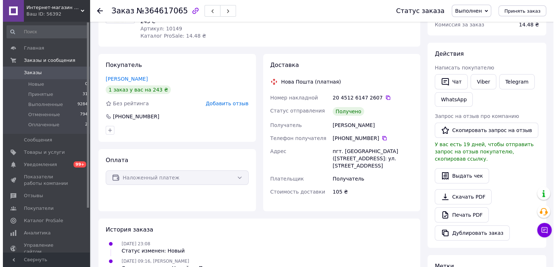
scroll to position [50, 0]
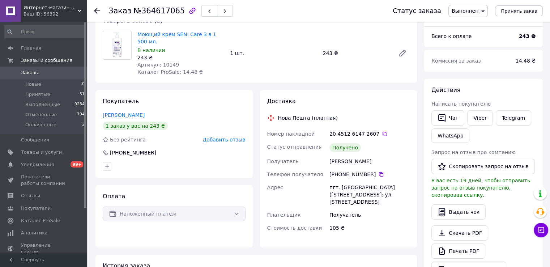
click at [223, 139] on span "Добавить отзыв" at bounding box center [224, 140] width 43 height 6
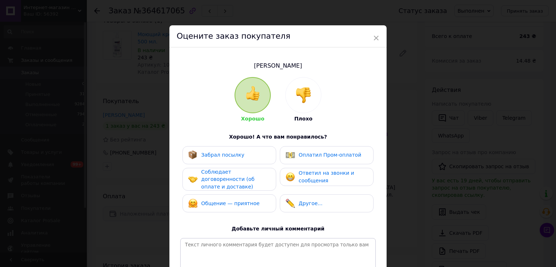
click at [225, 154] on span "Забрал посылку" at bounding box center [222, 155] width 43 height 6
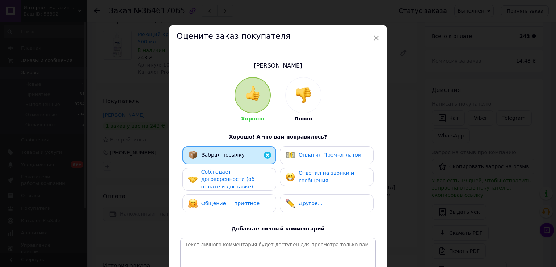
click at [225, 171] on span "Соблюдает договоренности (об оплате и доставке)" at bounding box center [227, 179] width 53 height 21
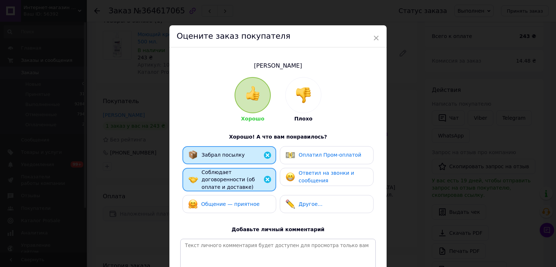
click at [224, 201] on span "Общение — приятное" at bounding box center [230, 204] width 58 height 6
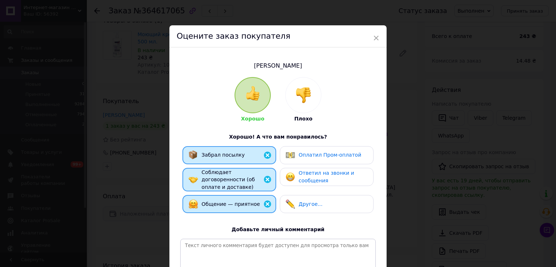
click at [297, 173] on div "Ответил на звонки и сообщения" at bounding box center [326, 176] width 82 height 15
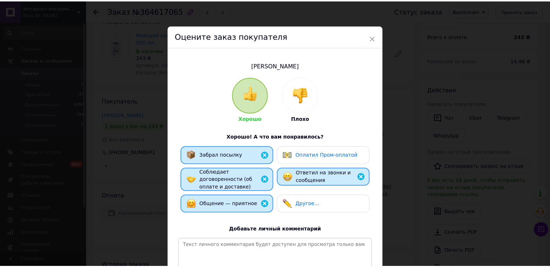
scroll to position [86, 0]
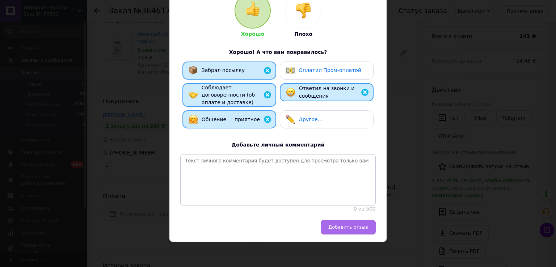
click at [341, 230] on button "Добавить отзыв" at bounding box center [347, 227] width 55 height 14
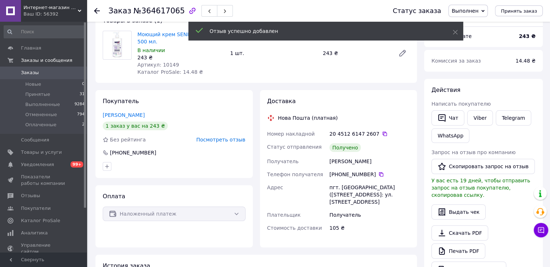
click at [98, 13] on icon at bounding box center [97, 11] width 6 height 6
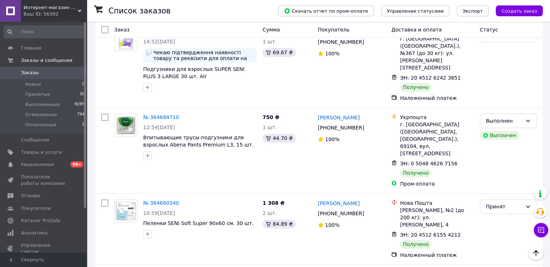
scroll to position [398, 0]
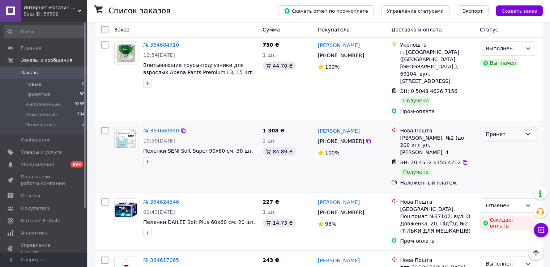
click at [521, 130] on div "Принят" at bounding box center [504, 134] width 36 height 8
click at [505, 93] on li "Выполнен" at bounding box center [508, 94] width 56 height 13
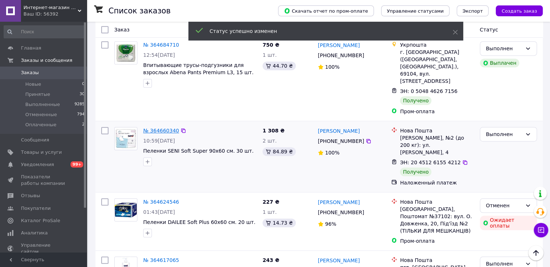
click at [162, 128] on link "№ 364660340" at bounding box center [161, 131] width 36 height 6
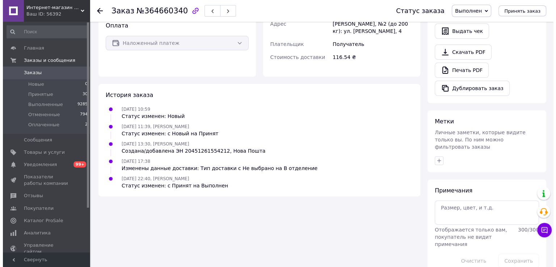
scroll to position [122, 0]
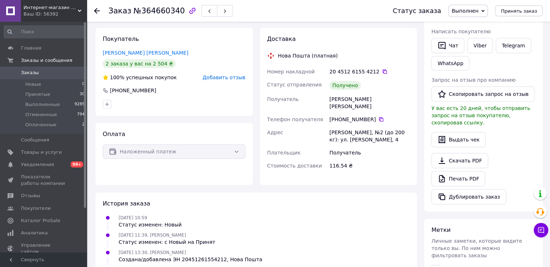
click at [218, 77] on span "Добавить отзыв" at bounding box center [224, 78] width 43 height 6
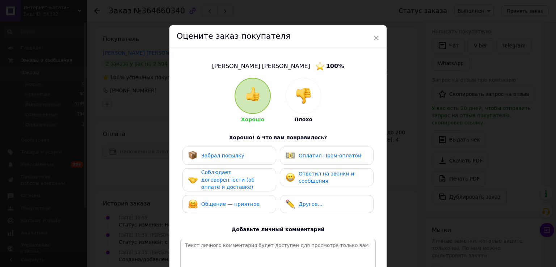
click at [224, 160] on div "Забрал посылку" at bounding box center [229, 156] width 94 height 18
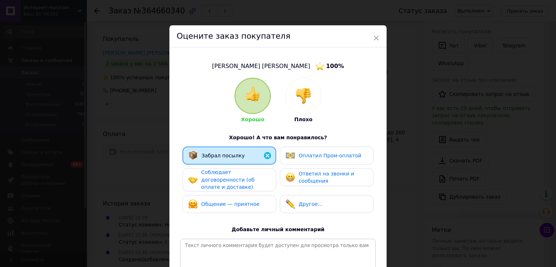
click at [226, 174] on span "Соблюдает договоренности (об оплате и доставке)" at bounding box center [227, 179] width 53 height 21
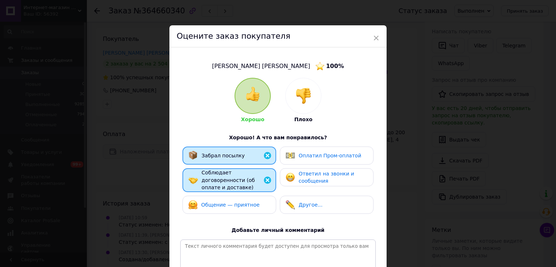
click at [229, 202] on span "Общение — приятное" at bounding box center [230, 205] width 58 height 6
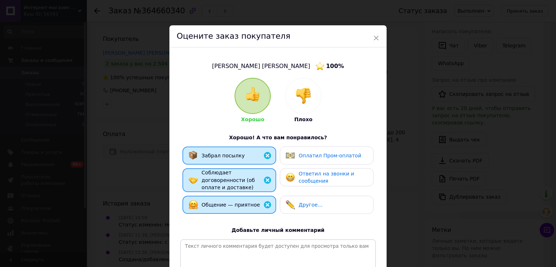
click at [315, 177] on div "Ответил на звонки и сообщения" at bounding box center [332, 177] width 69 height 15
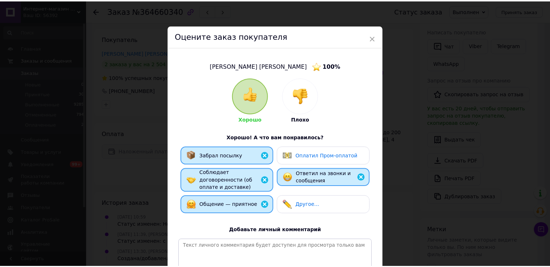
scroll to position [87, 0]
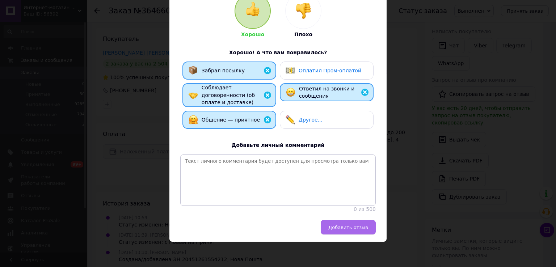
click at [336, 225] on span "Добавить отзыв" at bounding box center [348, 227] width 40 height 5
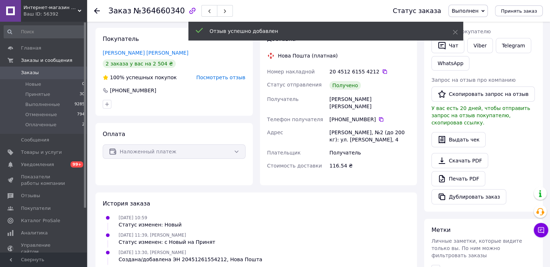
click at [96, 10] on use at bounding box center [97, 11] width 6 height 6
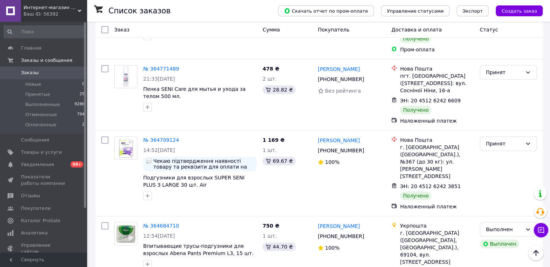
scroll to position [326, 0]
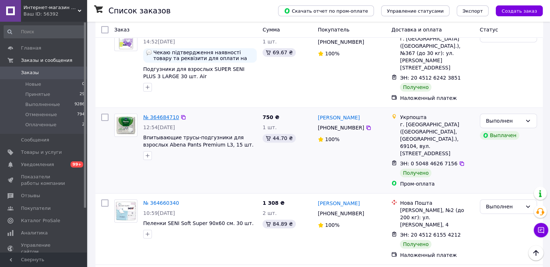
click at [162, 114] on link "№ 364684710" at bounding box center [161, 117] width 36 height 6
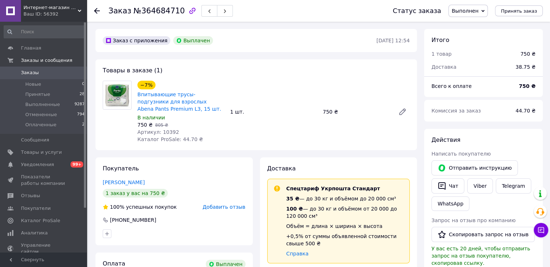
click at [213, 207] on span "Добавить отзыв" at bounding box center [224, 207] width 43 height 6
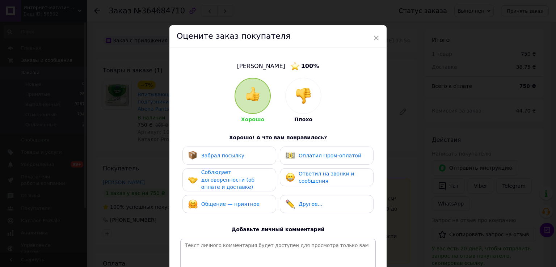
click at [227, 157] on span "Забрал посылку" at bounding box center [222, 156] width 43 height 6
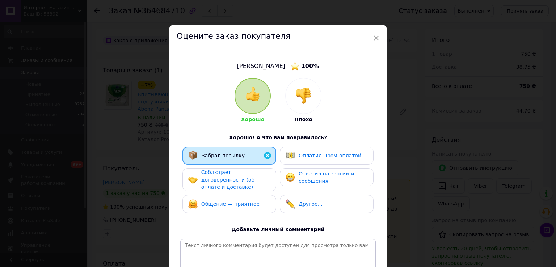
click at [233, 184] on span "Соблюдает договоренности (об оплате и доставке)" at bounding box center [227, 179] width 53 height 21
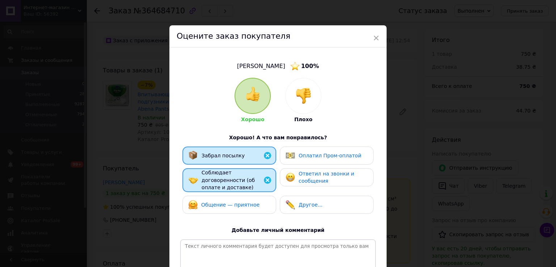
click at [234, 200] on div "Общение — приятное" at bounding box center [223, 204] width 71 height 9
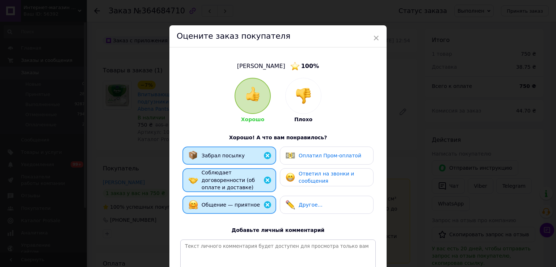
click at [301, 156] on span "Оплатил Пром-оплатой" at bounding box center [329, 156] width 63 height 6
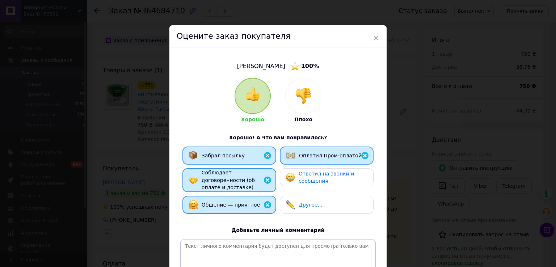
click at [300, 176] on span "Ответил на звонки и сообщения" at bounding box center [325, 177] width 55 height 13
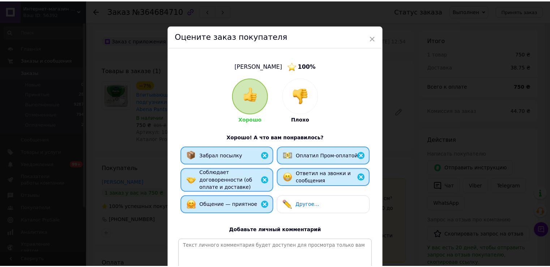
scroll to position [87, 0]
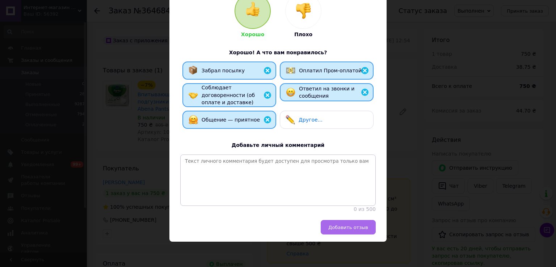
click at [347, 225] on span "Добавить отзыв" at bounding box center [348, 227] width 40 height 5
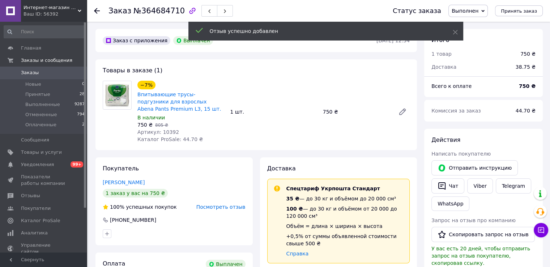
click at [94, 10] on use at bounding box center [97, 11] width 6 height 6
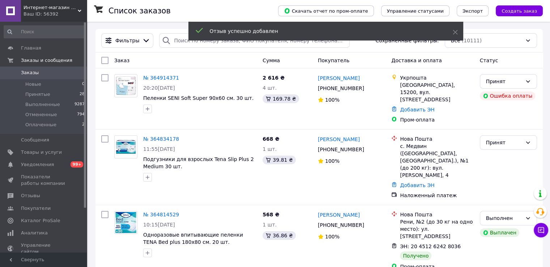
scroll to position [217, 0]
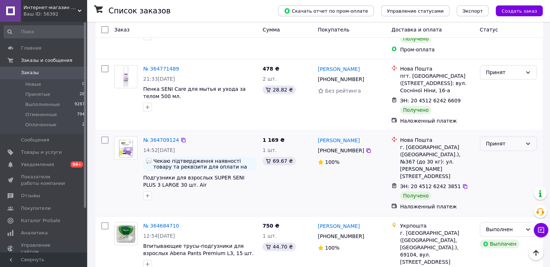
click at [509, 140] on div "Принят" at bounding box center [504, 144] width 36 height 8
click at [502, 126] on li "Выполнен" at bounding box center [508, 127] width 56 height 13
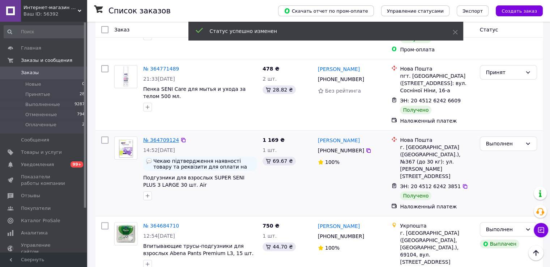
click at [158, 137] on link "№ 364709124" at bounding box center [161, 140] width 36 height 6
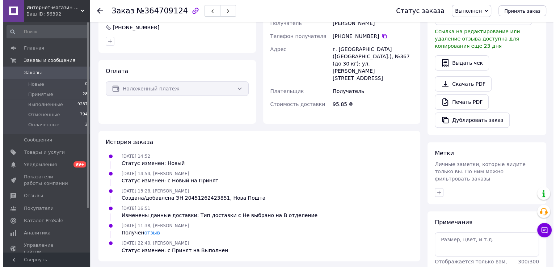
scroll to position [36, 0]
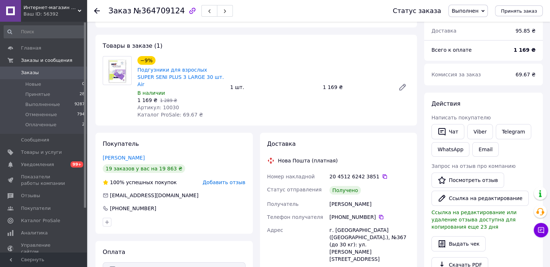
click at [225, 179] on span "Добавить отзыв" at bounding box center [224, 182] width 43 height 6
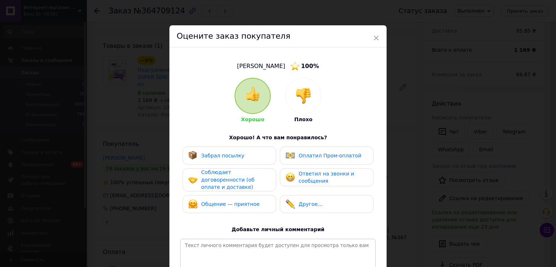
click at [230, 157] on span "Забрал посылку" at bounding box center [222, 156] width 43 height 6
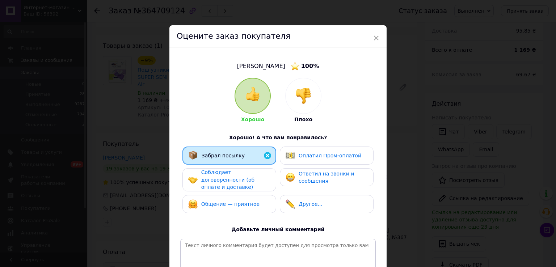
click at [234, 174] on span "Соблюдает договоренности (об оплате и доставке)" at bounding box center [227, 179] width 53 height 21
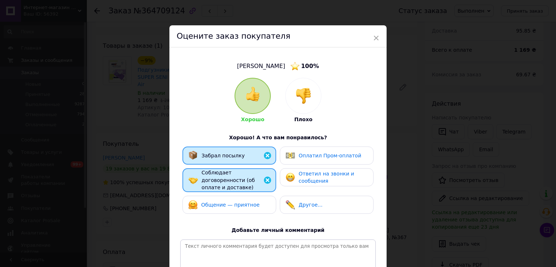
click at [234, 188] on div "Забрал посылку Оплатил Пром-оплатой Соблюдает договоренности (об оплате и доста…" at bounding box center [277, 182] width 195 height 71
drag, startPoint x: 247, startPoint y: 197, endPoint x: 301, endPoint y: 186, distance: 54.8
click at [248, 202] on span "Общение — приятное" at bounding box center [230, 205] width 58 height 6
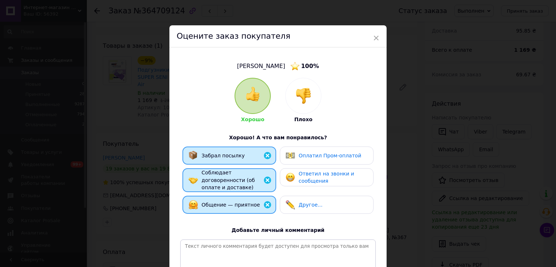
click at [313, 176] on span "Ответил на звонки и сообщения" at bounding box center [325, 177] width 55 height 13
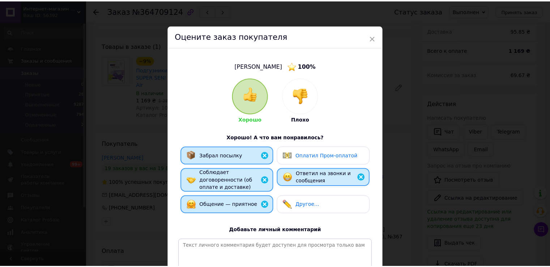
scroll to position [72, 0]
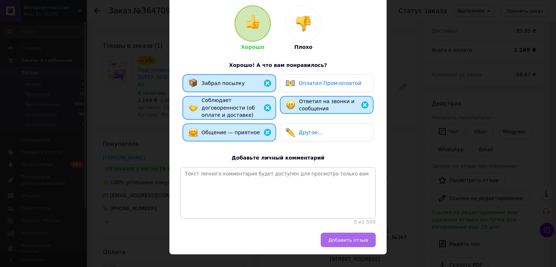
click at [346, 240] on span "Добавить отзыв" at bounding box center [348, 239] width 40 height 5
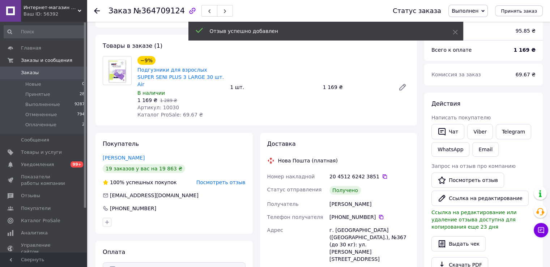
click at [95, 11] on use at bounding box center [97, 11] width 6 height 6
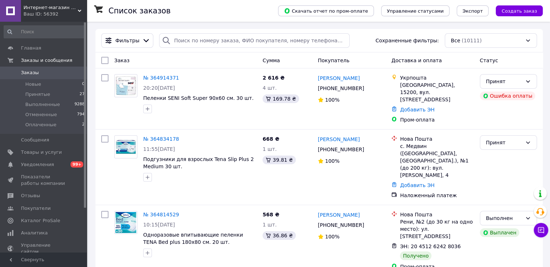
scroll to position [145, 0]
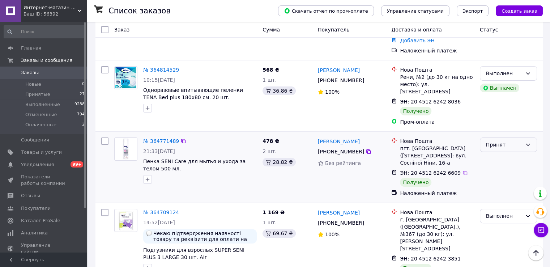
click at [508, 141] on div "Принят" at bounding box center [504, 145] width 36 height 8
click at [493, 134] on li "Выполнен" at bounding box center [508, 136] width 56 height 13
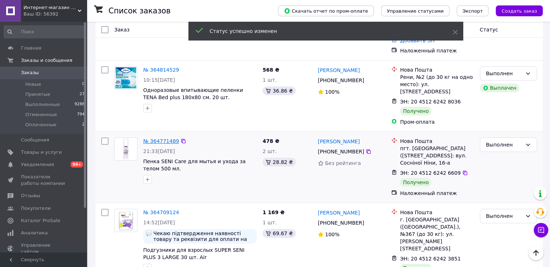
click at [164, 138] on link "№ 364771489" at bounding box center [161, 141] width 36 height 6
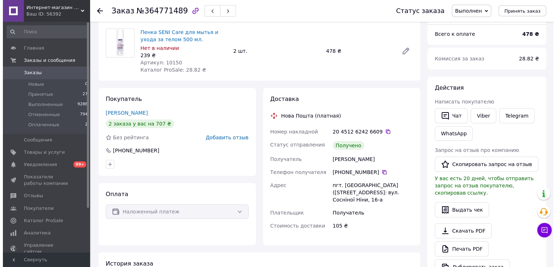
scroll to position [145, 0]
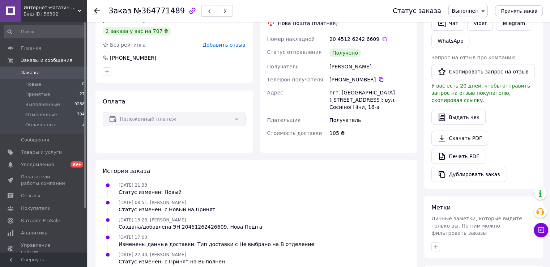
click at [219, 47] on span "Добавить отзыв" at bounding box center [224, 45] width 43 height 6
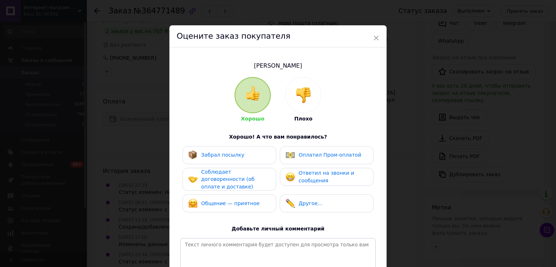
click at [234, 158] on span "Забрал посылку" at bounding box center [222, 155] width 43 height 6
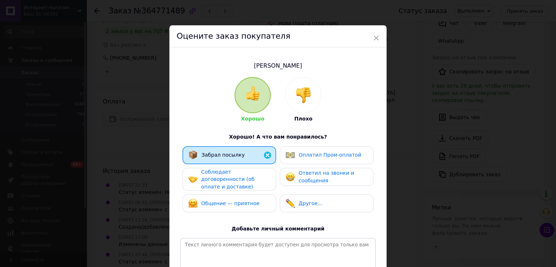
click at [234, 173] on span "Соблюдает договоренности (об оплате и доставке)" at bounding box center [227, 179] width 53 height 21
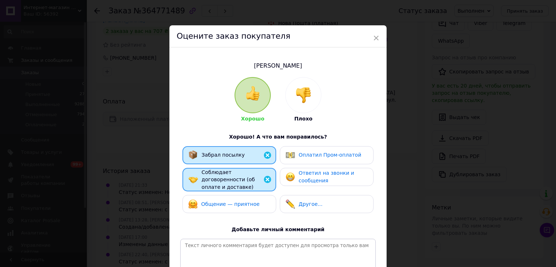
click at [234, 201] on span "Общение — приятное" at bounding box center [230, 204] width 58 height 6
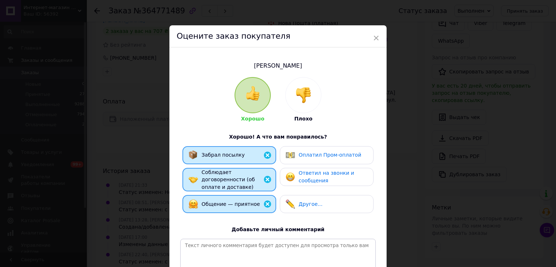
click at [292, 178] on img at bounding box center [289, 176] width 9 height 9
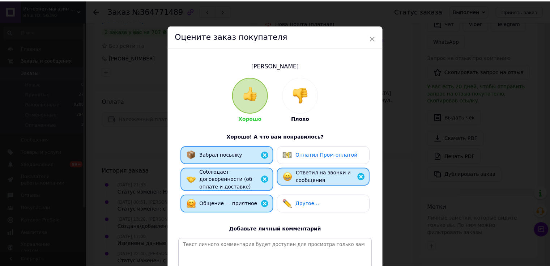
scroll to position [86, 0]
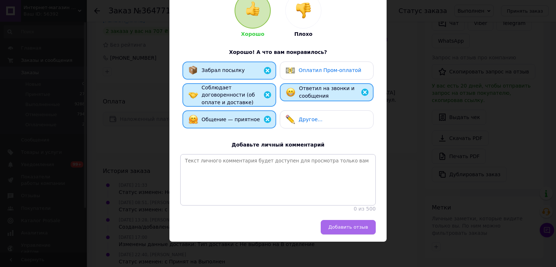
click at [340, 230] on span "Добавить отзыв" at bounding box center [348, 226] width 40 height 5
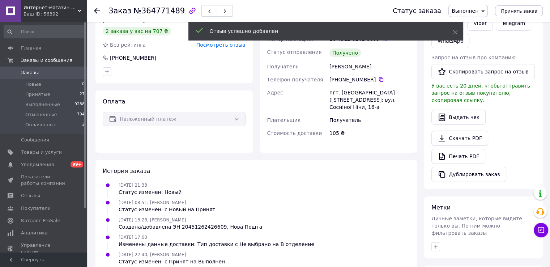
click at [98, 12] on icon at bounding box center [97, 11] width 6 height 6
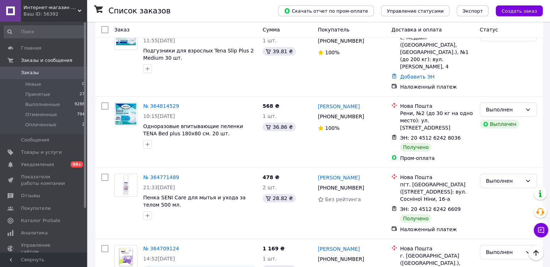
scroll to position [72, 0]
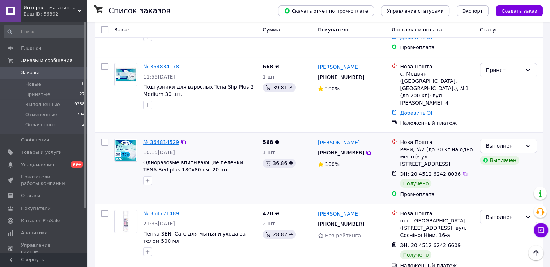
click at [155, 139] on link "№ 364814529" at bounding box center [161, 142] width 36 height 6
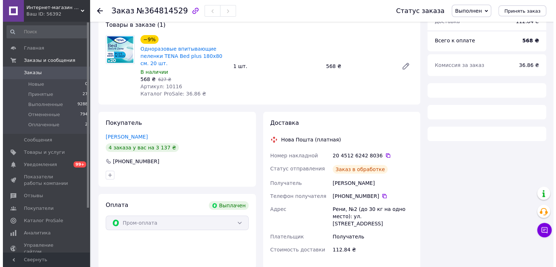
scroll to position [72, 0]
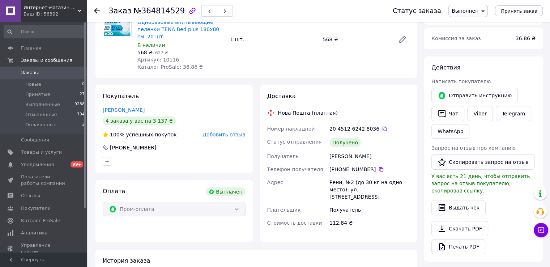
click at [210, 136] on span "Добавить отзыв" at bounding box center [224, 135] width 43 height 6
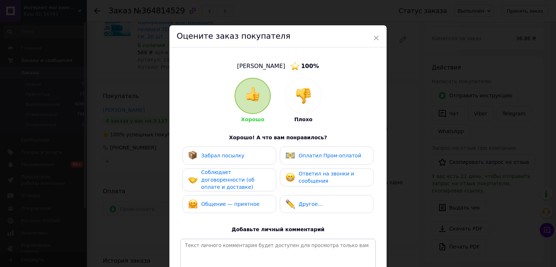
click at [253, 157] on div "Забрал посылку" at bounding box center [229, 155] width 82 height 9
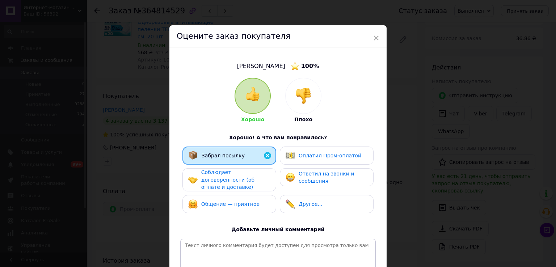
click at [254, 175] on span "Соблюдает договоренности (об оплате и доставке)" at bounding box center [227, 179] width 53 height 21
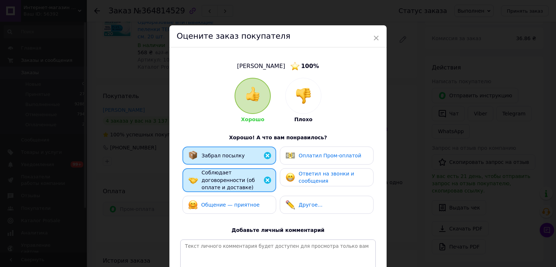
click at [252, 200] on div "Общение — приятное" at bounding box center [229, 204] width 82 height 9
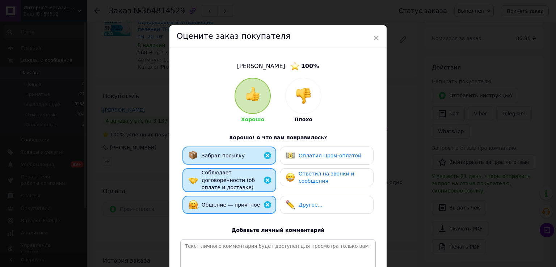
click at [297, 157] on div "Оплатил Пром-оплатой" at bounding box center [323, 155] width 76 height 9
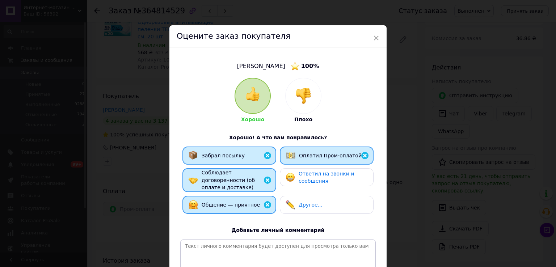
click at [301, 176] on span "Ответил на звонки и сообщения" at bounding box center [325, 177] width 55 height 13
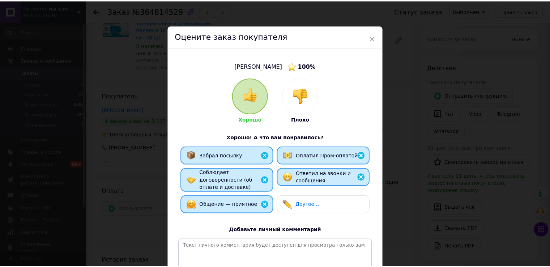
scroll to position [87, 0]
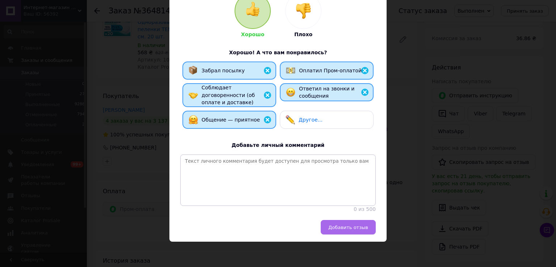
click at [339, 230] on button "Добавить отзыв" at bounding box center [347, 227] width 55 height 14
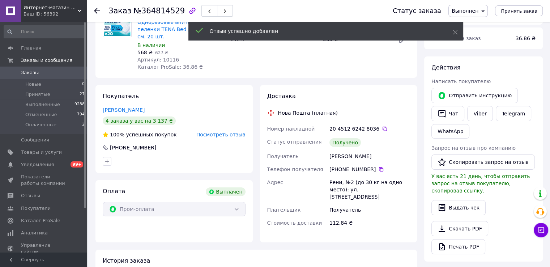
click at [94, 10] on div "Заказ №364814529 Статус заказа Выполнен Принят Отменен Оплаченный Принять заказ" at bounding box center [318, 11] width 463 height 22
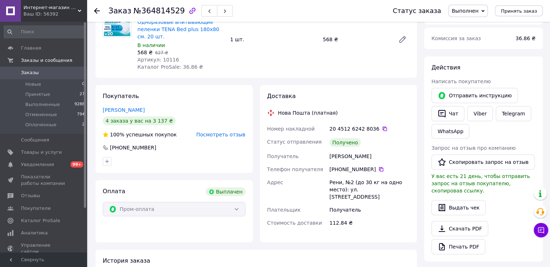
click at [96, 10] on icon at bounding box center [97, 11] width 6 height 6
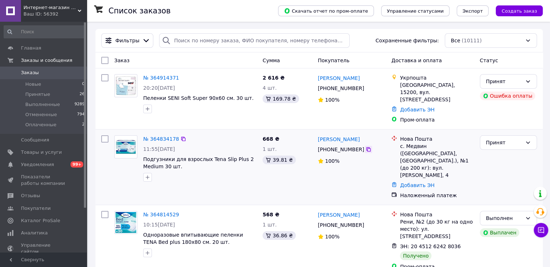
click at [366, 147] on icon at bounding box center [368, 149] width 4 height 4
click at [510, 139] on div "Принят" at bounding box center [504, 143] width 36 height 8
click at [501, 150] on li "Выполнен" at bounding box center [508, 148] width 56 height 13
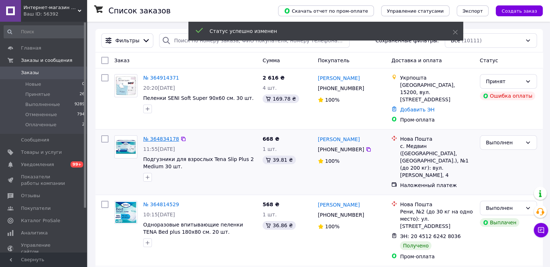
click at [153, 136] on link "№ 364834178" at bounding box center [161, 139] width 36 height 6
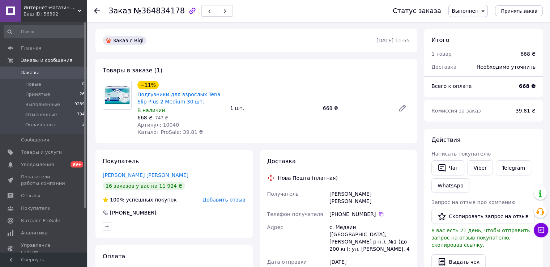
click at [222, 201] on span "Добавить отзыв" at bounding box center [224, 200] width 43 height 6
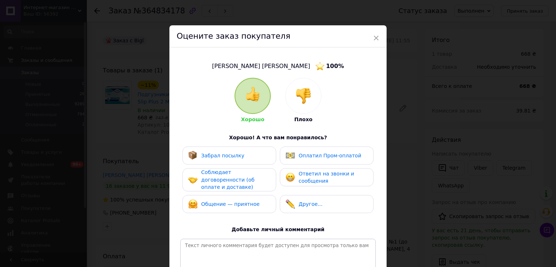
click at [220, 158] on span "Забрал посылку" at bounding box center [222, 156] width 43 height 6
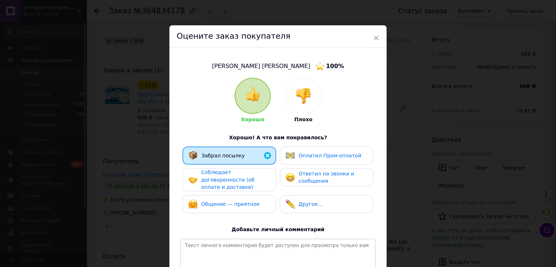
click at [224, 177] on span "Соблюдает договоренности (об оплате и доставке)" at bounding box center [227, 179] width 53 height 21
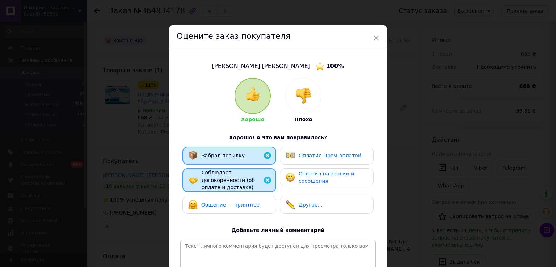
click at [224, 196] on div "Общение — приятное" at bounding box center [229, 205] width 94 height 18
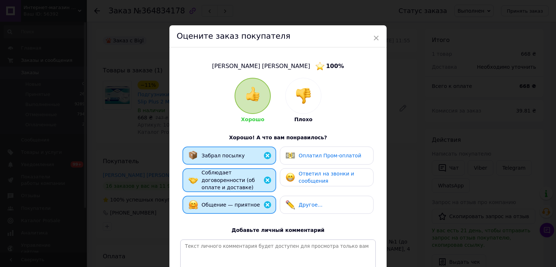
click at [286, 176] on img at bounding box center [289, 177] width 9 height 9
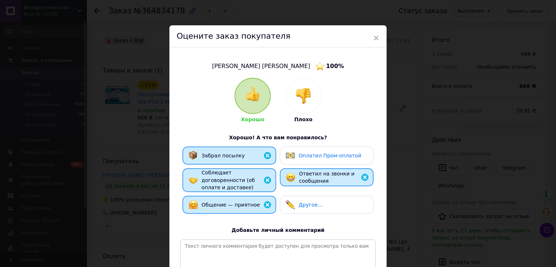
scroll to position [87, 0]
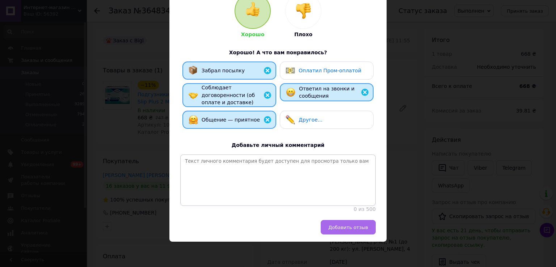
click at [343, 232] on button "Добавить отзыв" at bounding box center [347, 227] width 55 height 14
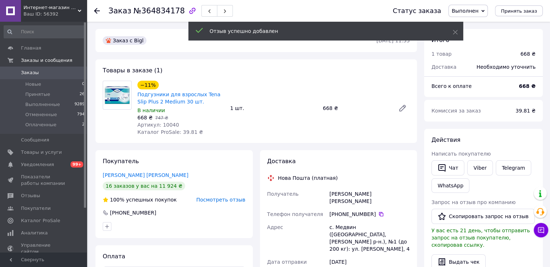
click at [99, 8] on icon at bounding box center [97, 11] width 6 height 6
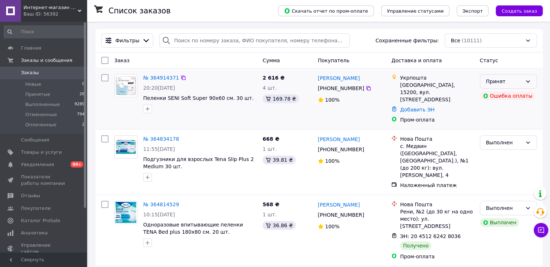
click at [523, 81] on div "Принят" at bounding box center [508, 81] width 57 height 14
click at [498, 96] on li "Выполнен" at bounding box center [508, 97] width 56 height 13
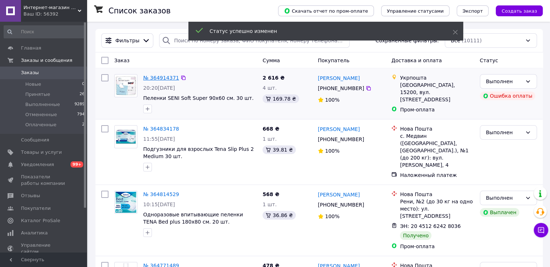
click at [154, 76] on link "№ 364914371" at bounding box center [161, 78] width 36 height 6
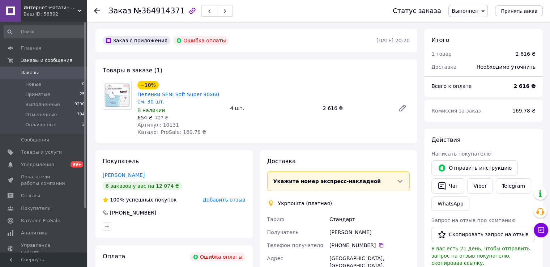
click at [228, 201] on span "Добавить отзыв" at bounding box center [224, 200] width 43 height 6
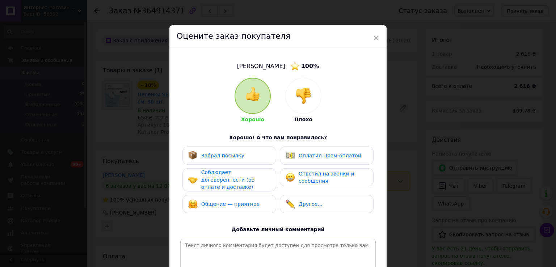
click at [237, 160] on div "Забрал посылку" at bounding box center [216, 155] width 56 height 9
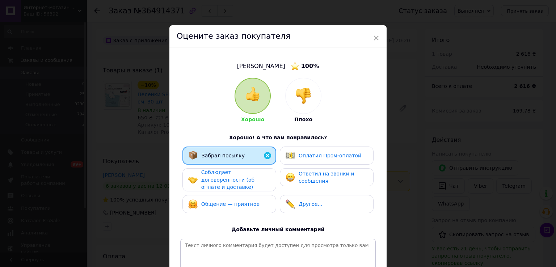
click at [237, 181] on span "Соблюдает договоренности (об оплате и доставке)" at bounding box center [227, 179] width 53 height 21
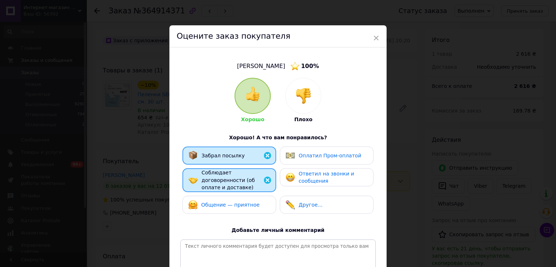
click at [239, 202] on span "Общение — приятное" at bounding box center [230, 205] width 58 height 6
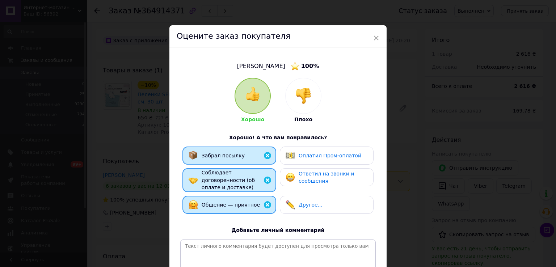
click at [301, 180] on span "Ответил на звонки и сообщения" at bounding box center [325, 177] width 55 height 13
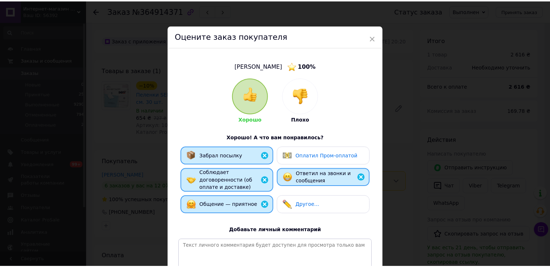
scroll to position [87, 0]
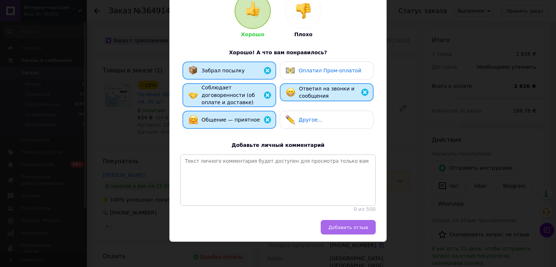
click at [341, 229] on span "Добавить отзыв" at bounding box center [348, 227] width 40 height 5
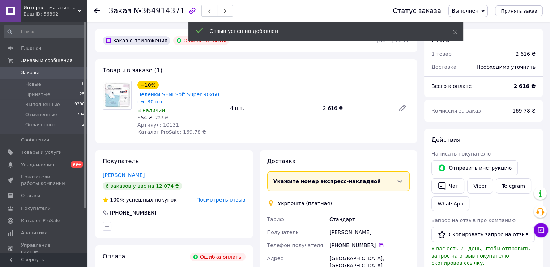
click at [98, 12] on icon at bounding box center [97, 11] width 6 height 6
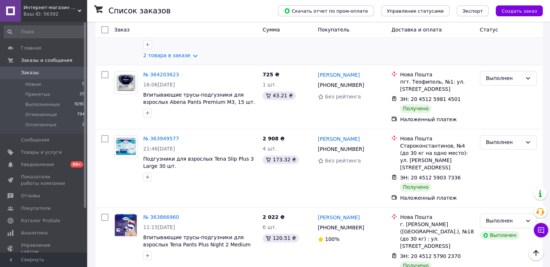
scroll to position [1161, 0]
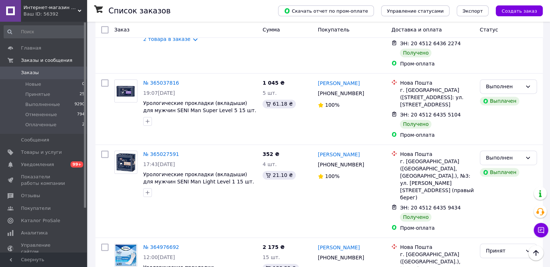
scroll to position [1218, 0]
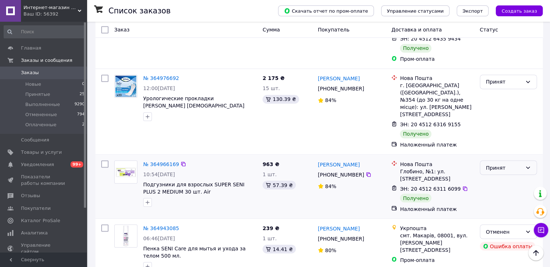
click at [513, 164] on div "Принят" at bounding box center [504, 168] width 36 height 8
click at [498, 83] on li "Выполнен" at bounding box center [508, 84] width 56 height 13
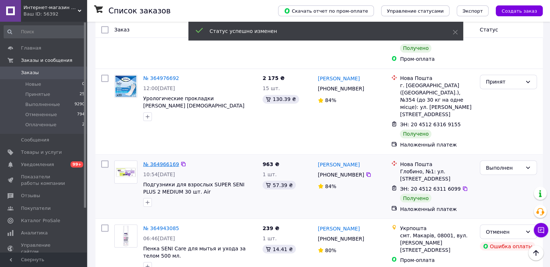
click at [156, 161] on link "№ 364966169" at bounding box center [161, 164] width 36 height 6
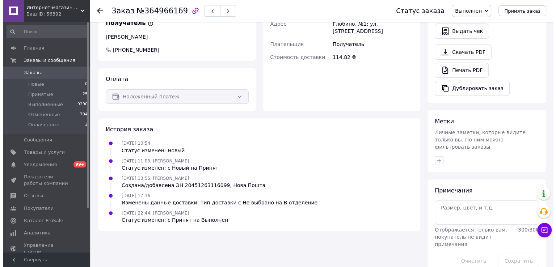
scroll to position [14, 0]
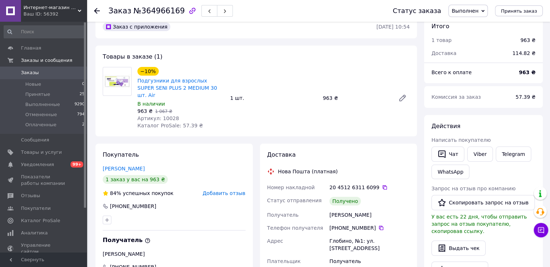
click at [222, 190] on span "Добавить отзыв" at bounding box center [224, 193] width 43 height 6
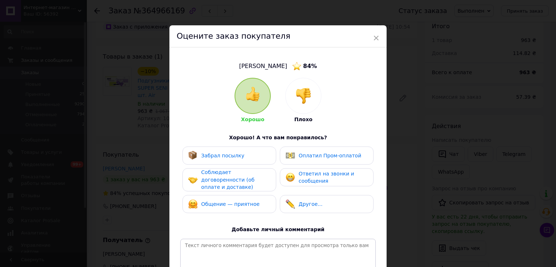
click at [236, 155] on span "Забрал посылку" at bounding box center [222, 156] width 43 height 6
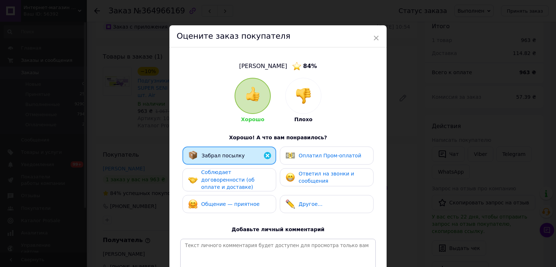
click at [237, 170] on span "Соблюдает договоренности (об оплате и доставке)" at bounding box center [227, 179] width 53 height 21
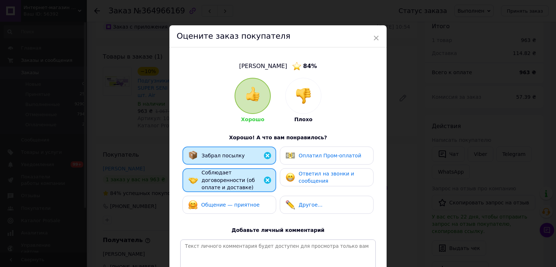
click at [237, 187] on div "Забрал посылку Оплатил Пром-оплатой Соблюдает договоренности (об оплате и доста…" at bounding box center [277, 182] width 195 height 71
click at [242, 202] on span "Общение — приятное" at bounding box center [230, 205] width 58 height 6
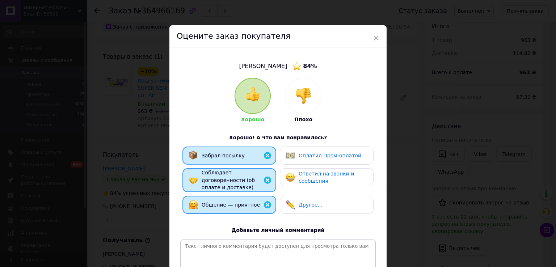
click at [298, 178] on span "Ответил на звонки и сообщения" at bounding box center [325, 177] width 55 height 13
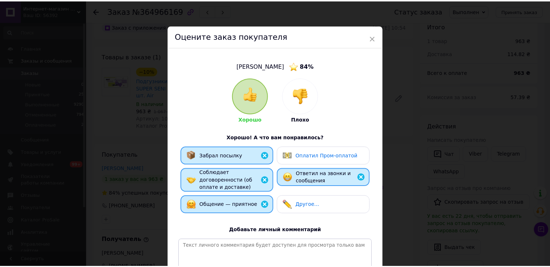
scroll to position [87, 0]
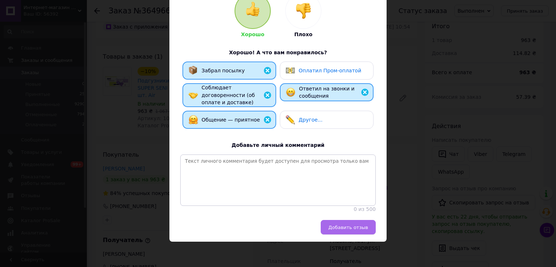
click at [339, 228] on span "Добавить отзыв" at bounding box center [348, 227] width 40 height 5
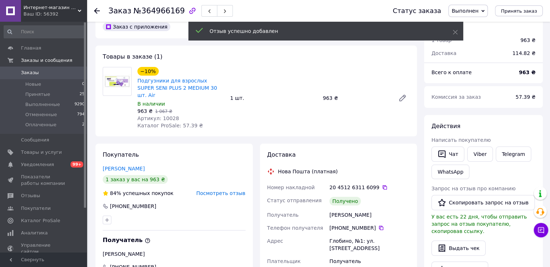
click at [98, 13] on icon at bounding box center [97, 11] width 6 height 6
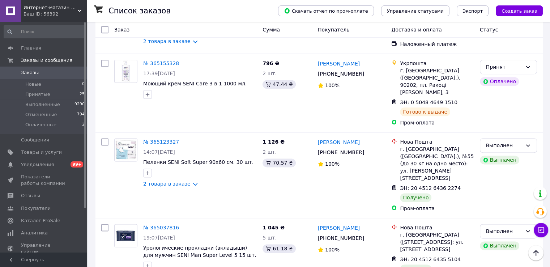
scroll to position [1085, 0]
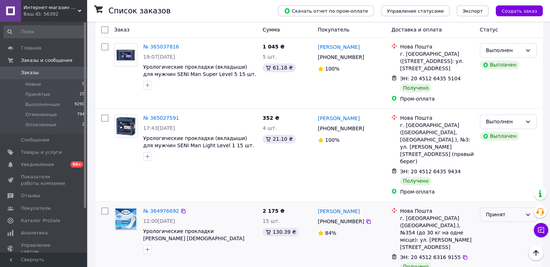
click at [523, 207] on div "Принят" at bounding box center [508, 214] width 57 height 14
click at [493, 144] on li "Выполнен" at bounding box center [508, 146] width 56 height 13
click at [161, 208] on link "№ 364976692" at bounding box center [161, 211] width 36 height 6
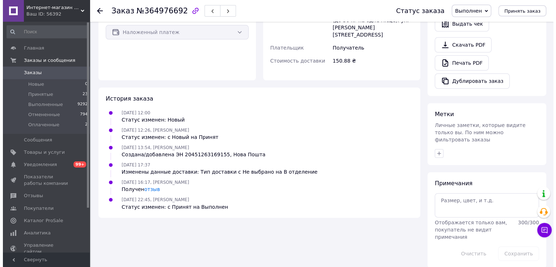
scroll to position [111, 0]
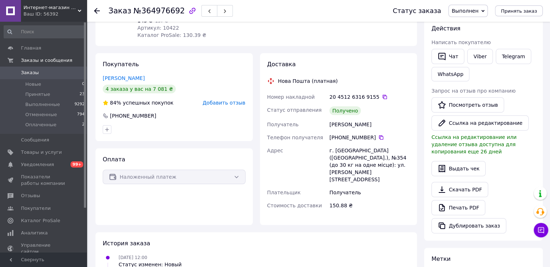
click at [218, 100] on span "Добавить отзыв" at bounding box center [224, 103] width 43 height 6
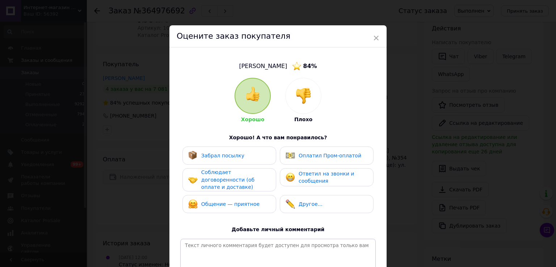
click at [239, 156] on div "Забрал посылку" at bounding box center [229, 155] width 82 height 9
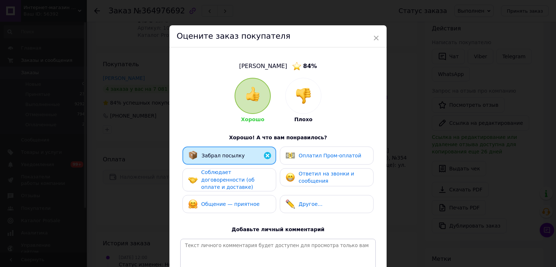
click at [239, 173] on span "Соблюдает договоренности (об оплате и доставке)" at bounding box center [227, 179] width 53 height 21
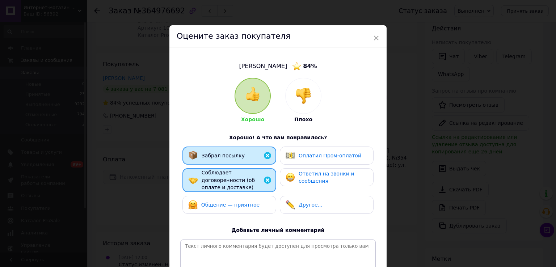
click at [239, 202] on span "Общение — приятное" at bounding box center [230, 205] width 58 height 6
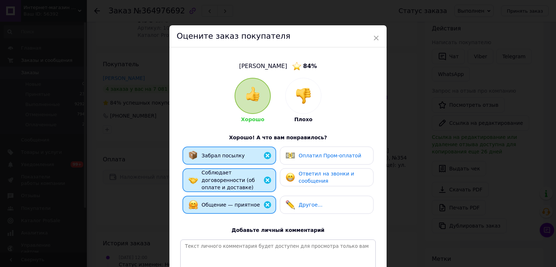
drag, startPoint x: 301, startPoint y: 170, endPoint x: 305, endPoint y: 172, distance: 3.7
click at [302, 171] on span "Ответил на звонки и сообщения" at bounding box center [325, 177] width 55 height 13
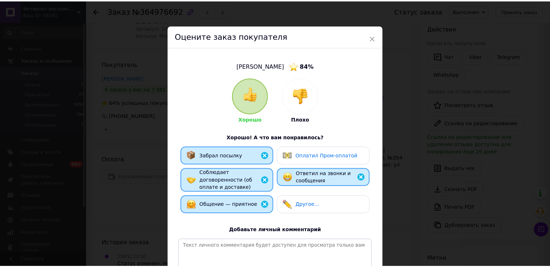
scroll to position [87, 0]
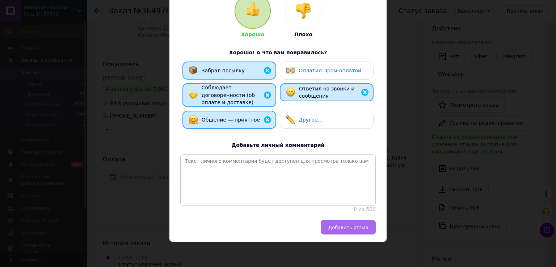
click at [344, 223] on button "Добавить отзыв" at bounding box center [347, 227] width 55 height 14
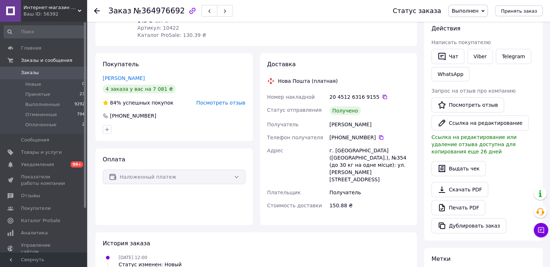
click at [97, 10] on use at bounding box center [97, 11] width 6 height 6
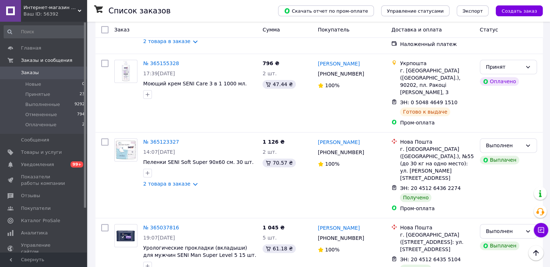
scroll to position [1013, 0]
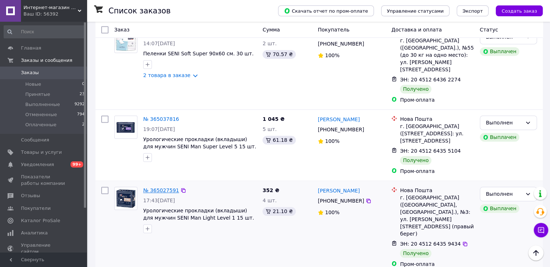
click at [162, 187] on link "№ 365027591" at bounding box center [161, 190] width 36 height 6
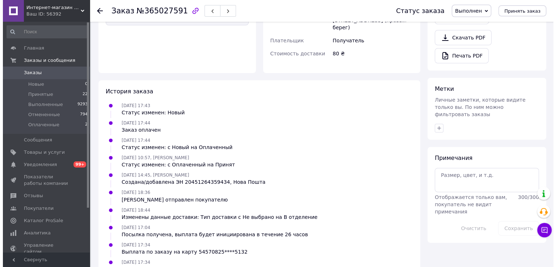
scroll to position [82, 0]
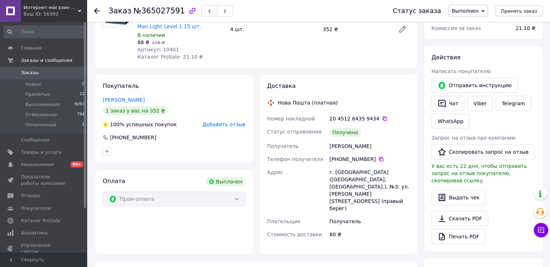
click at [215, 126] on span "Добавить отзыв" at bounding box center [224, 125] width 43 height 6
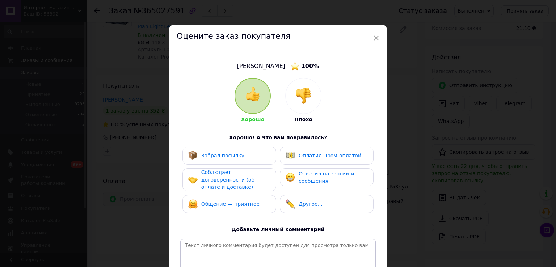
click at [222, 155] on span "Забрал посылку" at bounding box center [222, 156] width 43 height 6
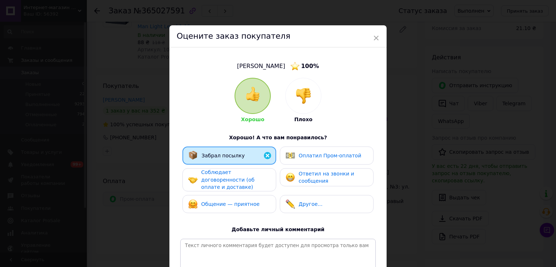
click at [226, 179] on span "Соблюдает договоренности (об оплате и доставке)" at bounding box center [227, 179] width 53 height 21
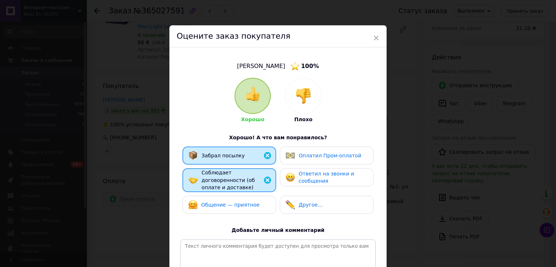
click at [226, 202] on span "Общение — приятное" at bounding box center [230, 205] width 58 height 6
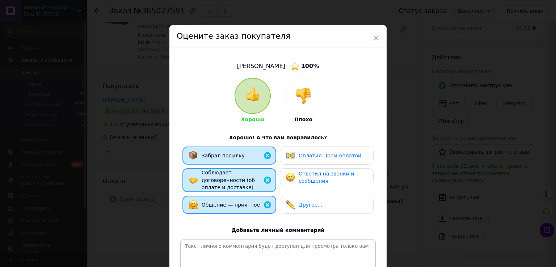
click at [306, 161] on div "Оплатил Пром-оплатой" at bounding box center [327, 156] width 94 height 18
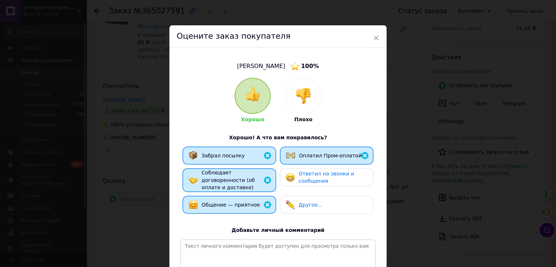
click at [305, 178] on span "Ответил на звонки и сообщения" at bounding box center [325, 177] width 55 height 13
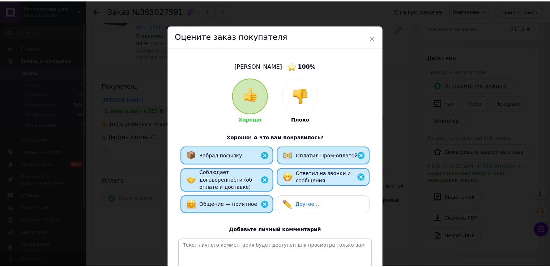
scroll to position [87, 0]
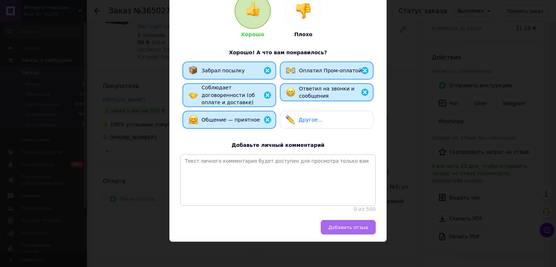
click at [341, 228] on span "Добавить отзыв" at bounding box center [348, 227] width 40 height 5
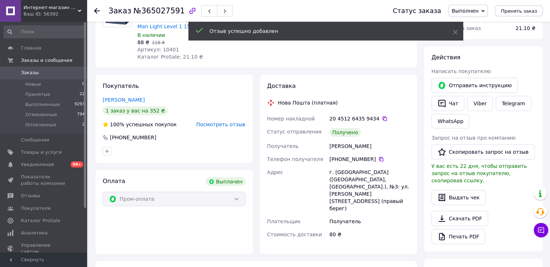
click at [95, 9] on icon at bounding box center [97, 11] width 6 height 6
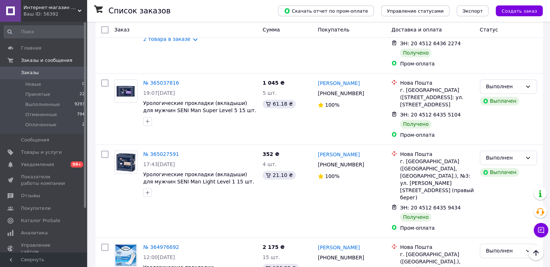
scroll to position [977, 0]
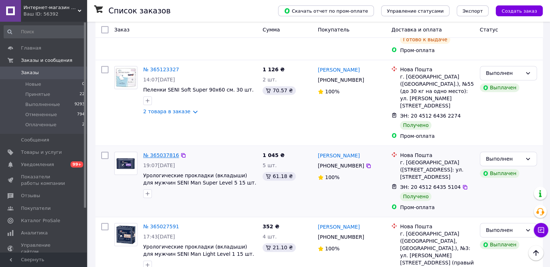
click at [163, 152] on link "№ 365037816" at bounding box center [161, 155] width 36 height 6
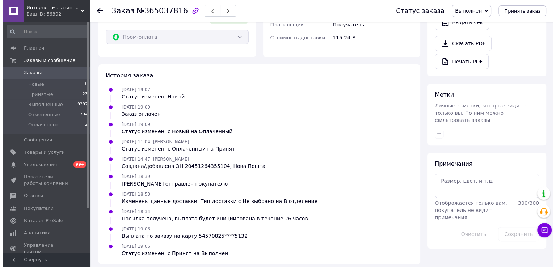
scroll to position [77, 0]
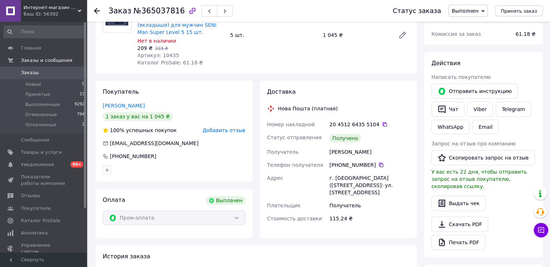
click at [224, 130] on span "Добавить отзыв" at bounding box center [224, 130] width 43 height 6
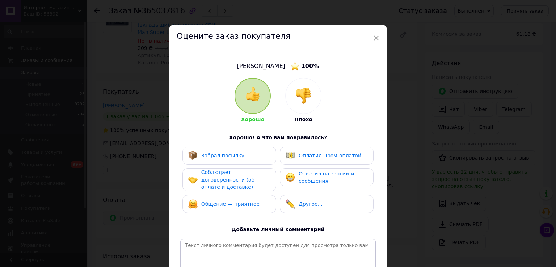
click at [224, 155] on span "Забрал посылку" at bounding box center [222, 156] width 43 height 6
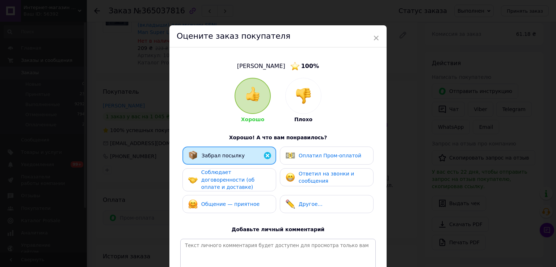
click at [227, 175] on span "Соблюдает договоренности (об оплате и доставке)" at bounding box center [227, 179] width 53 height 21
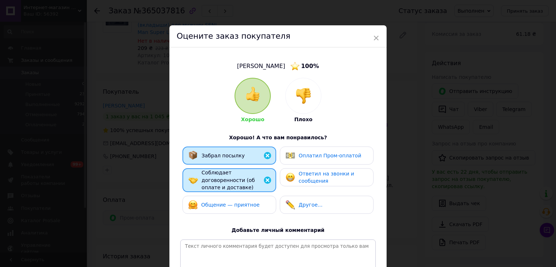
click at [227, 202] on span "Общение — приятное" at bounding box center [230, 205] width 58 height 6
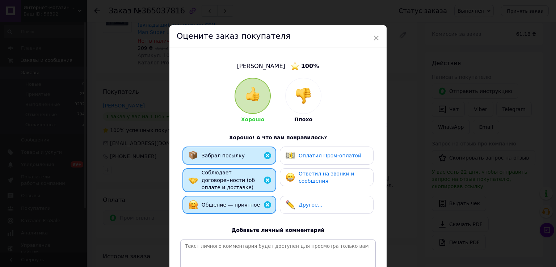
click at [290, 152] on img at bounding box center [289, 155] width 9 height 9
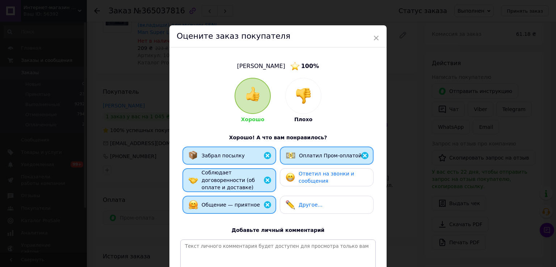
click at [290, 180] on img at bounding box center [289, 177] width 9 height 9
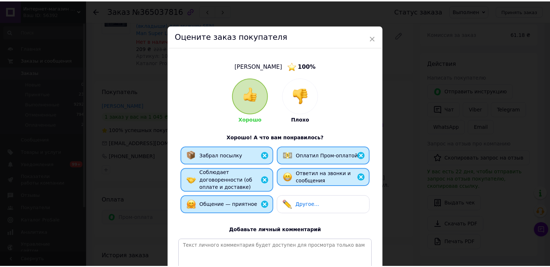
scroll to position [72, 0]
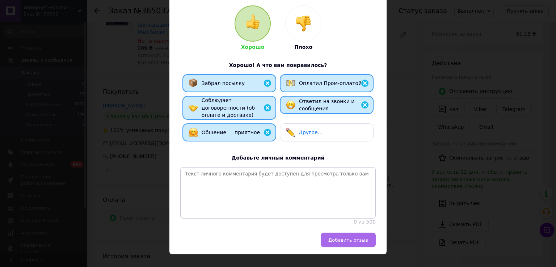
click at [346, 243] on span "Добавить отзыв" at bounding box center [348, 239] width 40 height 5
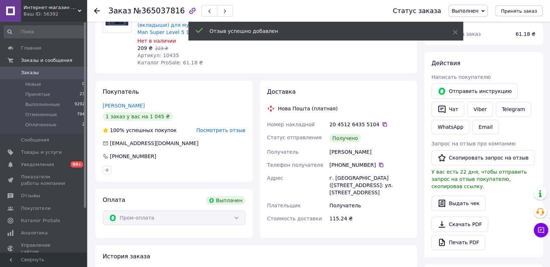
click at [93, 9] on div "Заказ №365037816 Статус заказа Выполнен Принят Отменен Оплаченный Принять заказ" at bounding box center [318, 11] width 463 height 22
click at [95, 10] on use at bounding box center [97, 11] width 6 height 6
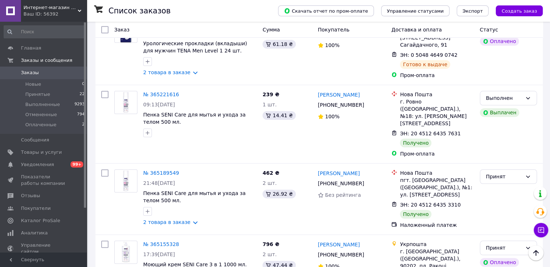
scroll to position [832, 0]
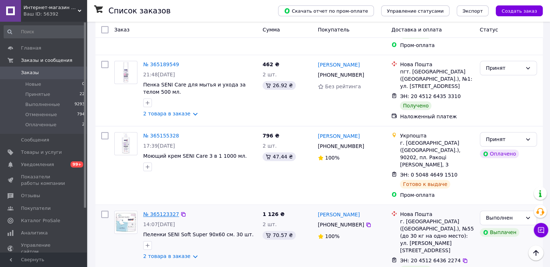
click at [153, 211] on link "№ 365123327" at bounding box center [161, 214] width 36 height 6
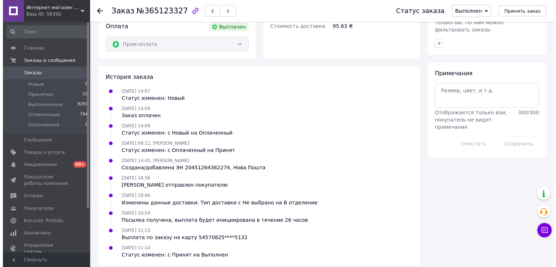
scroll to position [167, 0]
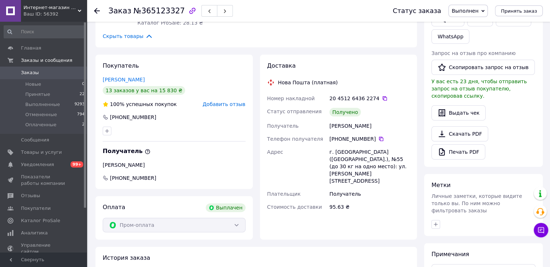
click at [209, 101] on span "Добавить отзыв" at bounding box center [224, 104] width 43 height 6
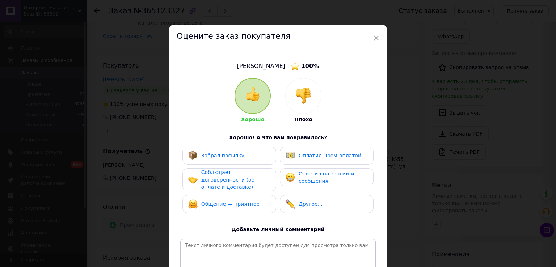
click at [246, 158] on div "Забрал посылку" at bounding box center [229, 155] width 82 height 9
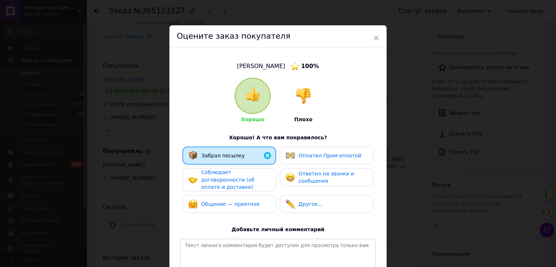
click at [246, 176] on span "Соблюдает договоренности (об оплате и доставке)" at bounding box center [227, 179] width 53 height 21
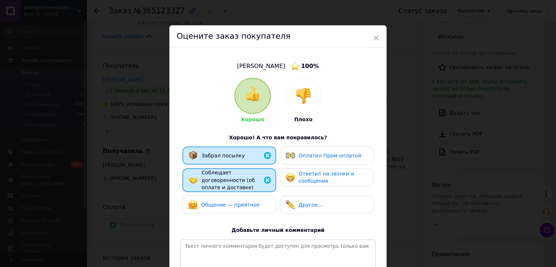
click at [246, 202] on span "Общение — приятное" at bounding box center [230, 205] width 58 height 6
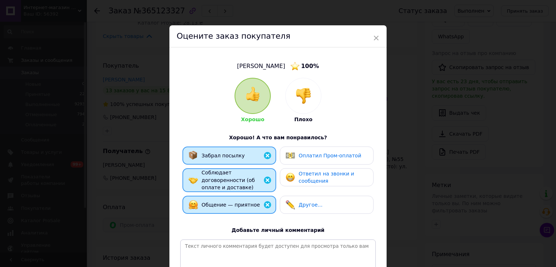
click at [314, 153] on span "Оплатил Пром-оплатой" at bounding box center [329, 156] width 63 height 6
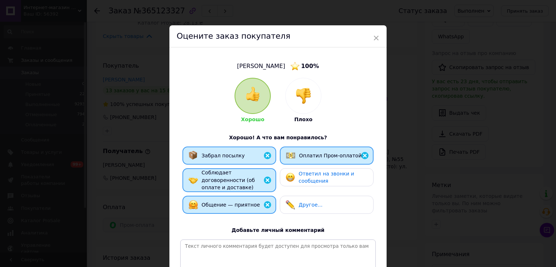
click at [309, 179] on span "Ответил на звонки и сообщения" at bounding box center [325, 177] width 55 height 13
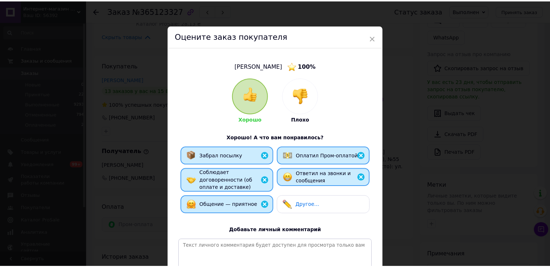
scroll to position [87, 0]
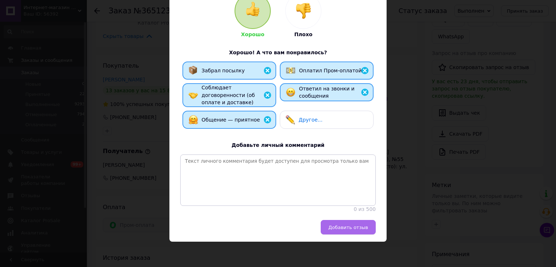
click at [337, 225] on span "Добавить отзыв" at bounding box center [348, 227] width 40 height 5
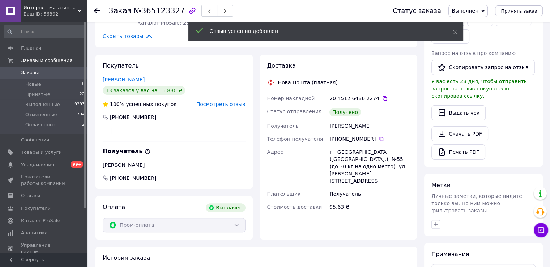
click at [98, 8] on icon at bounding box center [97, 11] width 6 height 6
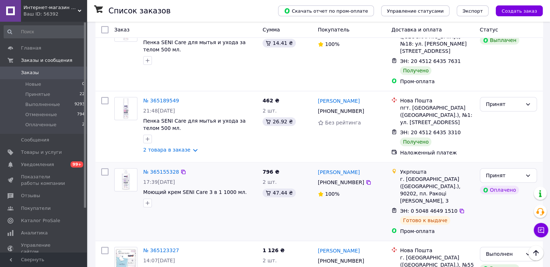
scroll to position [760, 0]
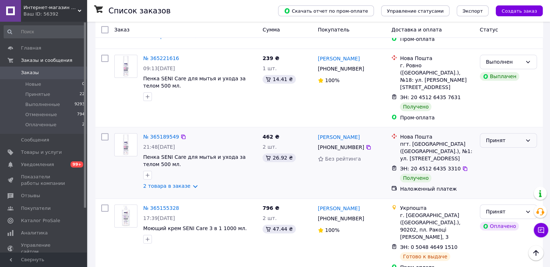
click at [521, 136] on div "Принят" at bounding box center [504, 140] width 36 height 8
click at [502, 115] on li "Выполнен" at bounding box center [508, 117] width 56 height 13
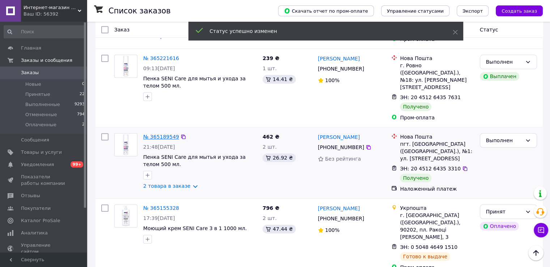
click at [164, 134] on link "№ 365189549" at bounding box center [161, 137] width 36 height 6
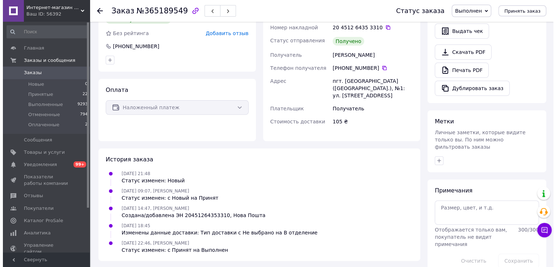
scroll to position [122, 0]
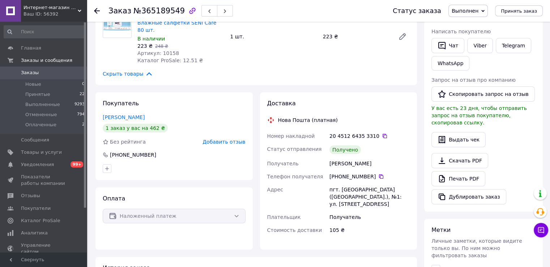
click at [216, 139] on span "Добавить отзыв" at bounding box center [224, 142] width 43 height 6
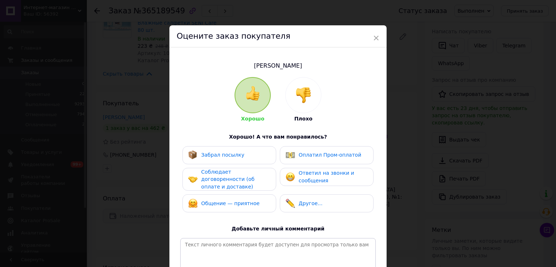
click at [249, 149] on div "Забрал посылку" at bounding box center [229, 155] width 94 height 18
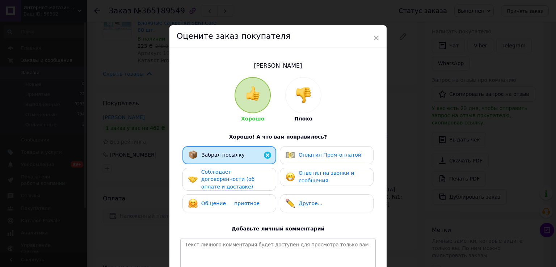
click at [245, 175] on span "Соблюдает договоренности (об оплате и доставке)" at bounding box center [227, 179] width 53 height 21
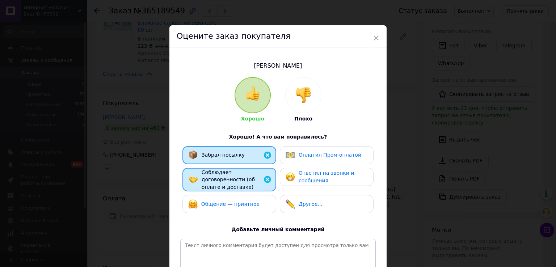
click at [247, 202] on div "Общение — приятное" at bounding box center [223, 203] width 71 height 9
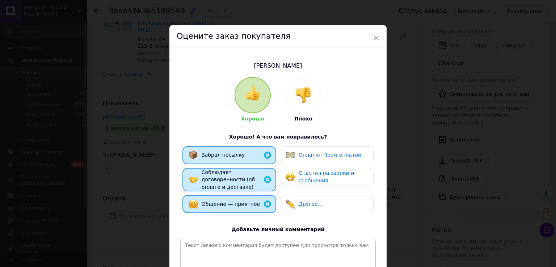
click at [287, 176] on img at bounding box center [289, 176] width 9 height 9
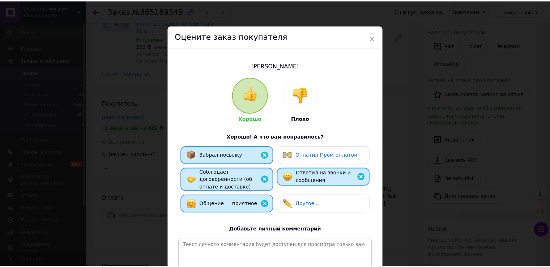
scroll to position [86, 0]
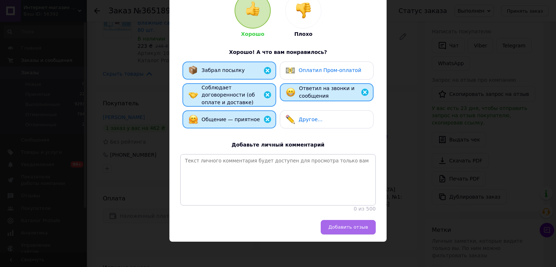
click at [347, 225] on span "Добавить отзыв" at bounding box center [348, 226] width 40 height 5
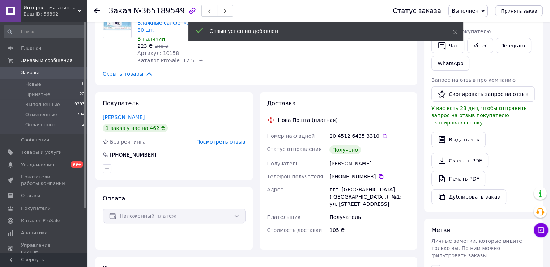
click at [96, 11] on icon at bounding box center [97, 11] width 6 height 6
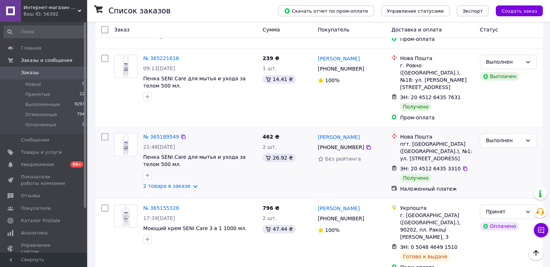
scroll to position [723, 0]
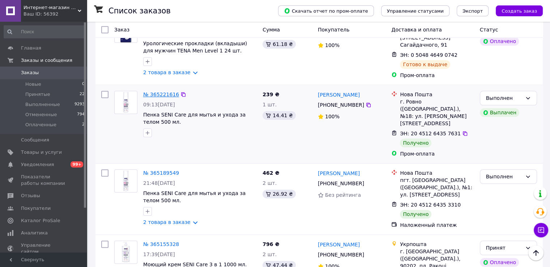
click at [166, 92] on link "№ 365221616" at bounding box center [161, 95] width 36 height 6
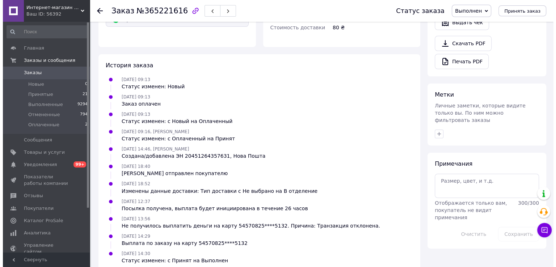
scroll to position [77, 0]
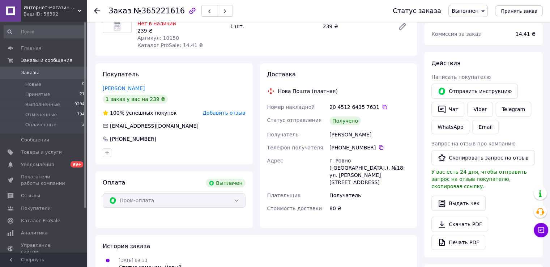
click at [220, 114] on span "Добавить отзыв" at bounding box center [224, 113] width 43 height 6
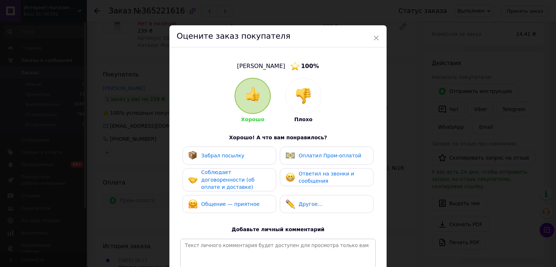
click at [229, 150] on div "Забрал посылку" at bounding box center [229, 156] width 94 height 18
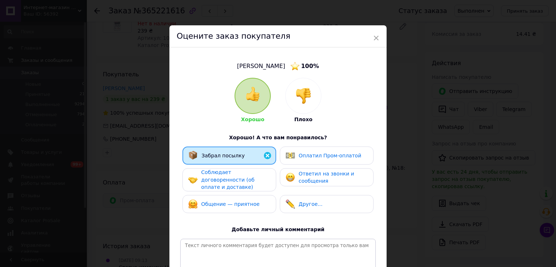
click at [234, 175] on span "Соблюдает договоренности (об оплате и доставке)" at bounding box center [227, 179] width 53 height 21
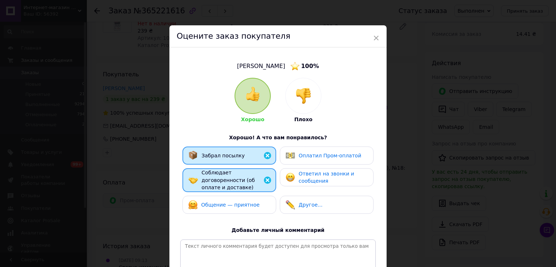
click at [236, 202] on span "Общение — приятное" at bounding box center [230, 205] width 58 height 6
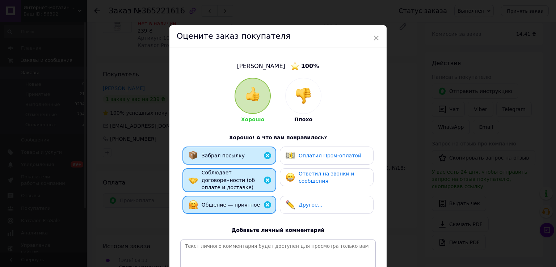
click at [298, 162] on div "Оплатил Пром-оплатой" at bounding box center [327, 156] width 94 height 18
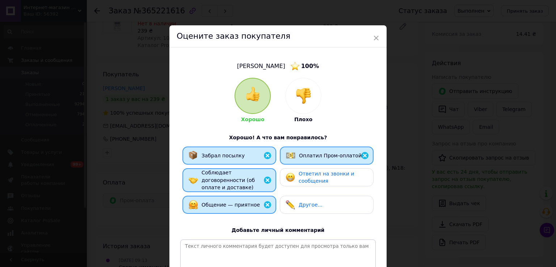
click at [301, 185] on div "Ответил на звонки и сообщения" at bounding box center [327, 177] width 94 height 18
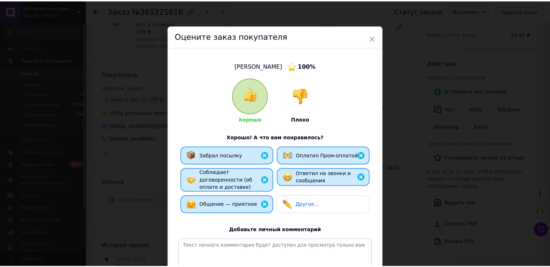
scroll to position [87, 0]
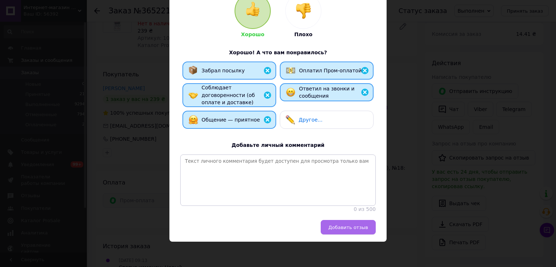
click at [345, 226] on span "Добавить отзыв" at bounding box center [348, 227] width 40 height 5
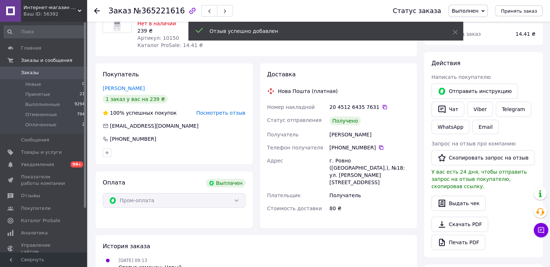
click at [97, 10] on icon at bounding box center [97, 11] width 6 height 6
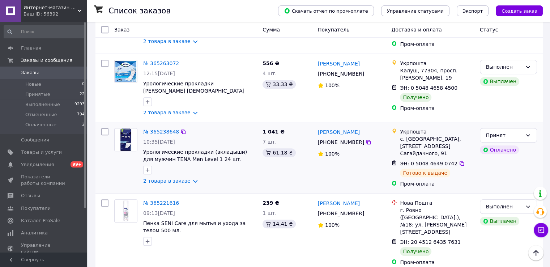
scroll to position [543, 0]
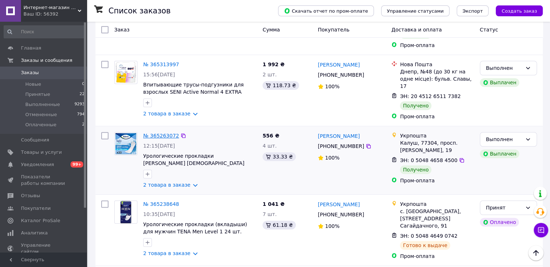
click at [158, 133] on link "№ 365263072" at bounding box center [161, 136] width 36 height 6
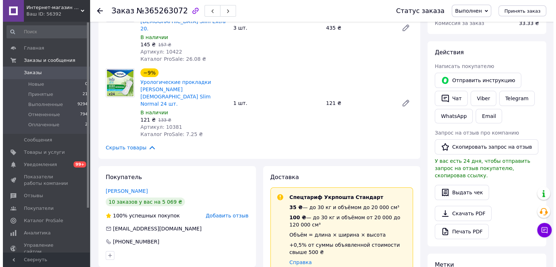
scroll to position [7, 0]
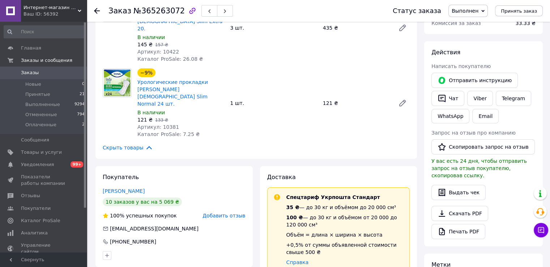
click at [215, 213] on span "Добавить отзыв" at bounding box center [224, 216] width 43 height 6
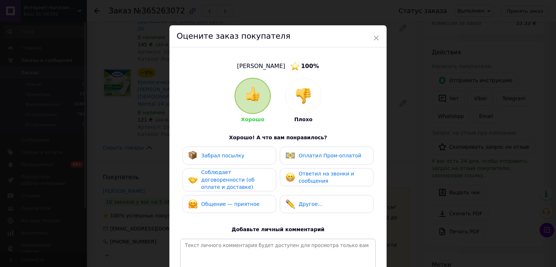
click at [235, 156] on span "Забрал посылку" at bounding box center [222, 156] width 43 height 6
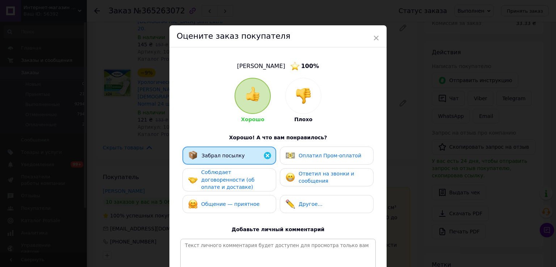
click at [238, 176] on span "Соблюдает договоренности (об оплате и доставке)" at bounding box center [227, 179] width 53 height 21
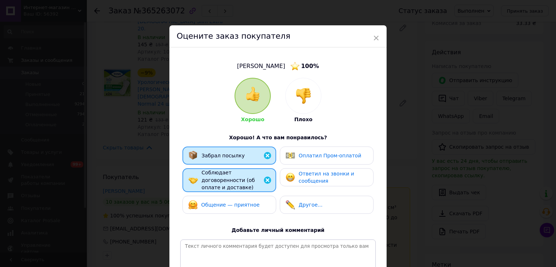
click at [241, 196] on div "Общение — приятное" at bounding box center [229, 205] width 94 height 18
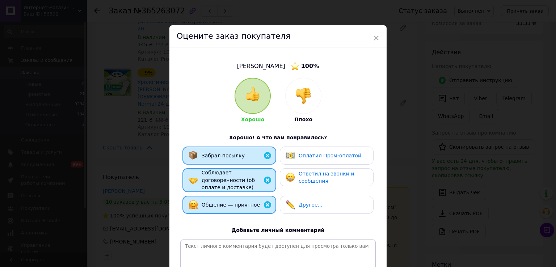
click at [292, 152] on img at bounding box center [289, 155] width 9 height 9
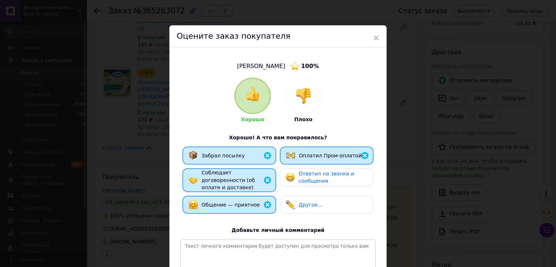
click at [298, 177] on span "Ответил на звонки и сообщения" at bounding box center [325, 177] width 55 height 13
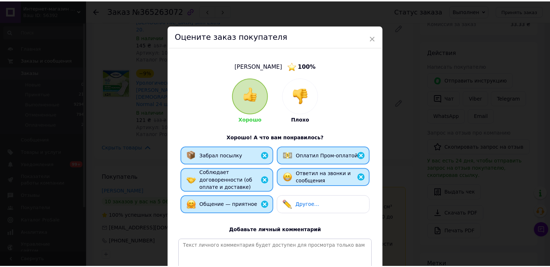
scroll to position [87, 0]
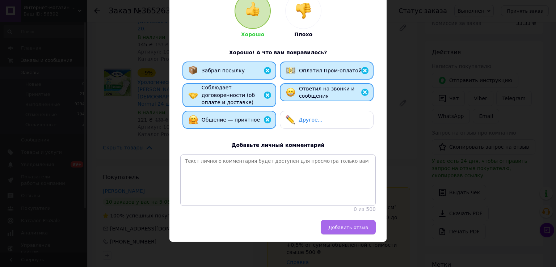
click at [341, 230] on span "Добавить отзыв" at bounding box center [348, 227] width 40 height 5
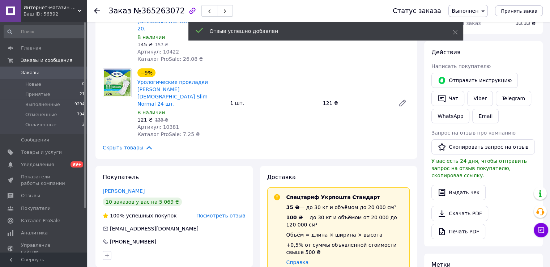
click at [95, 10] on use at bounding box center [97, 11] width 6 height 6
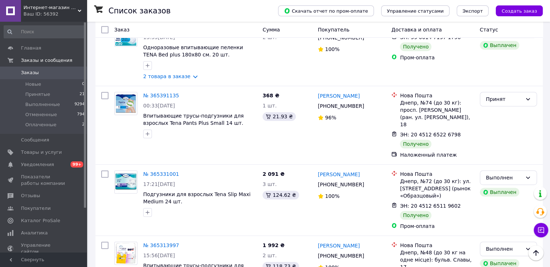
scroll to position [434, 0]
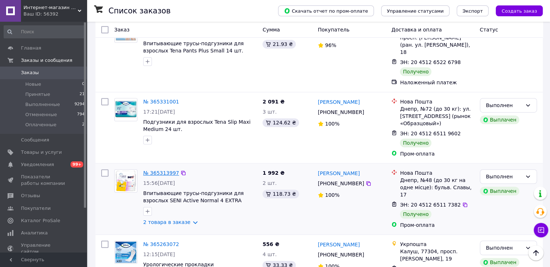
click at [161, 170] on link "№ 365313997" at bounding box center [161, 173] width 36 height 6
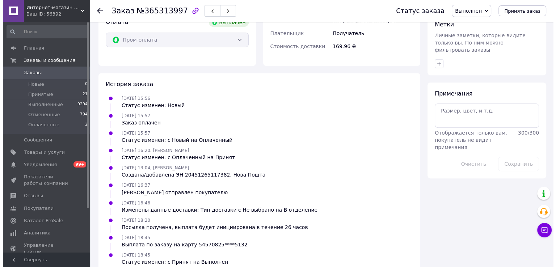
scroll to position [147, 0]
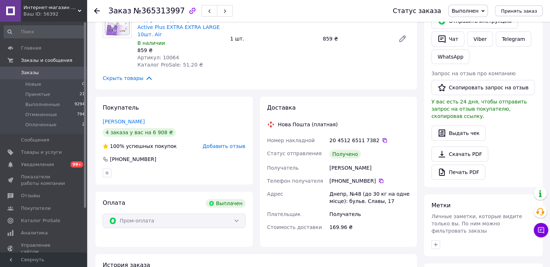
click at [230, 136] on div "Покупатель [PERSON_NAME] 4 заказа у вас на 6 908 ₴ 100% успешных покупок Добави…" at bounding box center [173, 141] width 157 height 88
click at [230, 143] on span "Добавить отзыв" at bounding box center [224, 146] width 43 height 6
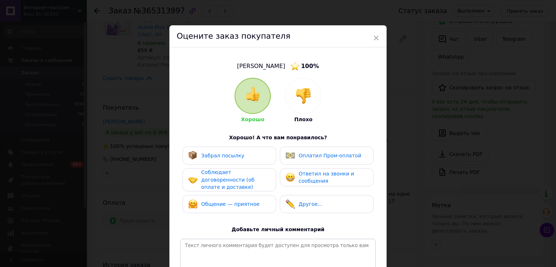
click at [230, 158] on span "Забрал посылку" at bounding box center [222, 156] width 43 height 6
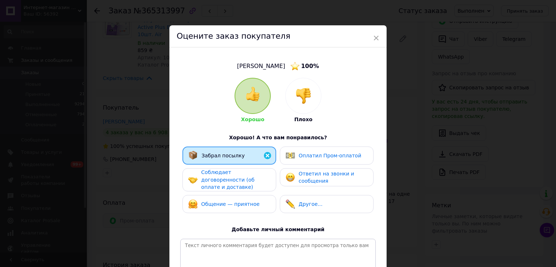
click at [230, 173] on span "Соблюдает договоренности (об оплате и доставке)" at bounding box center [227, 179] width 53 height 21
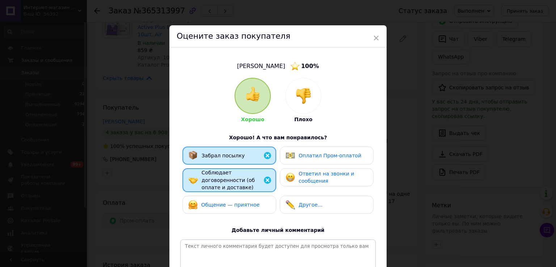
click at [233, 200] on div "Общение — приятное" at bounding box center [223, 204] width 71 height 9
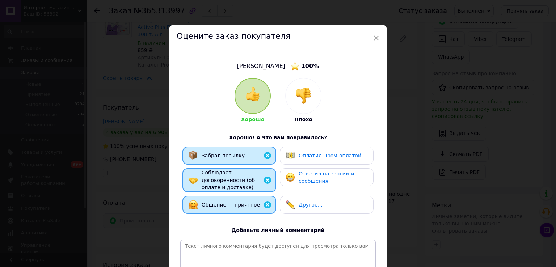
click at [291, 159] on img at bounding box center [289, 155] width 9 height 9
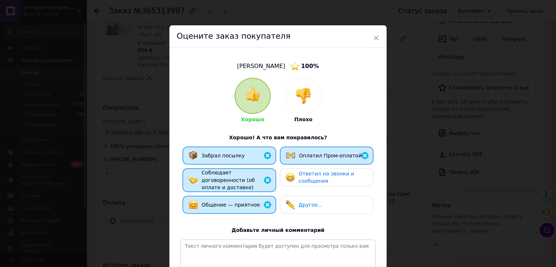
click at [296, 184] on div "Ответил на звонки и сообщения" at bounding box center [326, 177] width 82 height 15
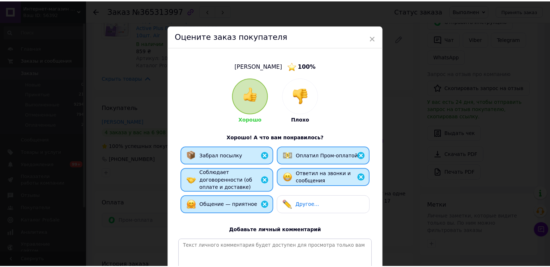
scroll to position [87, 0]
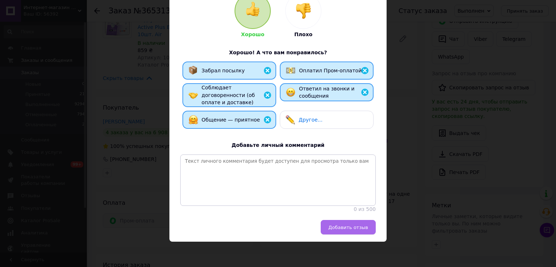
click at [339, 226] on span "Добавить отзыв" at bounding box center [348, 227] width 40 height 5
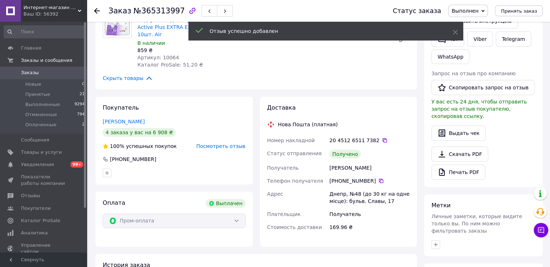
click at [96, 11] on icon at bounding box center [97, 11] width 6 height 6
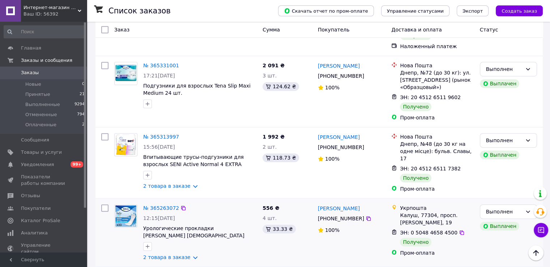
scroll to position [434, 0]
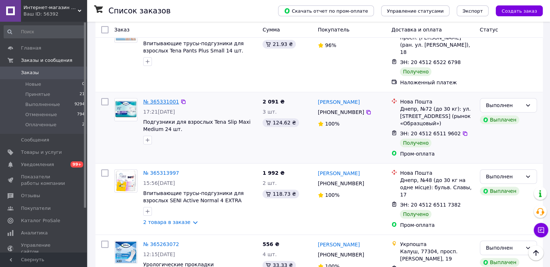
click at [155, 99] on link "№ 365331001" at bounding box center [161, 102] width 36 height 6
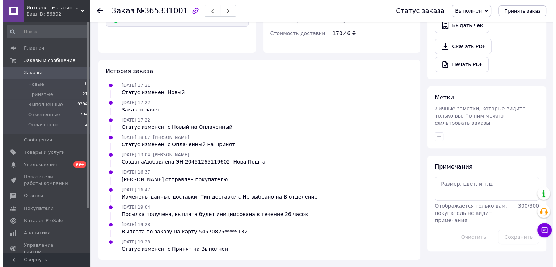
scroll to position [75, 0]
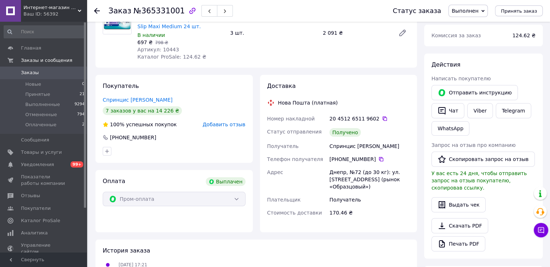
click at [222, 127] on span "Добавить отзыв" at bounding box center [224, 125] width 43 height 6
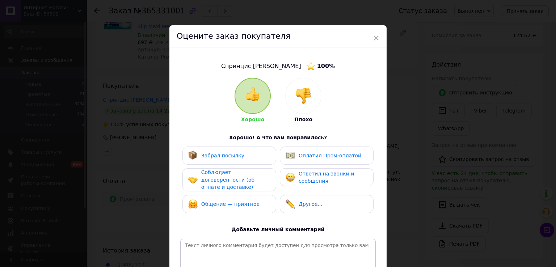
click at [242, 157] on div "Забрал посылку" at bounding box center [229, 155] width 82 height 9
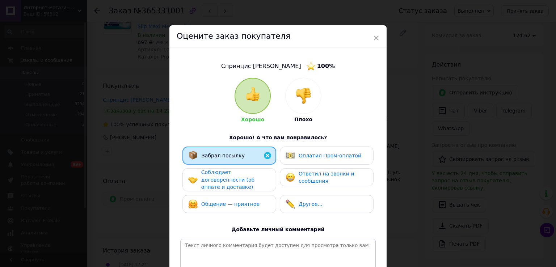
click at [242, 173] on span "Соблюдает договоренности (об оплате и доставке)" at bounding box center [227, 179] width 53 height 21
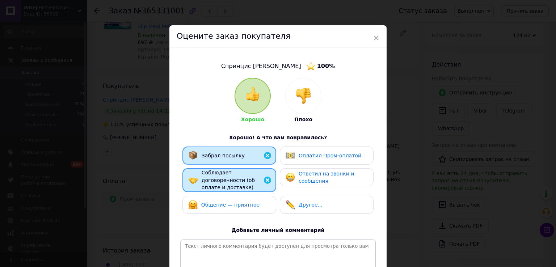
click at [242, 201] on div "Общение — приятное" at bounding box center [230, 205] width 58 height 8
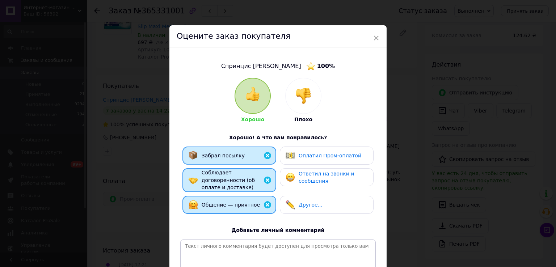
click at [314, 156] on span "Оплатил Пром-оплатой" at bounding box center [329, 156] width 63 height 6
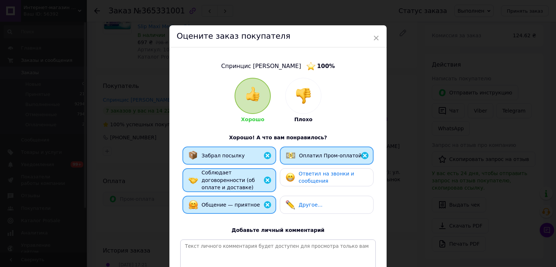
click at [312, 174] on span "Ответил на звонки и сообщения" at bounding box center [325, 177] width 55 height 13
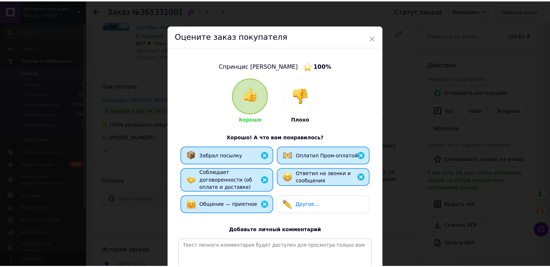
scroll to position [87, 0]
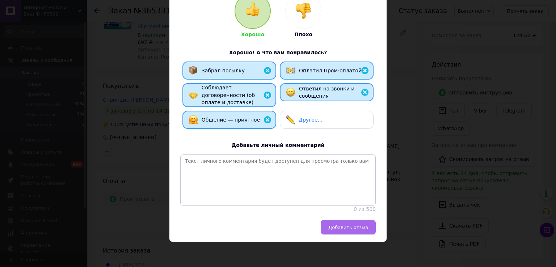
click at [343, 225] on span "Добавить отзыв" at bounding box center [348, 227] width 40 height 5
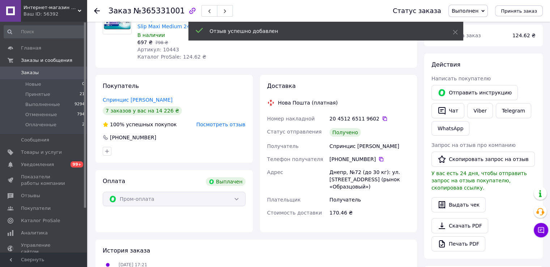
click at [99, 9] on icon at bounding box center [97, 11] width 6 height 6
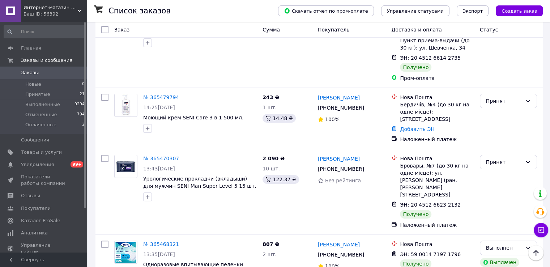
scroll to position [289, 0]
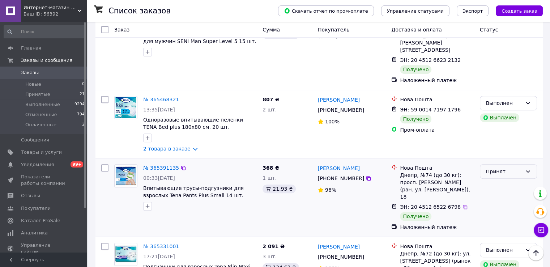
click at [525, 169] on icon at bounding box center [528, 172] width 6 height 6
click at [502, 172] on li "Выполнен" at bounding box center [508, 173] width 56 height 13
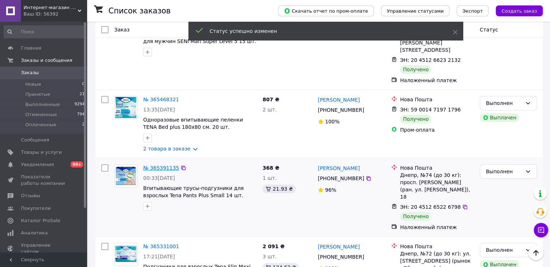
click at [162, 165] on link "№ 365391135" at bounding box center [161, 168] width 36 height 6
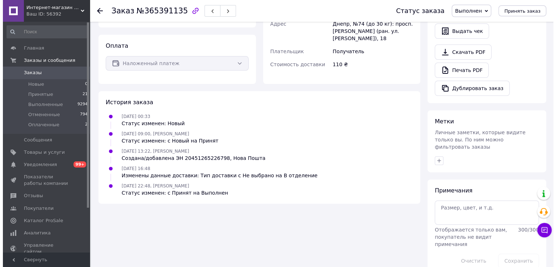
scroll to position [86, 0]
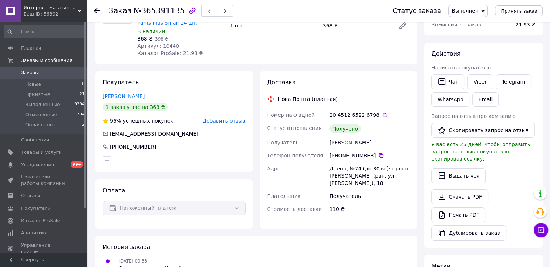
click at [223, 118] on span "Добавить отзыв" at bounding box center [224, 121] width 43 height 6
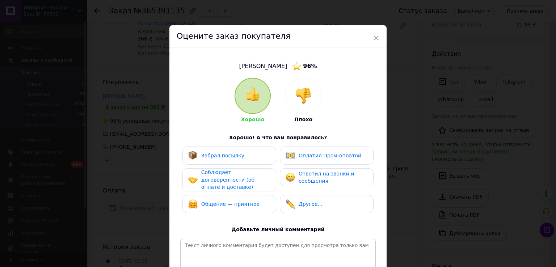
click at [235, 160] on div "Забрал посылку" at bounding box center [229, 156] width 94 height 18
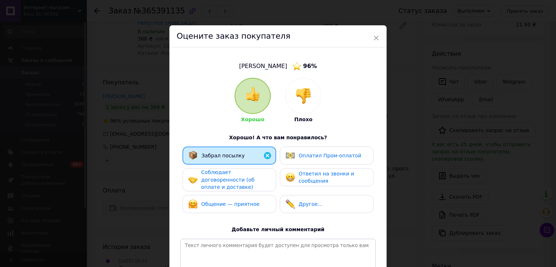
click at [235, 174] on span "Соблюдает договоренности (об оплате и доставке)" at bounding box center [227, 179] width 53 height 21
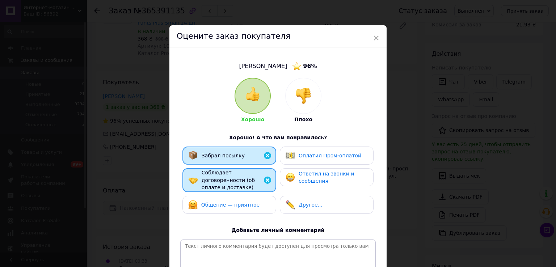
click at [235, 202] on span "Общение — приятное" at bounding box center [230, 205] width 58 height 6
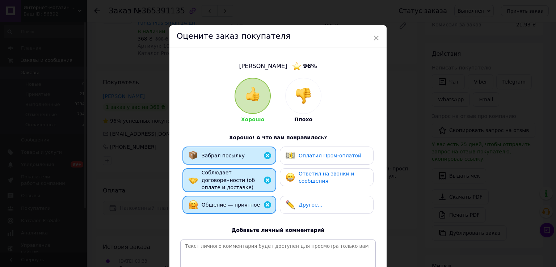
click at [286, 177] on img at bounding box center [289, 177] width 9 height 9
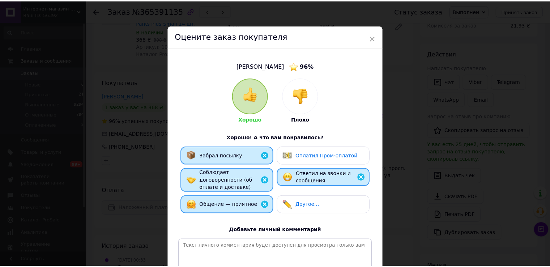
scroll to position [72, 0]
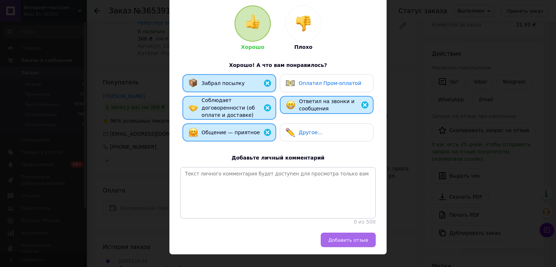
click at [338, 243] on span "Добавить отзыв" at bounding box center [348, 239] width 40 height 5
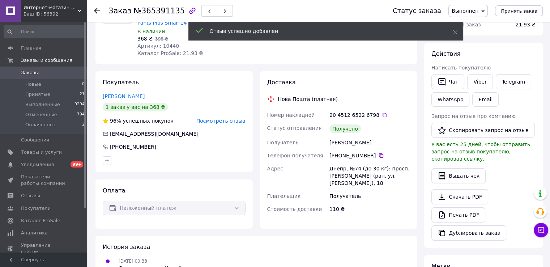
click at [97, 12] on icon at bounding box center [97, 11] width 6 height 6
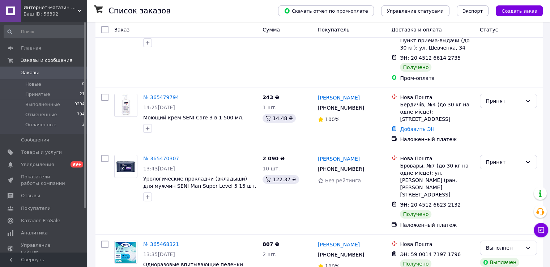
scroll to position [217, 0]
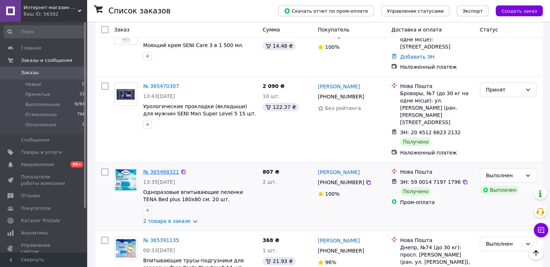
click at [161, 169] on link "№ 365468321" at bounding box center [161, 172] width 36 height 6
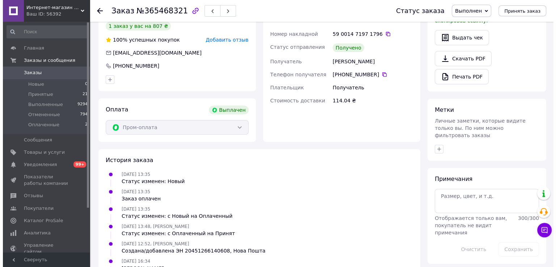
scroll to position [72, 0]
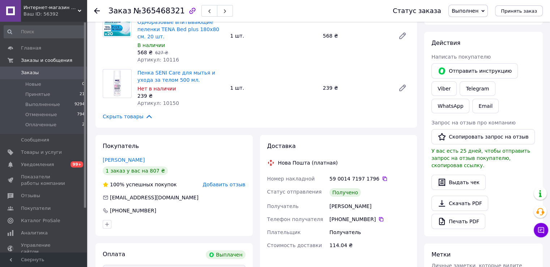
click at [218, 182] on span "Добавить отзыв" at bounding box center [224, 185] width 43 height 6
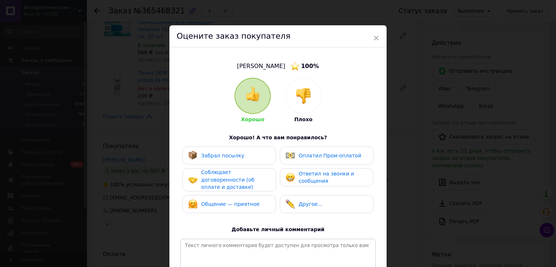
click at [231, 157] on span "Забрал посылку" at bounding box center [222, 156] width 43 height 6
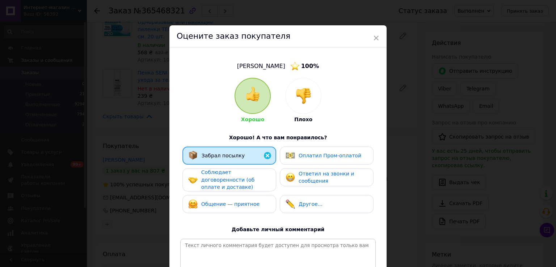
click at [233, 178] on span "Соблюдает договоренности (об оплате и доставке)" at bounding box center [227, 179] width 53 height 21
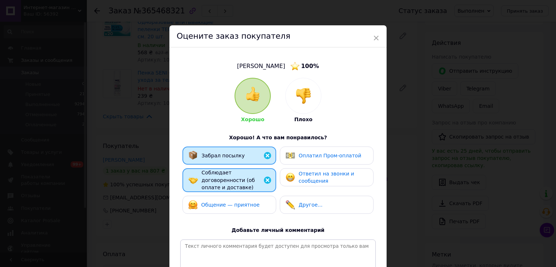
click at [245, 202] on span "Общение — приятное" at bounding box center [230, 205] width 58 height 6
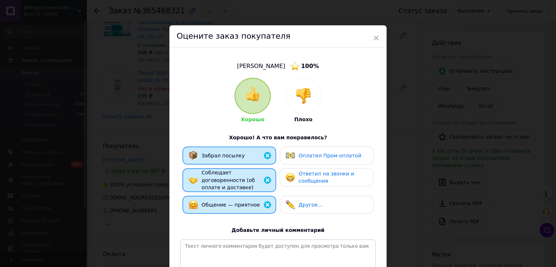
click at [295, 161] on div "Оплатил Пром-оплатой" at bounding box center [327, 156] width 94 height 18
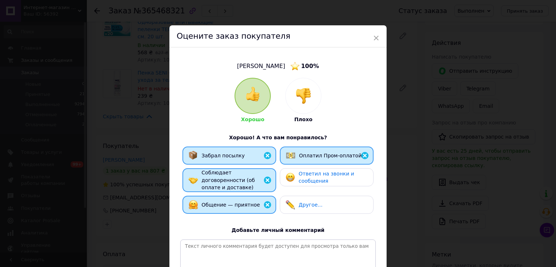
click at [294, 177] on div "Ответил на звонки и сообщения" at bounding box center [326, 177] width 82 height 15
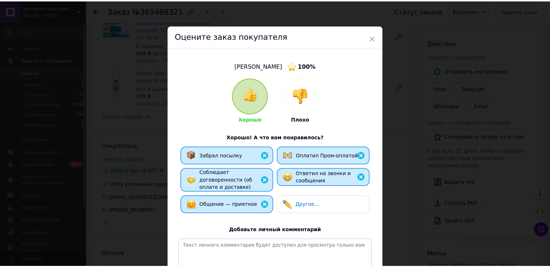
scroll to position [87, 0]
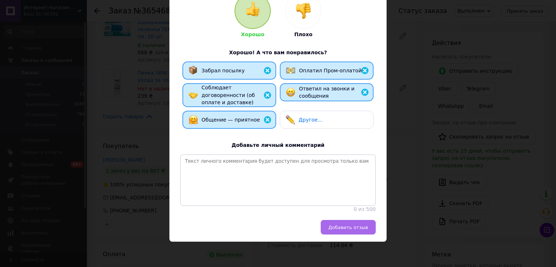
click at [346, 225] on span "Добавить отзыв" at bounding box center [348, 227] width 40 height 5
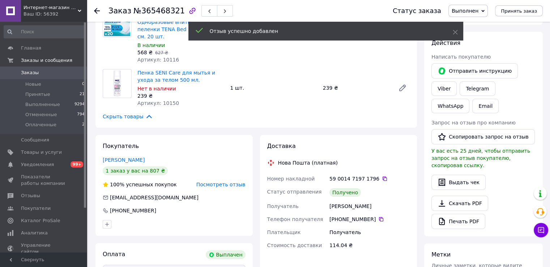
click at [95, 10] on icon at bounding box center [97, 11] width 6 height 6
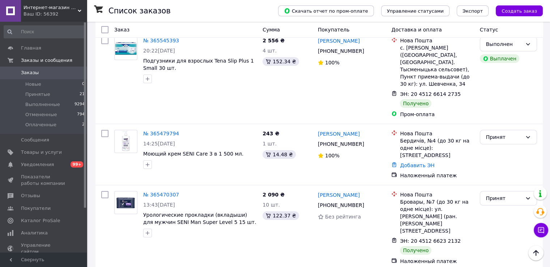
scroll to position [145, 0]
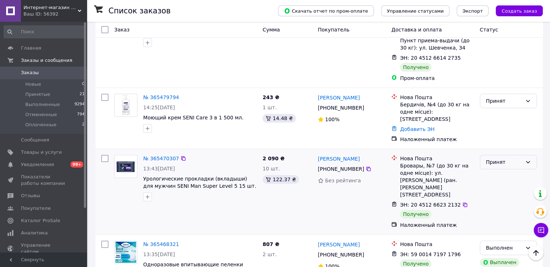
click at [504, 158] on div "Принят" at bounding box center [504, 162] width 36 height 8
click at [497, 170] on li "Выполнен" at bounding box center [508, 170] width 56 height 13
click at [163, 156] on link "№ 365470307" at bounding box center [161, 159] width 36 height 6
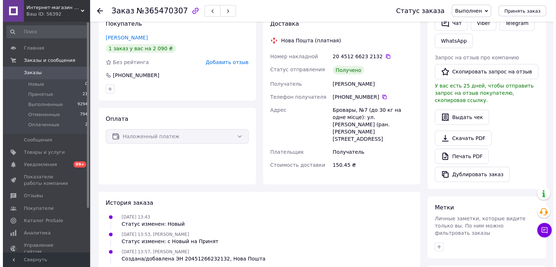
scroll to position [72, 0]
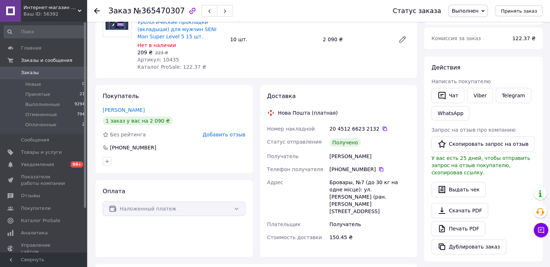
click at [220, 134] on span "Добавить отзыв" at bounding box center [224, 135] width 43 height 6
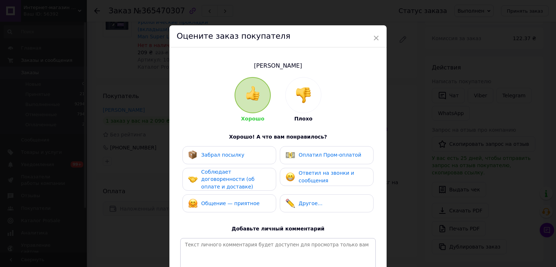
click at [228, 160] on div "Забрал посылку" at bounding box center [229, 155] width 94 height 18
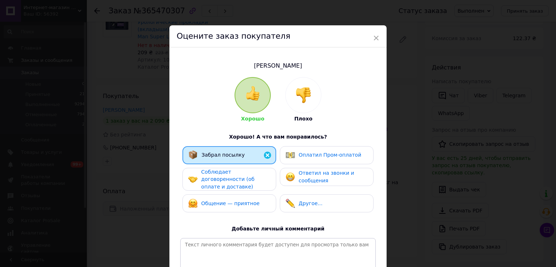
click at [228, 170] on span "Соблюдает договоренности (об оплате и доставке)" at bounding box center [227, 179] width 53 height 21
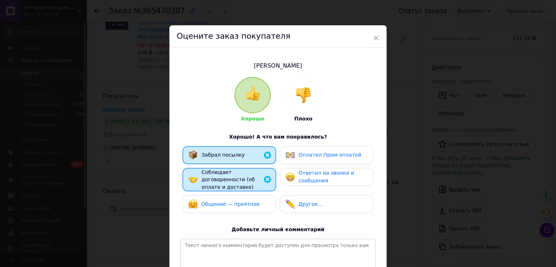
click at [228, 188] on div "Забрал посылку Оплатил Пром-оплатой Соблюдает договоренности (об оплате и доста…" at bounding box center [277, 181] width 195 height 71
click at [247, 201] on span "Общение — приятное" at bounding box center [230, 204] width 58 height 6
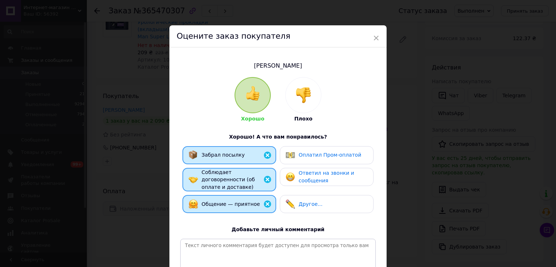
click at [293, 177] on img at bounding box center [289, 176] width 9 height 9
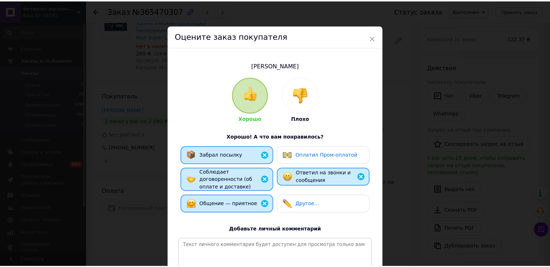
scroll to position [86, 0]
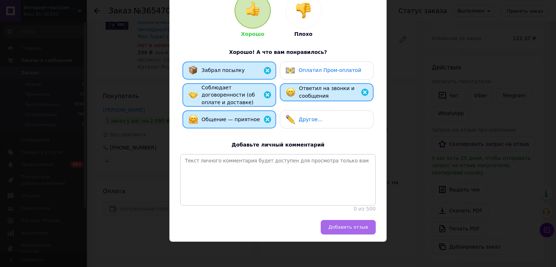
click at [333, 225] on span "Добавить отзыв" at bounding box center [348, 226] width 40 height 5
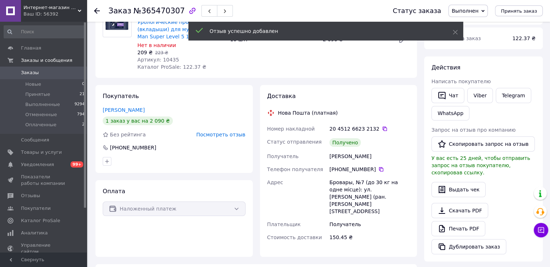
click at [97, 13] on icon at bounding box center [97, 11] width 6 height 6
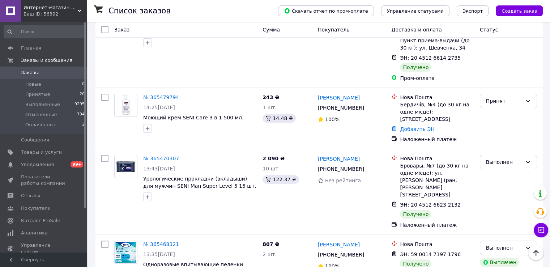
scroll to position [109, 0]
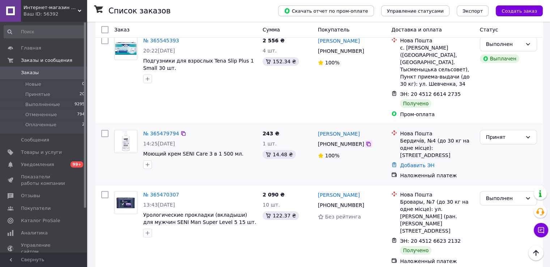
click at [366, 145] on icon at bounding box center [369, 144] width 6 height 6
click at [157, 136] on link "№ 365479794" at bounding box center [161, 134] width 36 height 6
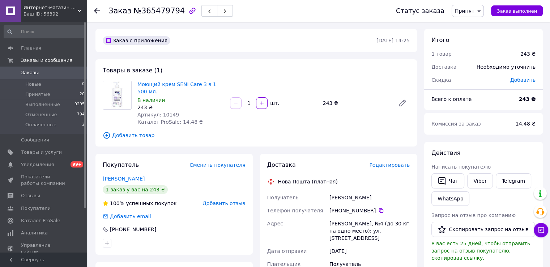
click at [481, 9] on span "Принят" at bounding box center [468, 11] width 32 height 12
click at [478, 24] on li "Выполнен" at bounding box center [471, 25] width 38 height 11
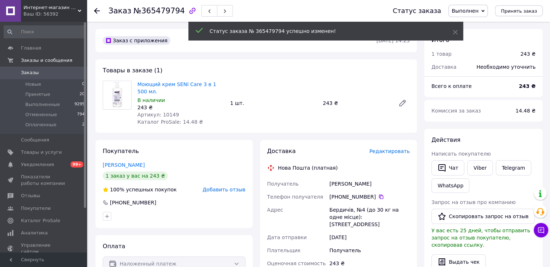
click at [229, 190] on span "Добавить отзыв" at bounding box center [224, 190] width 43 height 6
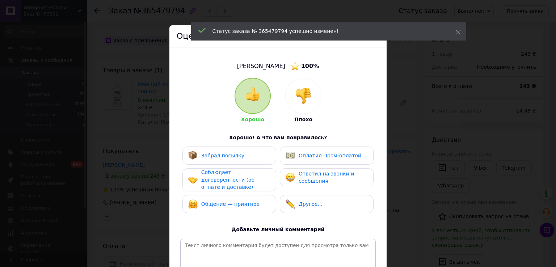
click at [226, 152] on div "Забрал посылку" at bounding box center [222, 156] width 43 height 8
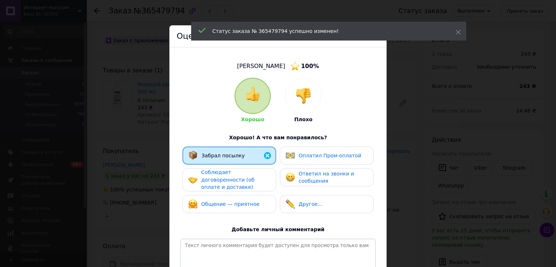
click at [223, 178] on span "Соблюдает договоренности (об оплате и доставке)" at bounding box center [227, 179] width 53 height 21
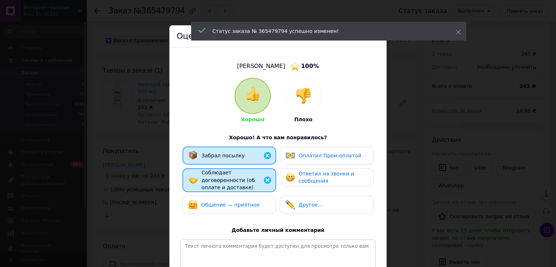
click at [222, 196] on div "Общение — приятное" at bounding box center [229, 205] width 94 height 18
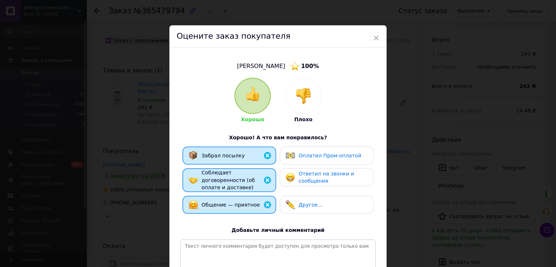
click at [315, 173] on span "Ответил на звонки и сообщения" at bounding box center [325, 177] width 55 height 13
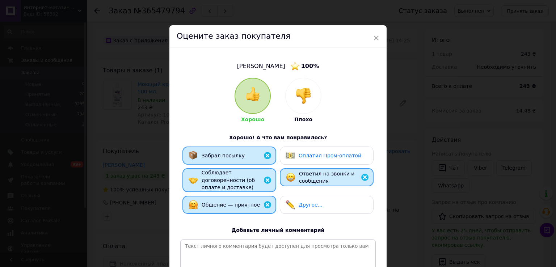
scroll to position [87, 0]
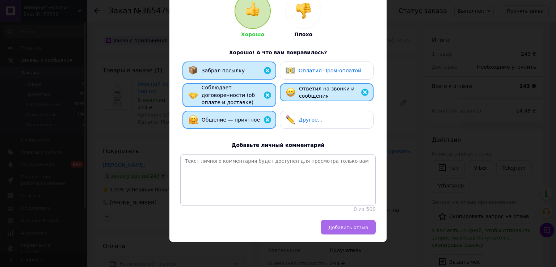
click at [352, 223] on button "Добавить отзыв" at bounding box center [347, 227] width 55 height 14
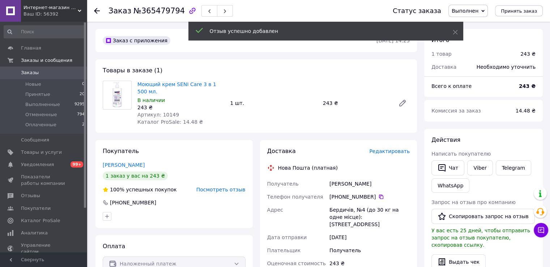
click at [98, 12] on icon at bounding box center [97, 11] width 6 height 6
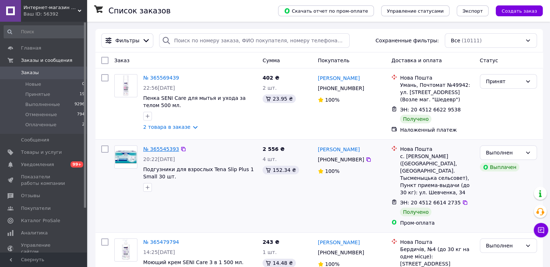
click at [153, 149] on link "№ 365545393" at bounding box center [161, 149] width 36 height 6
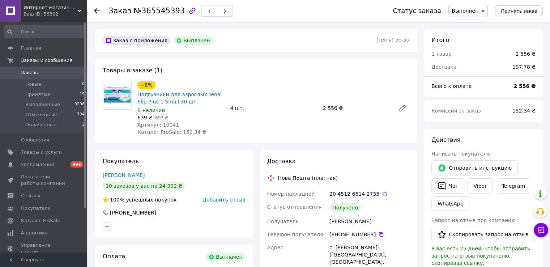
click at [213, 200] on span "Добавить отзыв" at bounding box center [224, 200] width 43 height 6
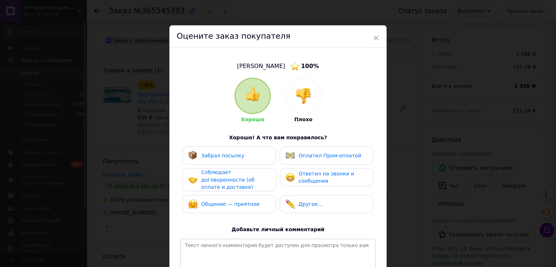
click at [230, 158] on span "Забрал посылку" at bounding box center [222, 156] width 43 height 6
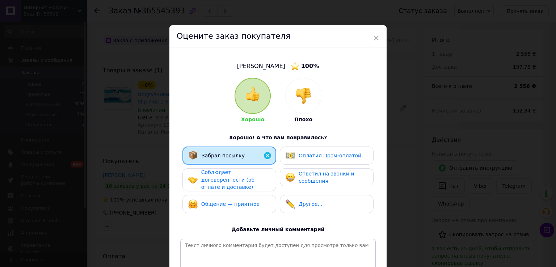
click at [234, 178] on span "Соблюдает договоренности (об оплате и доставке)" at bounding box center [227, 179] width 53 height 21
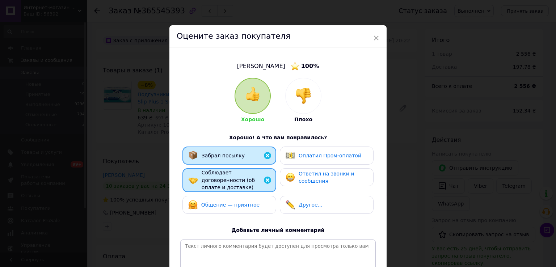
click at [236, 200] on div "Общение — приятное" at bounding box center [223, 204] width 71 height 9
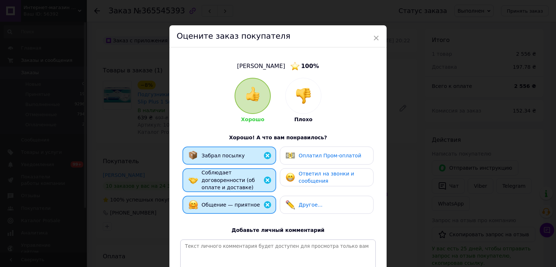
click at [309, 161] on div "Оплатил Пром-оплатой" at bounding box center [327, 156] width 94 height 18
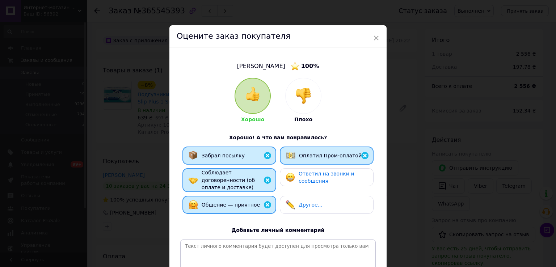
click at [309, 178] on span "Ответил на звонки и сообщения" at bounding box center [325, 177] width 55 height 13
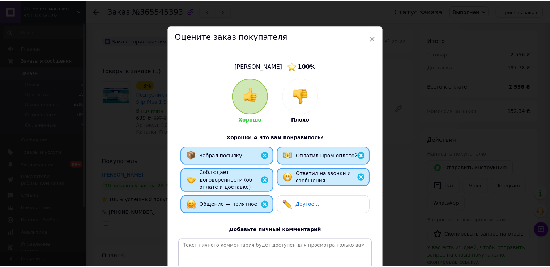
scroll to position [87, 0]
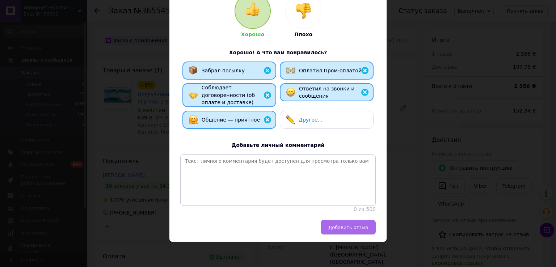
click at [354, 232] on button "Добавить отзыв" at bounding box center [347, 227] width 55 height 14
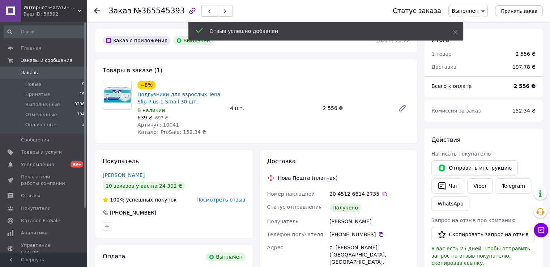
click at [98, 12] on icon at bounding box center [97, 11] width 6 height 6
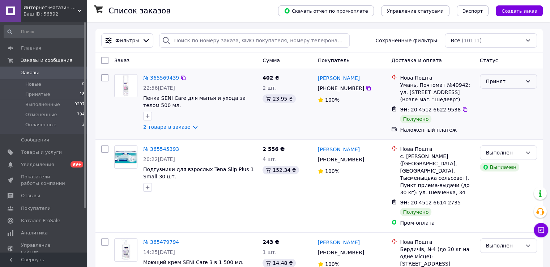
click at [502, 80] on div "Принят" at bounding box center [504, 81] width 36 height 8
click at [500, 95] on li "Выполнен" at bounding box center [508, 97] width 56 height 13
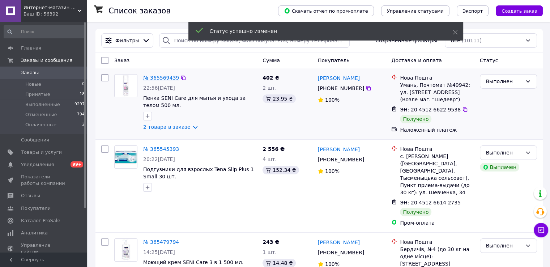
click at [151, 78] on link "№ 365569439" at bounding box center [161, 78] width 36 height 6
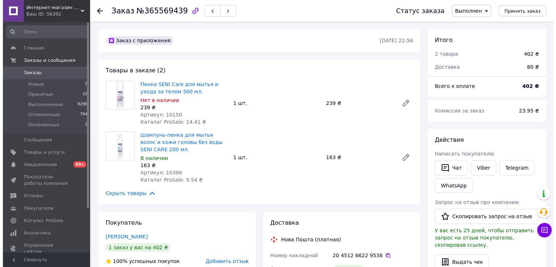
scroll to position [36, 0]
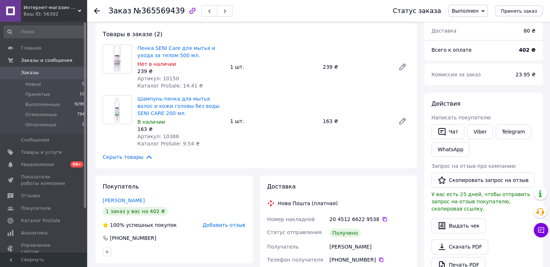
click at [229, 225] on span "Добавить отзыв" at bounding box center [224, 225] width 43 height 6
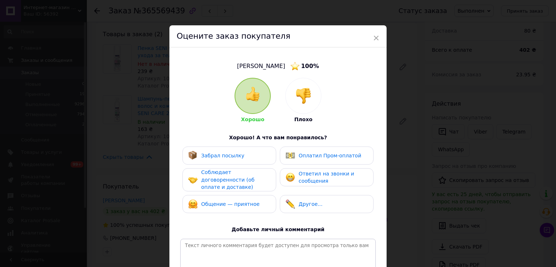
click at [228, 157] on span "Забрал посылку" at bounding box center [222, 156] width 43 height 6
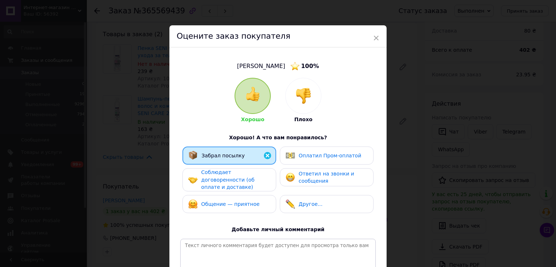
click at [229, 182] on span "Соблюдает договоренности (об оплате и доставке)" at bounding box center [227, 179] width 53 height 21
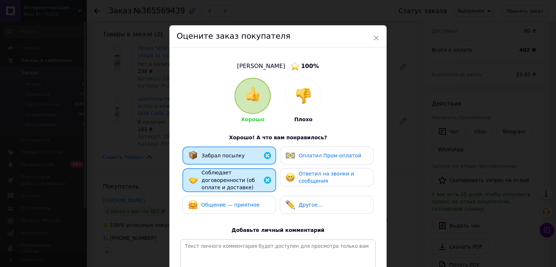
click at [230, 202] on span "Общение — приятное" at bounding box center [230, 205] width 58 height 6
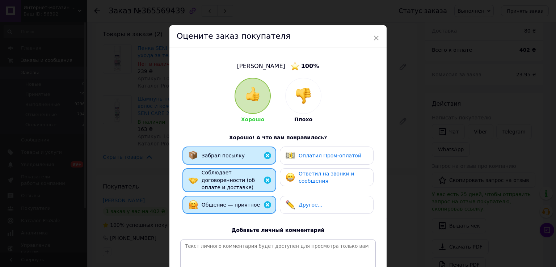
click at [302, 179] on span "Ответил на звонки и сообщения" at bounding box center [325, 177] width 55 height 13
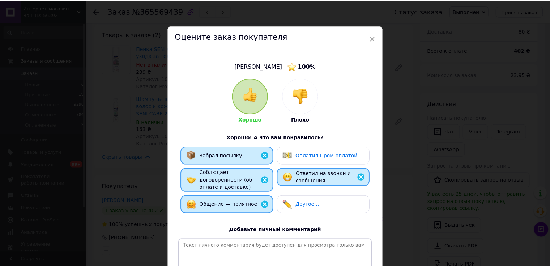
scroll to position [87, 0]
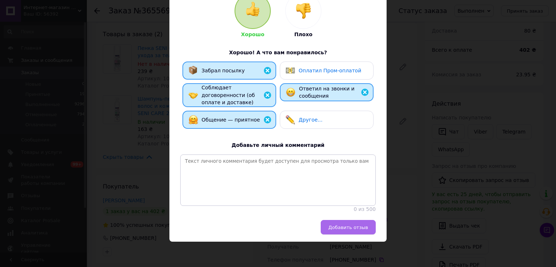
click at [343, 227] on span "Добавить отзыв" at bounding box center [348, 227] width 40 height 5
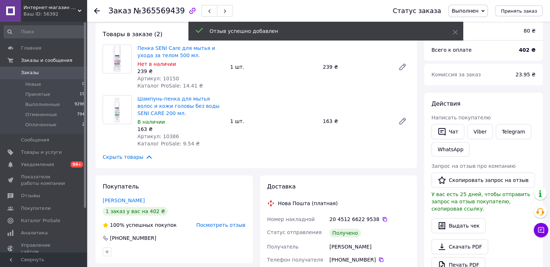
click at [97, 12] on icon at bounding box center [97, 11] width 6 height 6
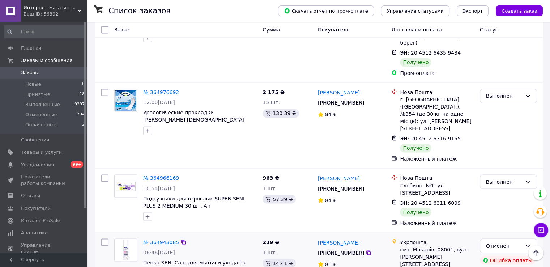
scroll to position [1215, 0]
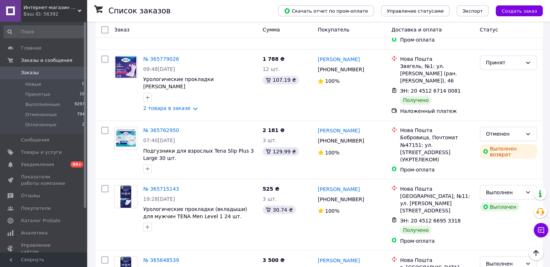
scroll to position [1253, 0]
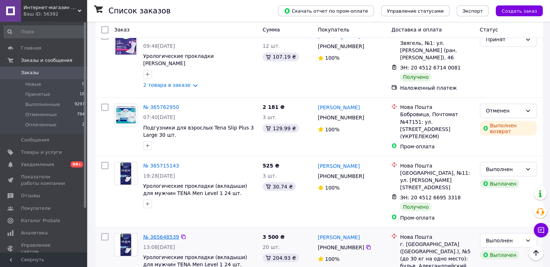
click at [159, 234] on link "№ 365648539" at bounding box center [161, 237] width 36 height 6
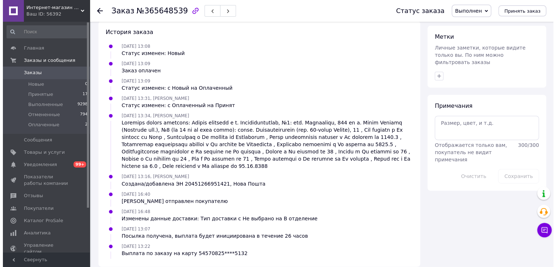
scroll to position [135, 0]
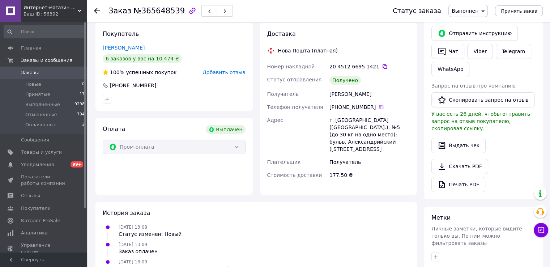
click at [226, 73] on span "Добавить отзыв" at bounding box center [224, 72] width 43 height 6
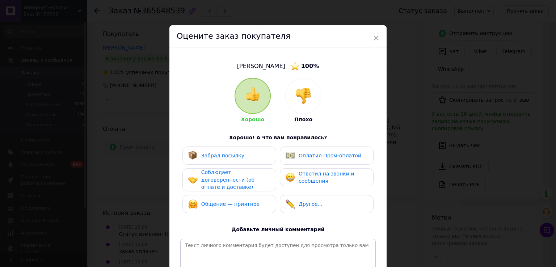
click at [235, 157] on span "Забрал посылку" at bounding box center [222, 156] width 43 height 6
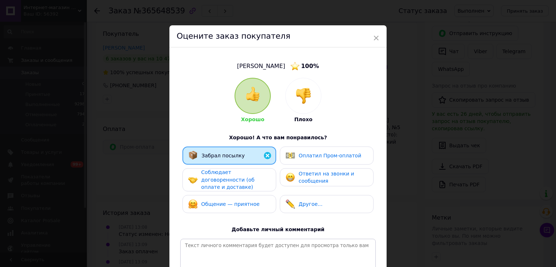
click at [233, 179] on span "Соблюдает договоренности (об оплате и доставке)" at bounding box center [227, 179] width 53 height 21
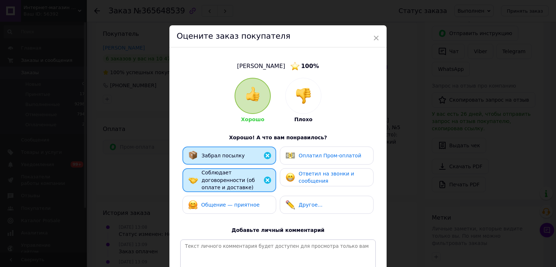
click at [231, 202] on span "Общение — приятное" at bounding box center [230, 205] width 58 height 6
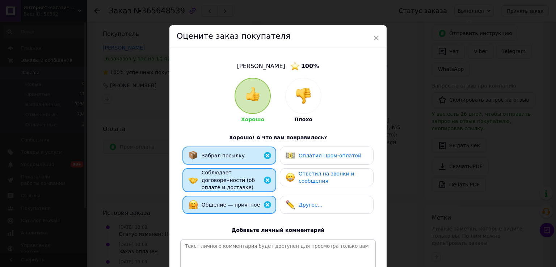
click at [317, 160] on div "Оплатил Пром-оплатой" at bounding box center [323, 155] width 76 height 9
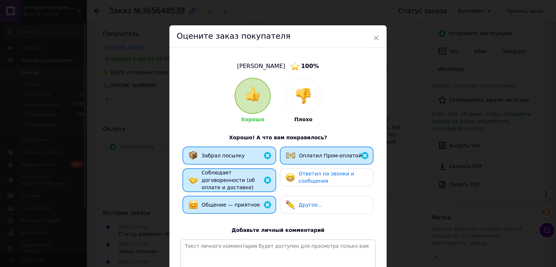
click at [317, 171] on span "Ответил на звонки и сообщения" at bounding box center [325, 177] width 55 height 13
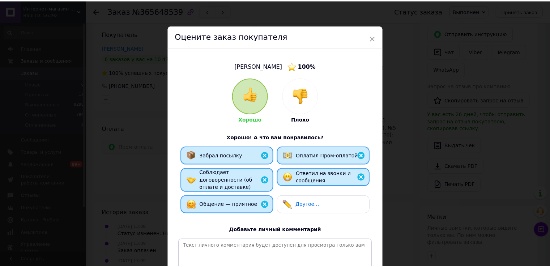
scroll to position [87, 0]
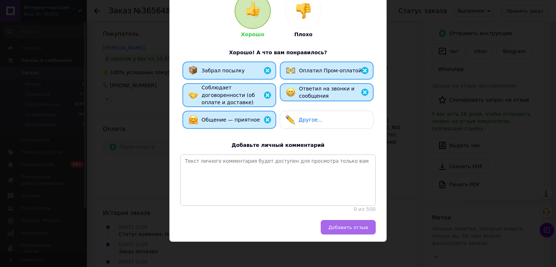
click at [348, 227] on span "Добавить отзыв" at bounding box center [348, 227] width 40 height 5
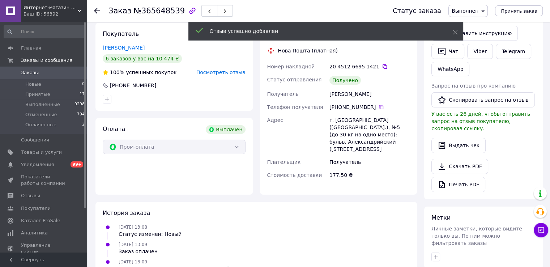
click at [96, 12] on use at bounding box center [97, 11] width 6 height 6
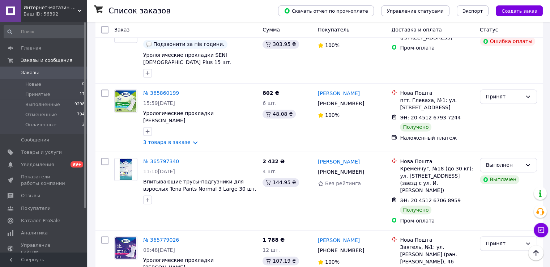
scroll to position [1253, 0]
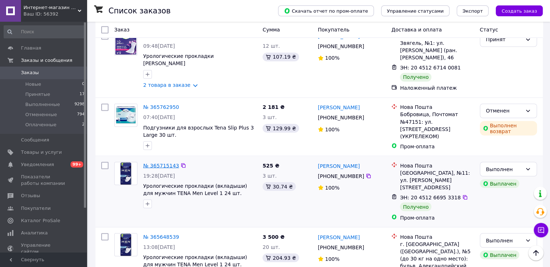
click at [164, 162] on link "№ 365715143" at bounding box center [161, 165] width 36 height 6
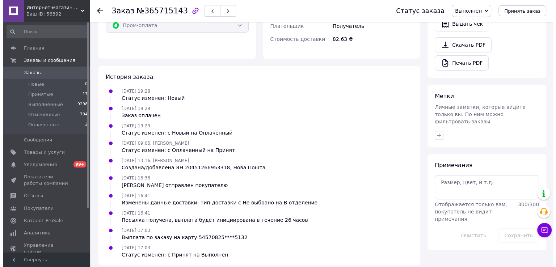
scroll to position [39, 0]
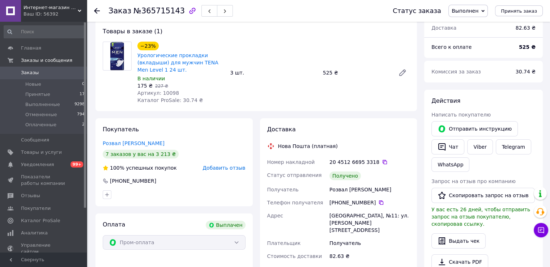
click at [224, 171] on span "Добавить отзыв" at bounding box center [224, 168] width 43 height 6
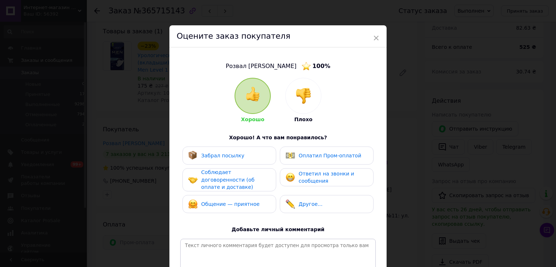
click at [236, 153] on span "Забрал посылку" at bounding box center [222, 156] width 43 height 6
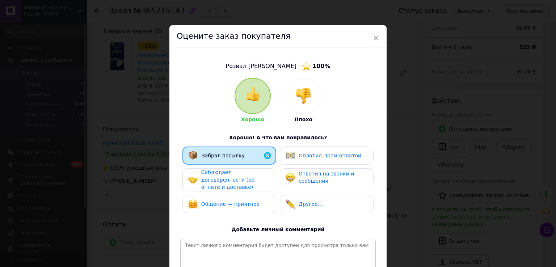
click at [237, 178] on span "Соблюдает договоренности (об оплате и доставке)" at bounding box center [227, 179] width 53 height 21
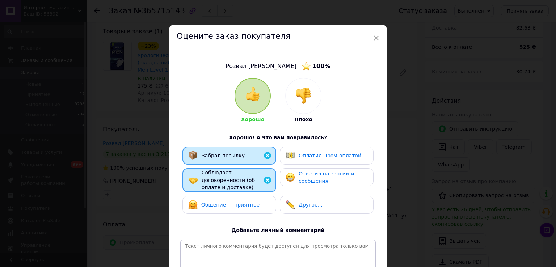
click at [237, 196] on div "Общение — приятное" at bounding box center [229, 205] width 94 height 18
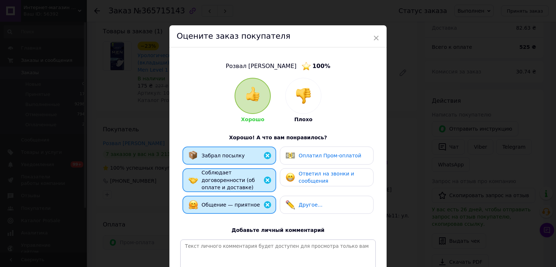
click at [289, 157] on img at bounding box center [289, 155] width 9 height 9
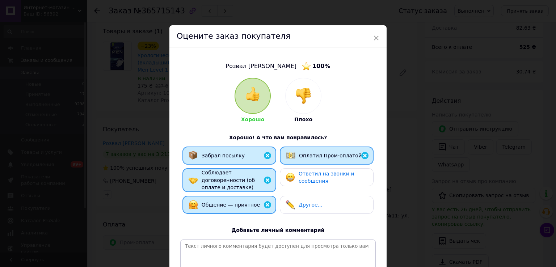
click at [294, 181] on div "Ответил на звонки и сообщения" at bounding box center [326, 177] width 82 height 15
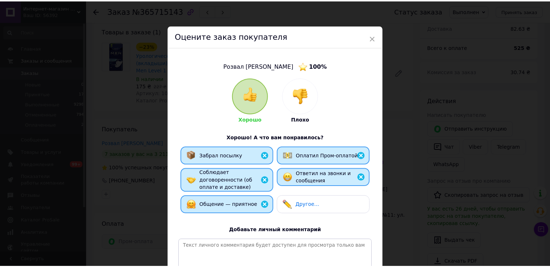
scroll to position [87, 0]
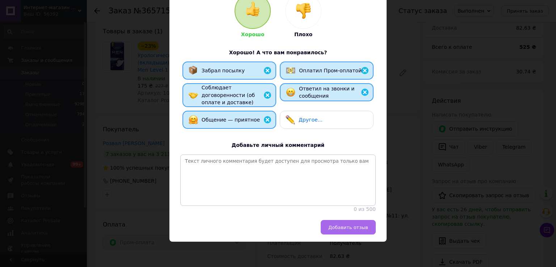
click at [338, 229] on span "Добавить отзыв" at bounding box center [348, 227] width 40 height 5
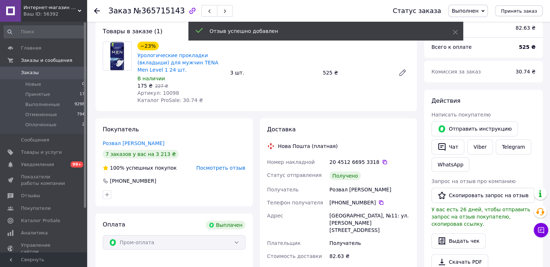
click at [97, 10] on use at bounding box center [97, 11] width 6 height 6
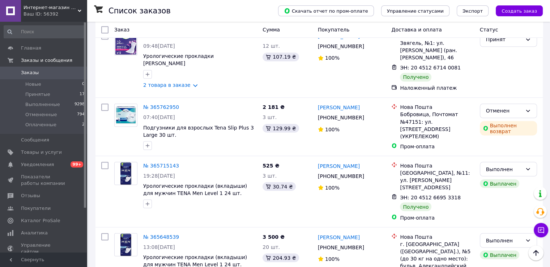
scroll to position [1145, 0]
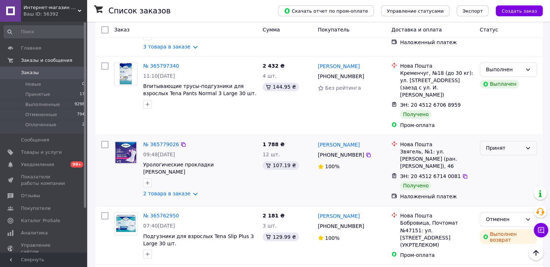
click at [524, 141] on div "Принят" at bounding box center [508, 148] width 57 height 14
click at [499, 98] on li "Выполнен" at bounding box center [508, 96] width 56 height 13
click at [151, 141] on link "№ 365779026" at bounding box center [161, 144] width 36 height 6
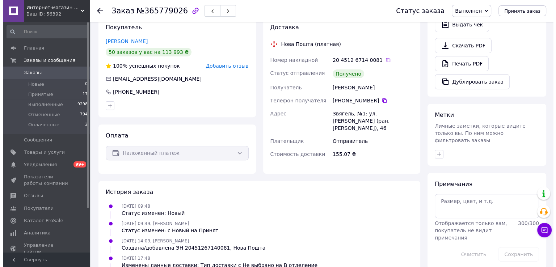
scroll to position [56, 0]
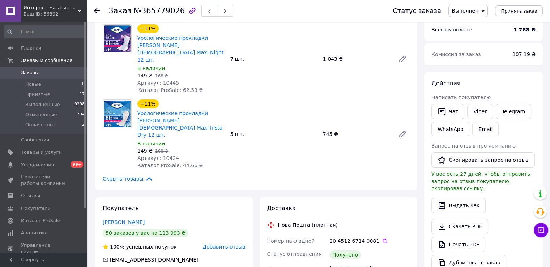
click at [223, 244] on span "Добавить отзыв" at bounding box center [224, 247] width 43 height 6
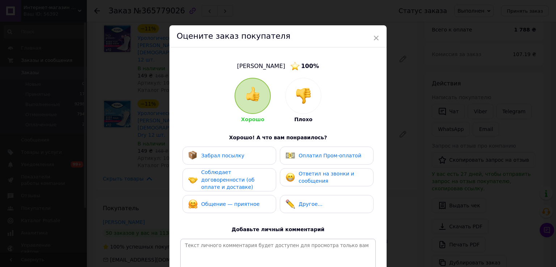
click at [246, 157] on div "Забрал посылку" at bounding box center [229, 155] width 82 height 9
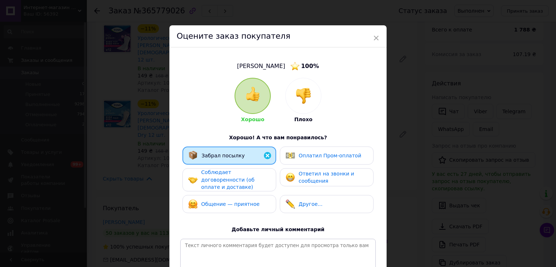
click at [246, 178] on span "Соблюдает договоренности (об оплате и доставке)" at bounding box center [227, 179] width 53 height 21
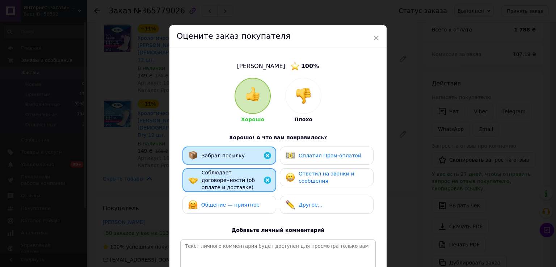
click at [242, 202] on span "Общение — приятное" at bounding box center [230, 205] width 58 height 6
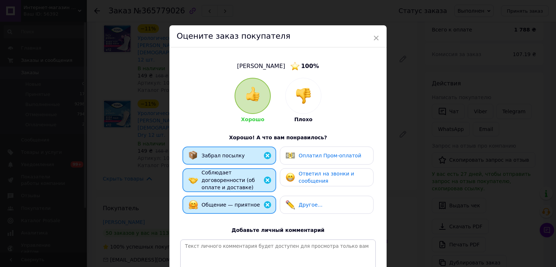
click at [300, 175] on span "Ответил на звонки и сообщения" at bounding box center [325, 177] width 55 height 13
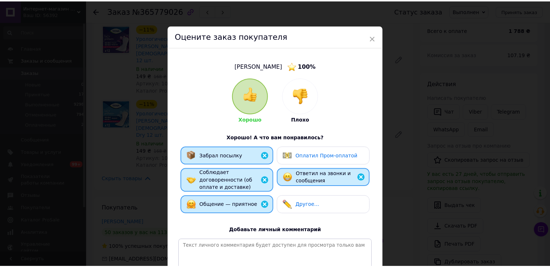
scroll to position [87, 0]
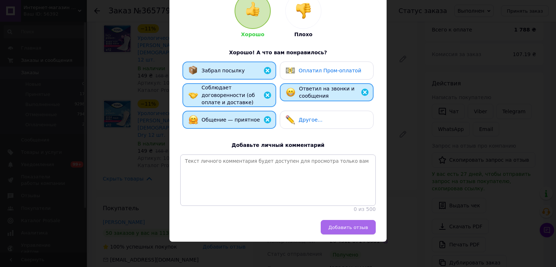
click at [349, 225] on span "Добавить отзыв" at bounding box center [348, 227] width 40 height 5
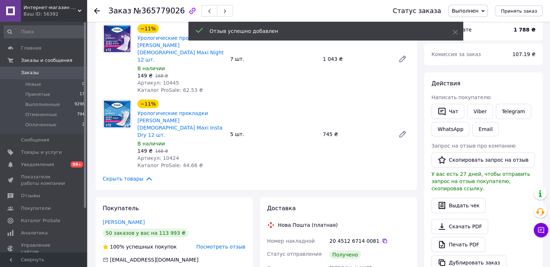
click at [101, 10] on div at bounding box center [101, 11] width 14 height 22
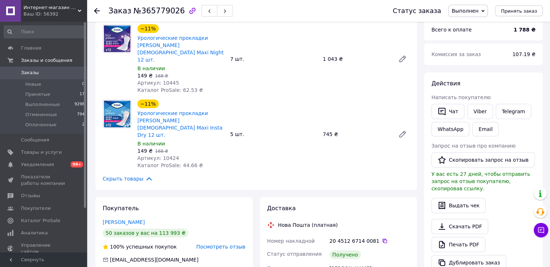
click at [94, 8] on icon at bounding box center [97, 11] width 6 height 6
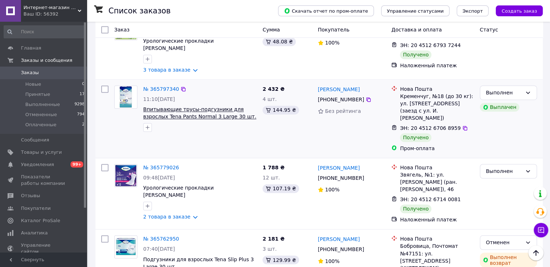
scroll to position [1049, 0]
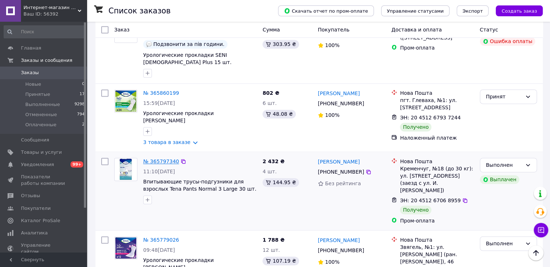
click at [157, 158] on link "№ 365797340" at bounding box center [161, 161] width 36 height 6
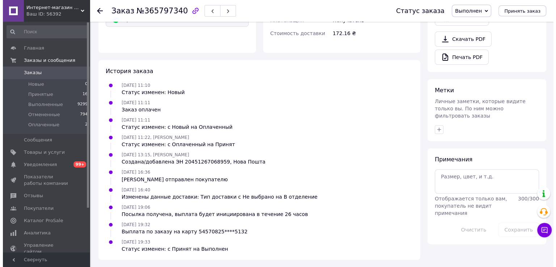
scroll to position [155, 0]
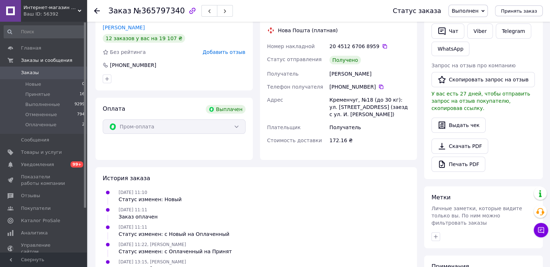
click at [230, 49] on span "Добавить отзыв" at bounding box center [224, 52] width 43 height 6
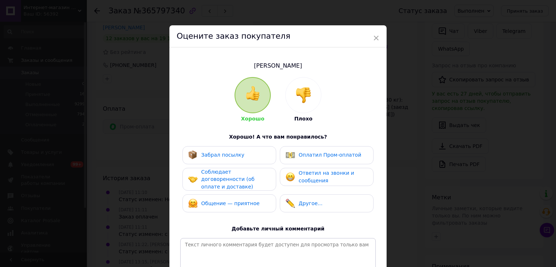
click at [229, 158] on div "Забрал посылку" at bounding box center [222, 155] width 43 height 8
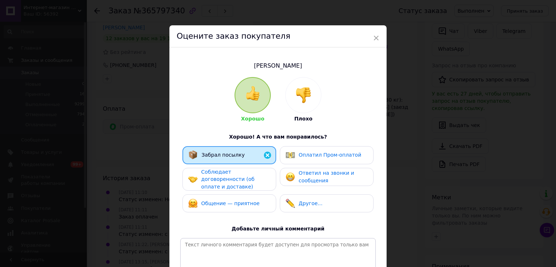
click at [230, 175] on span "Соблюдает договоренности (об оплате и доставке)" at bounding box center [227, 179] width 53 height 21
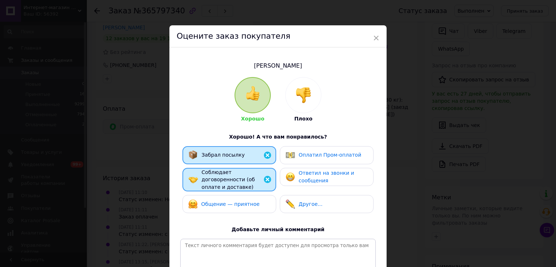
click at [232, 202] on div "Общение — приятное" at bounding box center [223, 203] width 71 height 9
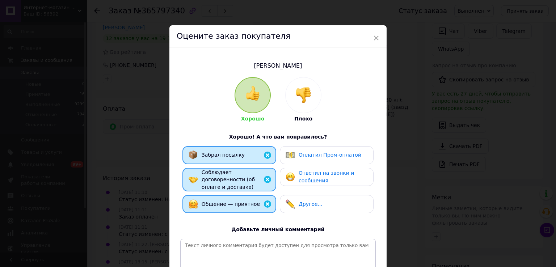
click at [296, 154] on div "Оплатил Пром-оплатой" at bounding box center [323, 154] width 76 height 9
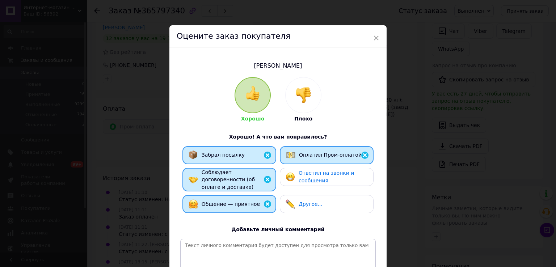
click at [298, 174] on span "Ответил на звонки и сообщения" at bounding box center [325, 176] width 55 height 13
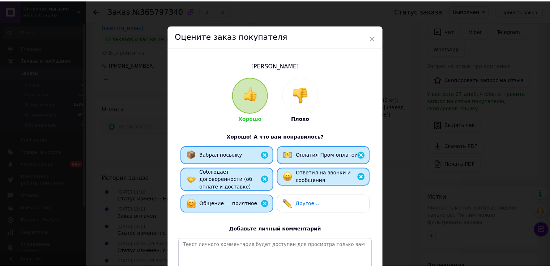
scroll to position [86, 0]
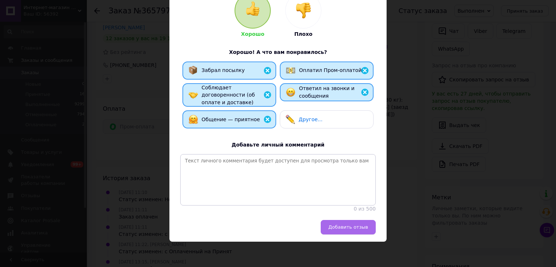
click at [348, 225] on span "Добавить отзыв" at bounding box center [348, 226] width 40 height 5
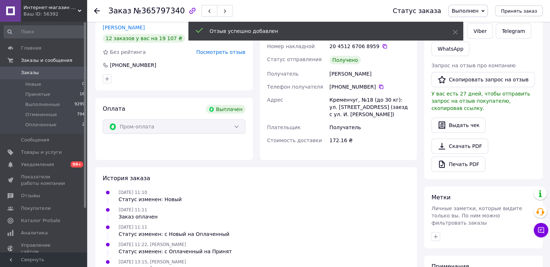
click at [98, 11] on icon at bounding box center [97, 11] width 6 height 6
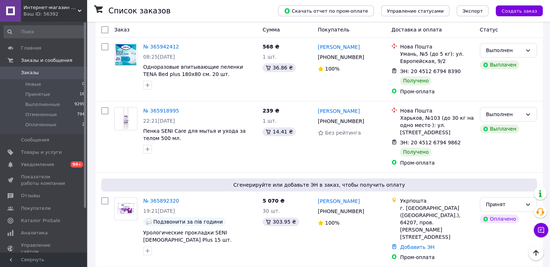
scroll to position [941, 0]
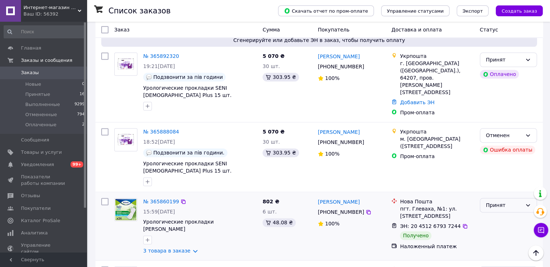
click at [521, 201] on div "Принят" at bounding box center [504, 205] width 36 height 8
click at [492, 162] on li "Выполнен" at bounding box center [508, 160] width 56 height 13
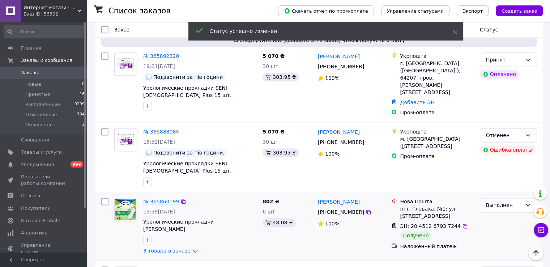
click at [160, 199] on link "№ 365860199" at bounding box center [161, 202] width 36 height 6
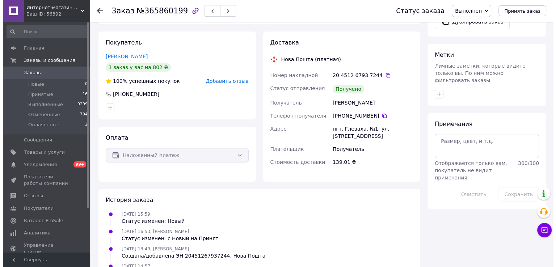
scroll to position [153, 0]
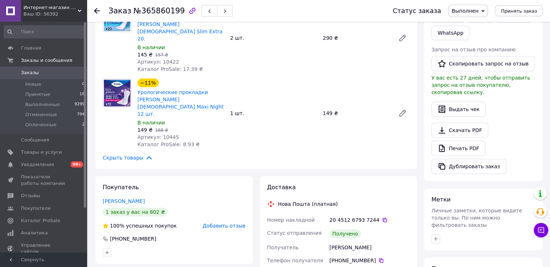
click at [232, 223] on span "Добавить отзыв" at bounding box center [224, 226] width 43 height 6
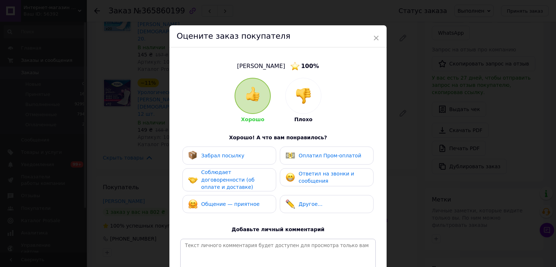
click at [228, 157] on span "Забрал посылку" at bounding box center [222, 156] width 43 height 6
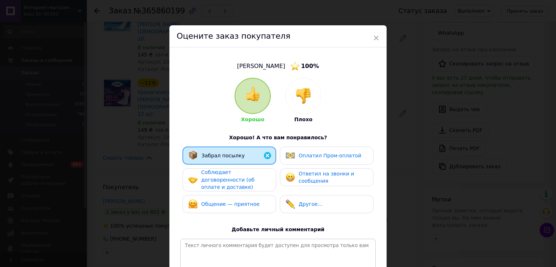
click at [232, 170] on div "Соблюдает договоренности (об оплате и доставке)" at bounding box center [229, 179] width 94 height 23
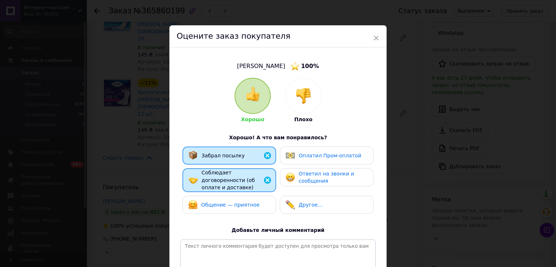
click at [226, 202] on span "Общение — приятное" at bounding box center [230, 205] width 58 height 6
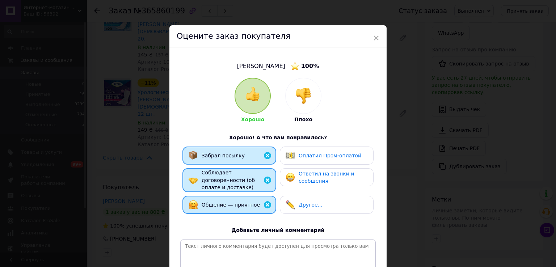
click at [307, 180] on span "Ответил на звонки и сообщения" at bounding box center [325, 177] width 55 height 13
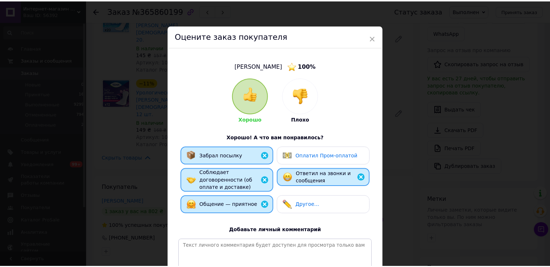
scroll to position [87, 0]
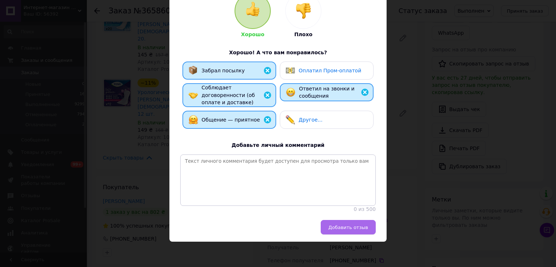
click at [335, 226] on span "Добавить отзыв" at bounding box center [348, 227] width 40 height 5
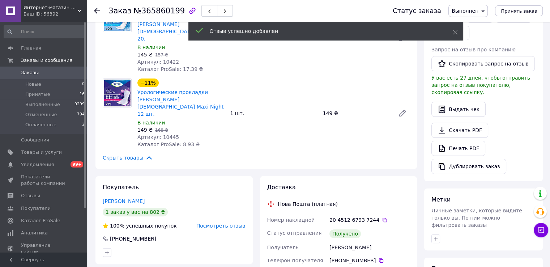
click at [98, 9] on icon at bounding box center [97, 11] width 6 height 6
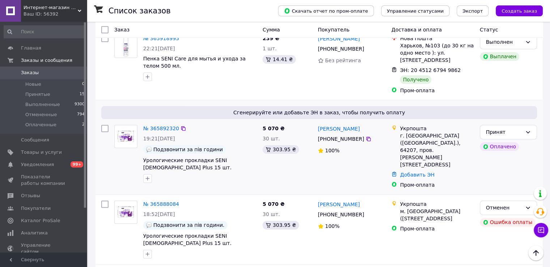
scroll to position [796, 0]
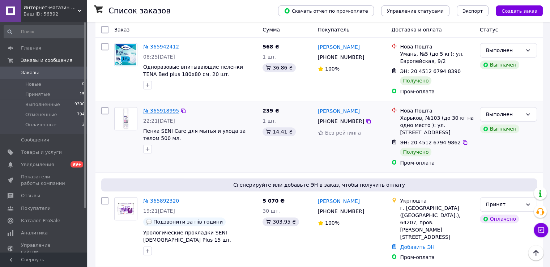
click at [151, 108] on link "№ 365918995" at bounding box center [161, 111] width 36 height 6
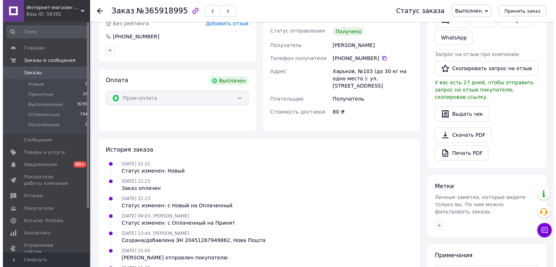
scroll to position [58, 0]
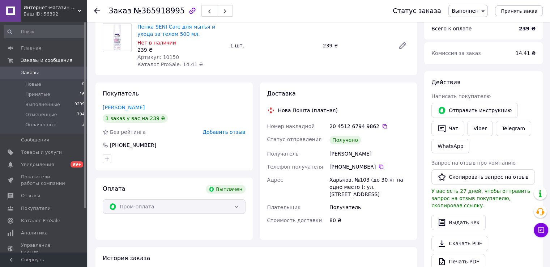
click at [215, 131] on span "Добавить отзыв" at bounding box center [224, 132] width 43 height 6
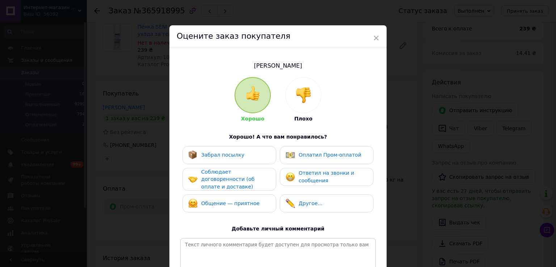
click at [226, 152] on span "Забрал посылку" at bounding box center [222, 155] width 43 height 6
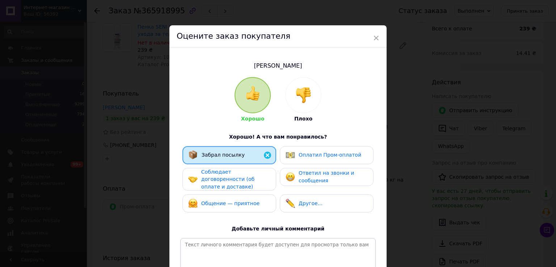
click at [230, 180] on span "Соблюдает договоренности (об оплате и доставке)" at bounding box center [227, 179] width 53 height 21
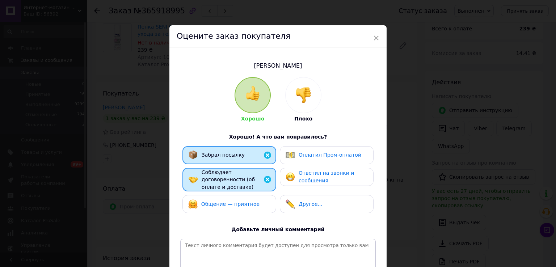
click at [232, 201] on span "Общение — приятное" at bounding box center [230, 204] width 58 height 6
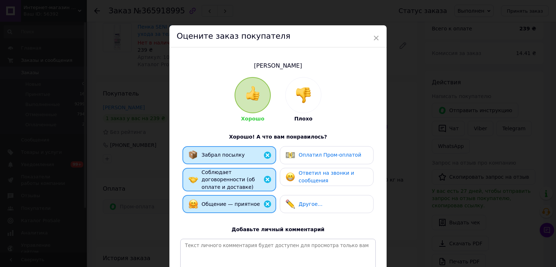
click at [300, 158] on span "Оплатил Пром-оплатой" at bounding box center [329, 155] width 63 height 6
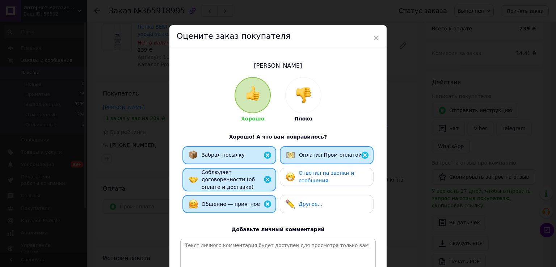
click at [306, 178] on span "Ответил на звонки и сообщения" at bounding box center [325, 176] width 55 height 13
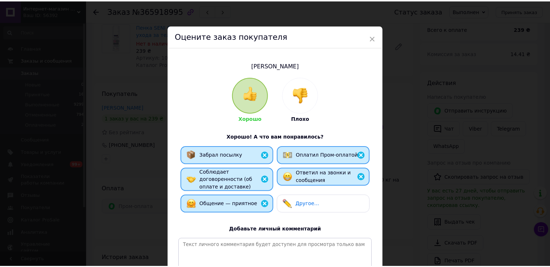
scroll to position [86, 0]
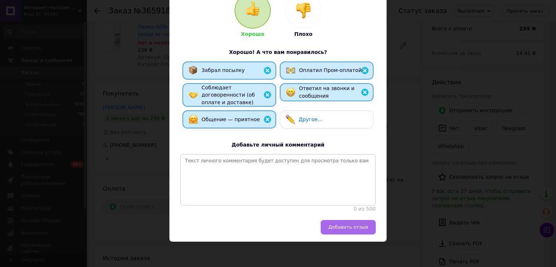
click at [337, 220] on button "Добавить отзыв" at bounding box center [347, 227] width 55 height 14
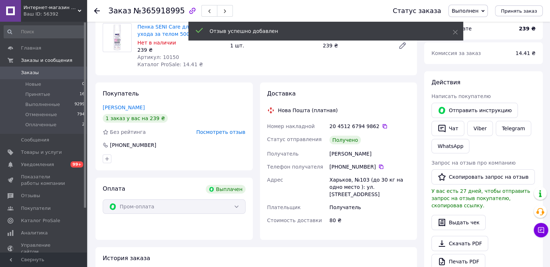
click at [99, 10] on icon at bounding box center [97, 11] width 6 height 6
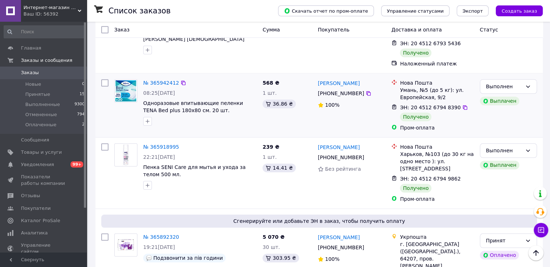
scroll to position [723, 0]
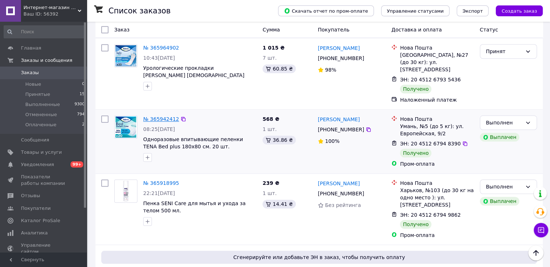
click at [161, 116] on link "№ 365942412" at bounding box center [161, 119] width 36 height 6
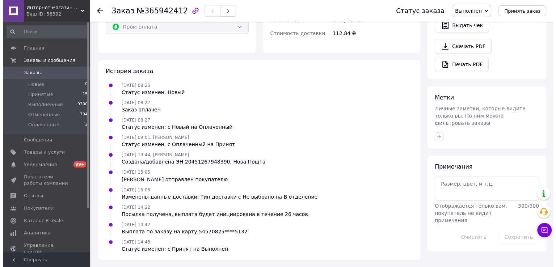
scroll to position [111, 0]
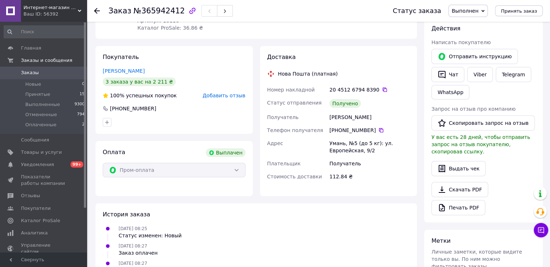
click at [216, 98] on span "Добавить отзыв" at bounding box center [224, 96] width 43 height 6
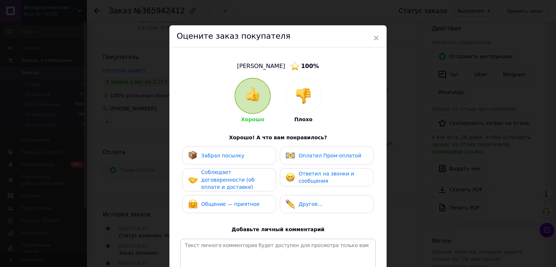
click at [211, 154] on span "Забрал посылку" at bounding box center [222, 156] width 43 height 6
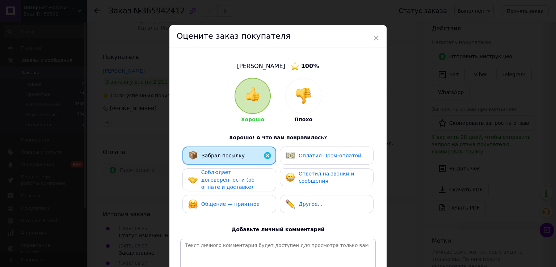
click at [218, 181] on span "Соблюдает договоренности (об оплате и доставке)" at bounding box center [227, 179] width 53 height 21
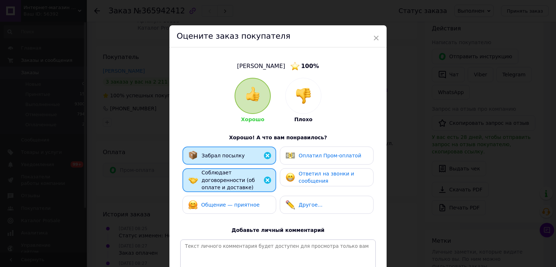
click at [225, 203] on div "Общение — приятное" at bounding box center [223, 204] width 71 height 9
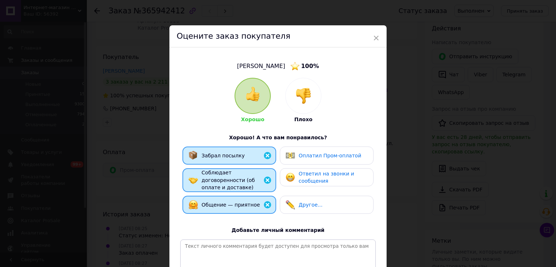
click at [310, 162] on div "Оплатил Пром-оплатой" at bounding box center [327, 156] width 94 height 18
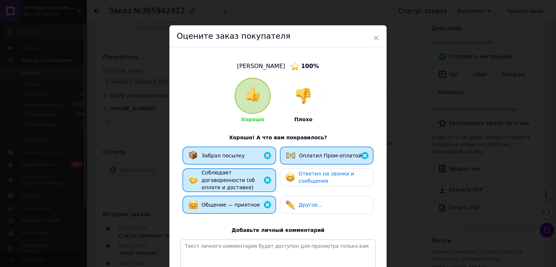
click at [309, 176] on span "Ответил на звонки и сообщения" at bounding box center [325, 177] width 55 height 13
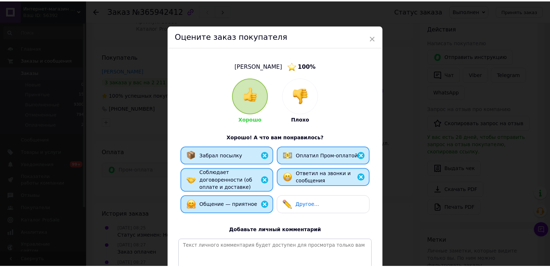
scroll to position [72, 0]
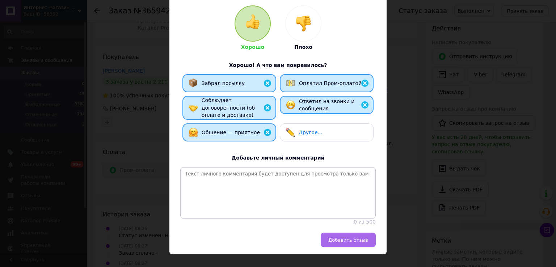
click at [341, 241] on span "Добавить отзыв" at bounding box center [348, 239] width 40 height 5
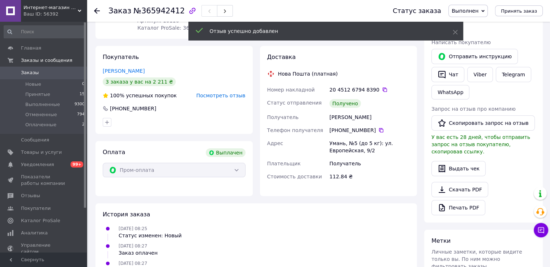
click at [94, 10] on use at bounding box center [97, 11] width 6 height 6
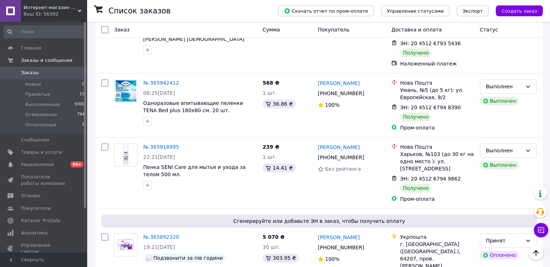
scroll to position [651, 0]
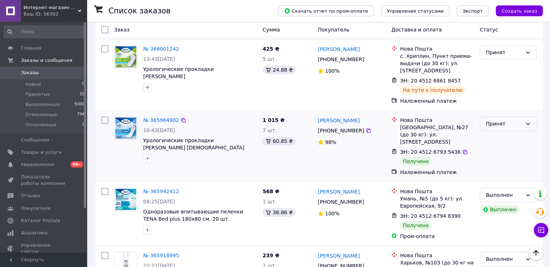
click at [511, 120] on div "Принят" at bounding box center [504, 124] width 36 height 8
click at [492, 107] on li "Выполнен" at bounding box center [508, 105] width 56 height 13
click at [163, 117] on link "№ 365964902" at bounding box center [161, 120] width 36 height 6
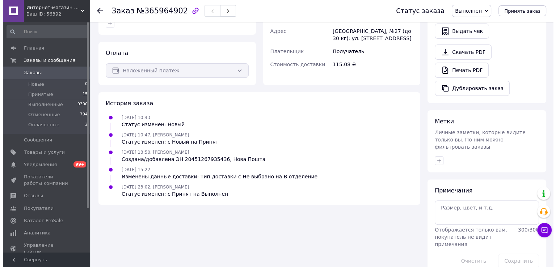
scroll to position [86, 0]
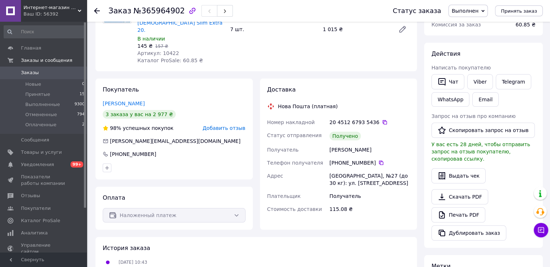
click at [234, 118] on div "Покупатель [PERSON_NAME] 3 заказа у вас на 2 977 ₴ 98% успешных покупок Добавит…" at bounding box center [173, 128] width 157 height 101
click at [234, 125] on span "Добавить отзыв" at bounding box center [224, 128] width 43 height 6
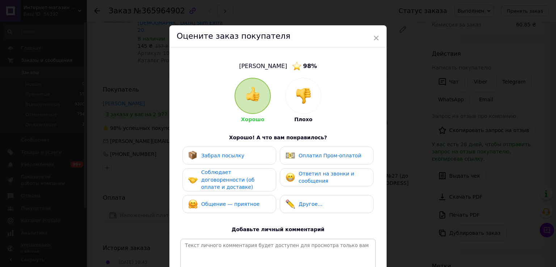
click at [234, 159] on div "Забрал посылку" at bounding box center [222, 156] width 43 height 8
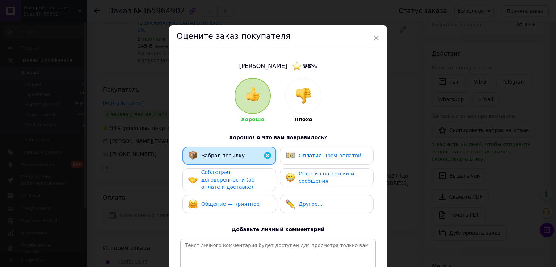
click at [234, 174] on span "Соблюдает договоренности (об оплате и доставке)" at bounding box center [227, 179] width 53 height 21
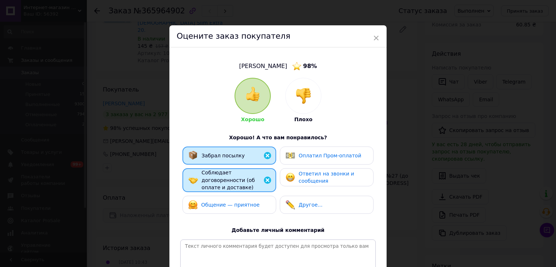
click at [250, 202] on span "Общение — приятное" at bounding box center [230, 205] width 58 height 6
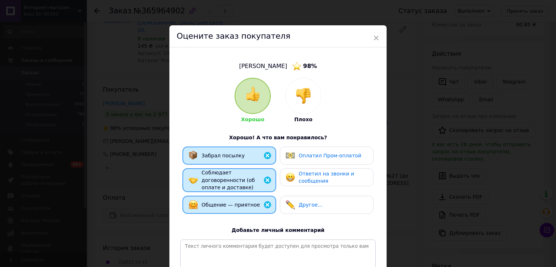
click at [310, 181] on span "Ответил на звонки и сообщения" at bounding box center [325, 177] width 55 height 13
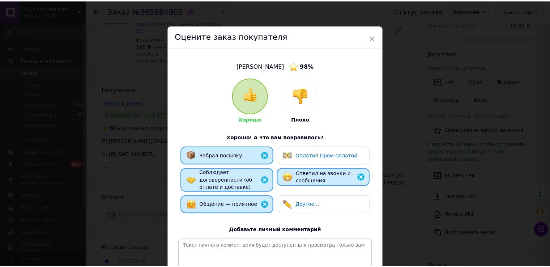
scroll to position [87, 0]
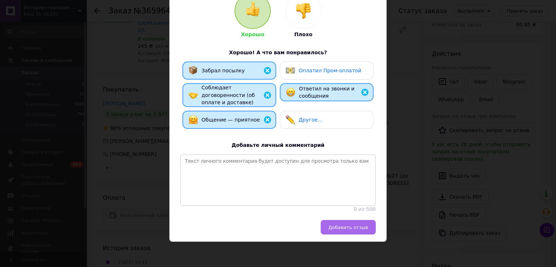
click at [334, 225] on span "Добавить отзыв" at bounding box center [348, 227] width 40 height 5
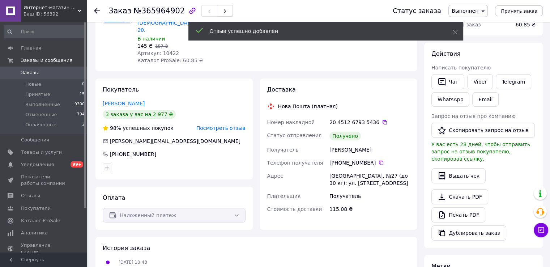
click at [97, 10] on use at bounding box center [97, 11] width 6 height 6
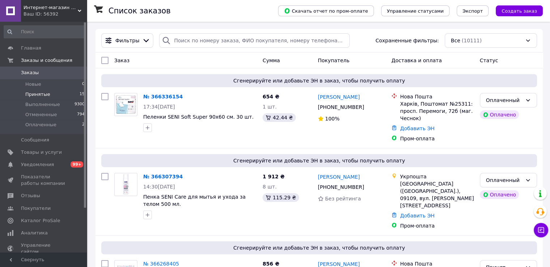
click at [35, 94] on span "Принятые" at bounding box center [37, 94] width 25 height 7
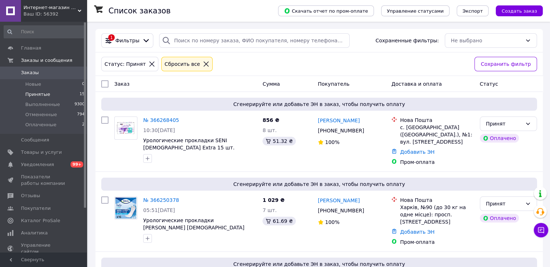
click at [203, 64] on icon at bounding box center [206, 64] width 7 height 7
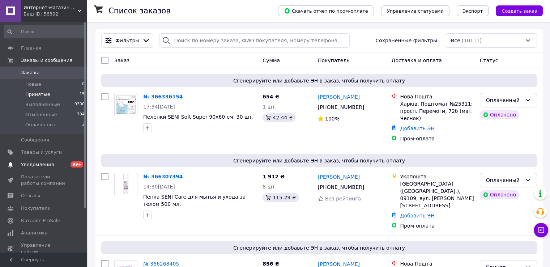
click at [43, 164] on span "Уведомления" at bounding box center [37, 164] width 33 height 7
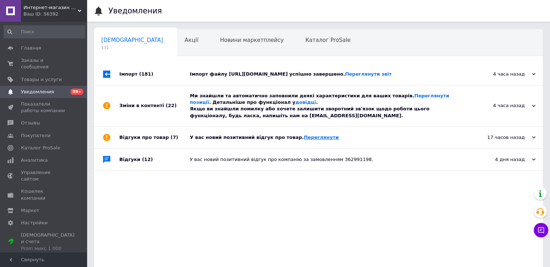
click at [307, 137] on link "Переглянути" at bounding box center [321, 137] width 35 height 5
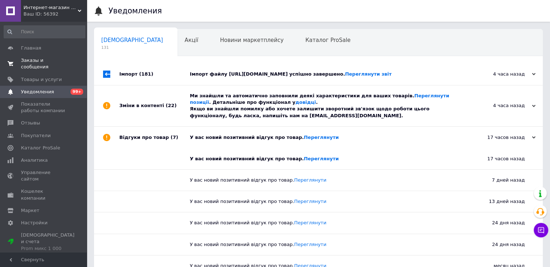
click at [22, 60] on span "Заказы и сообщения" at bounding box center [44, 63] width 46 height 13
